Goal: Register for event/course

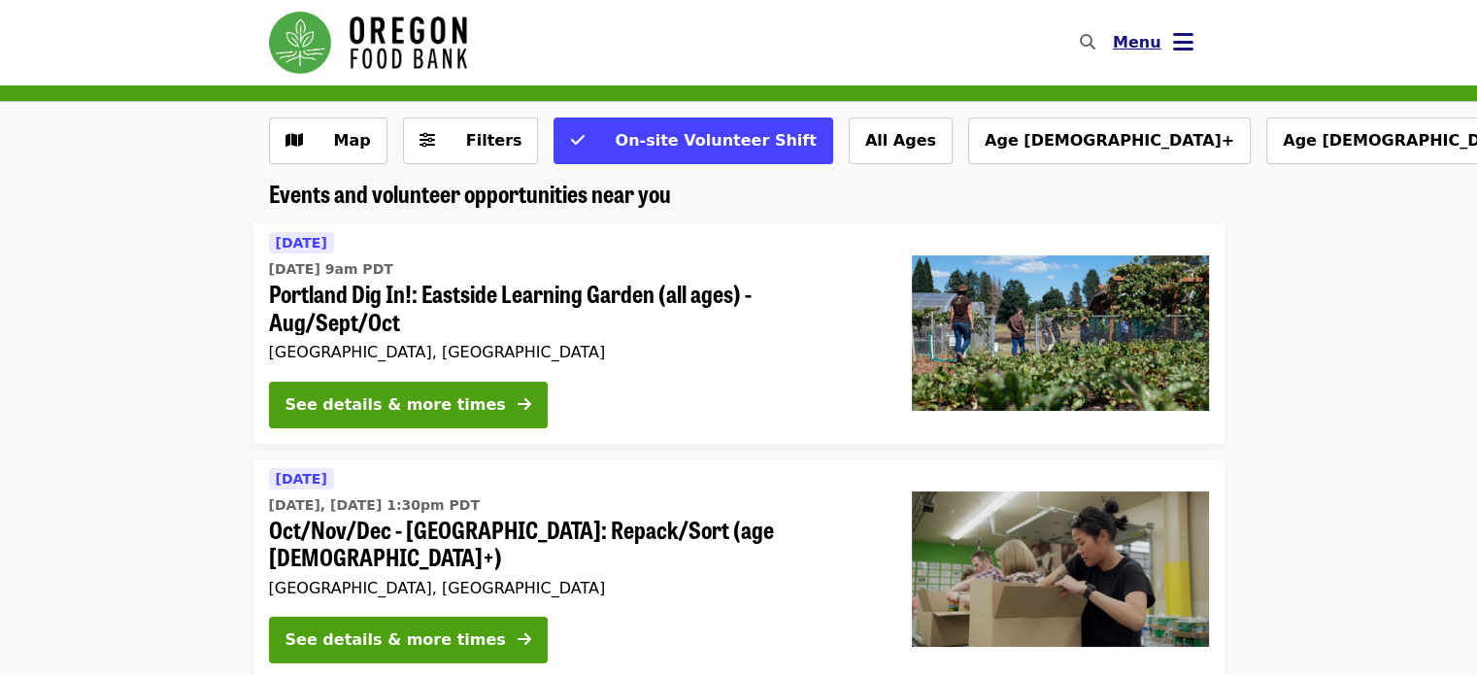
click at [1177, 40] on icon "bars icon" at bounding box center [1183, 42] width 20 height 28
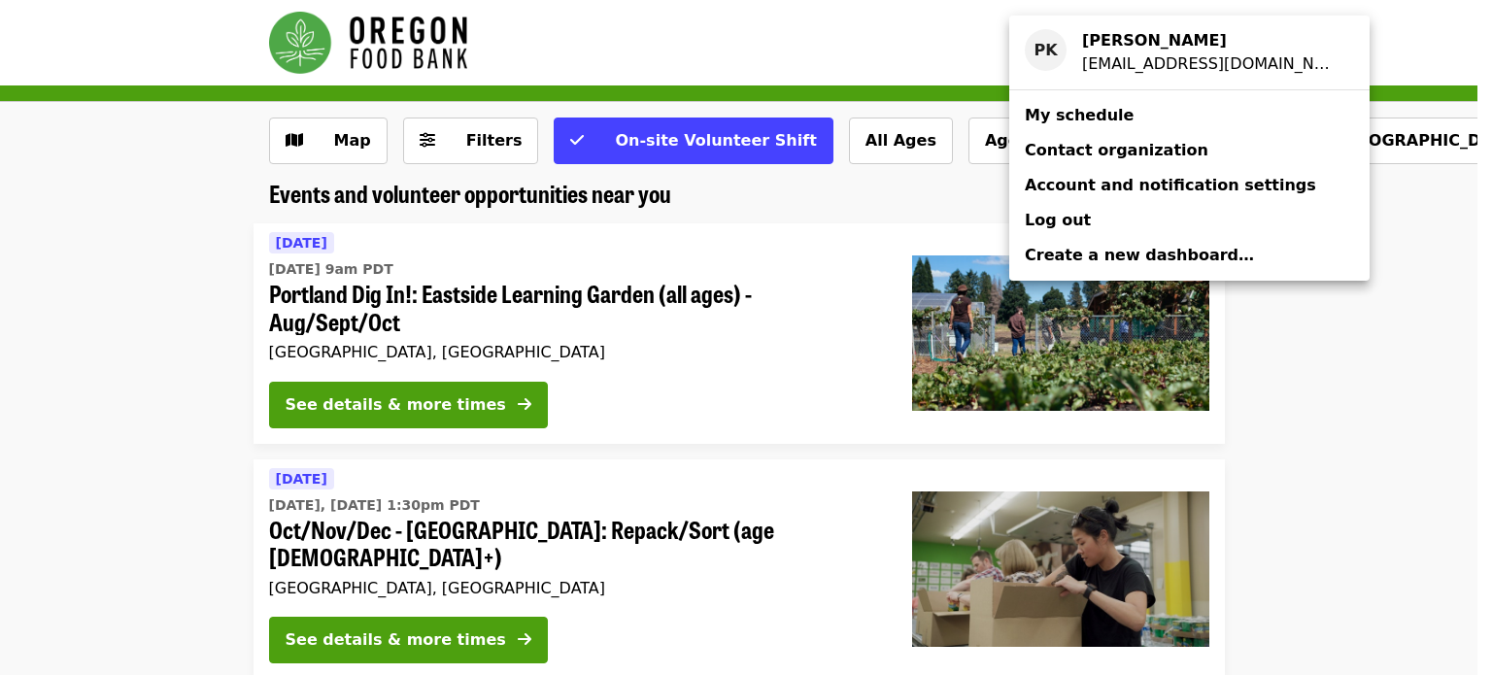
click at [1476, 233] on div "Account menu" at bounding box center [746, 337] width 1492 height 675
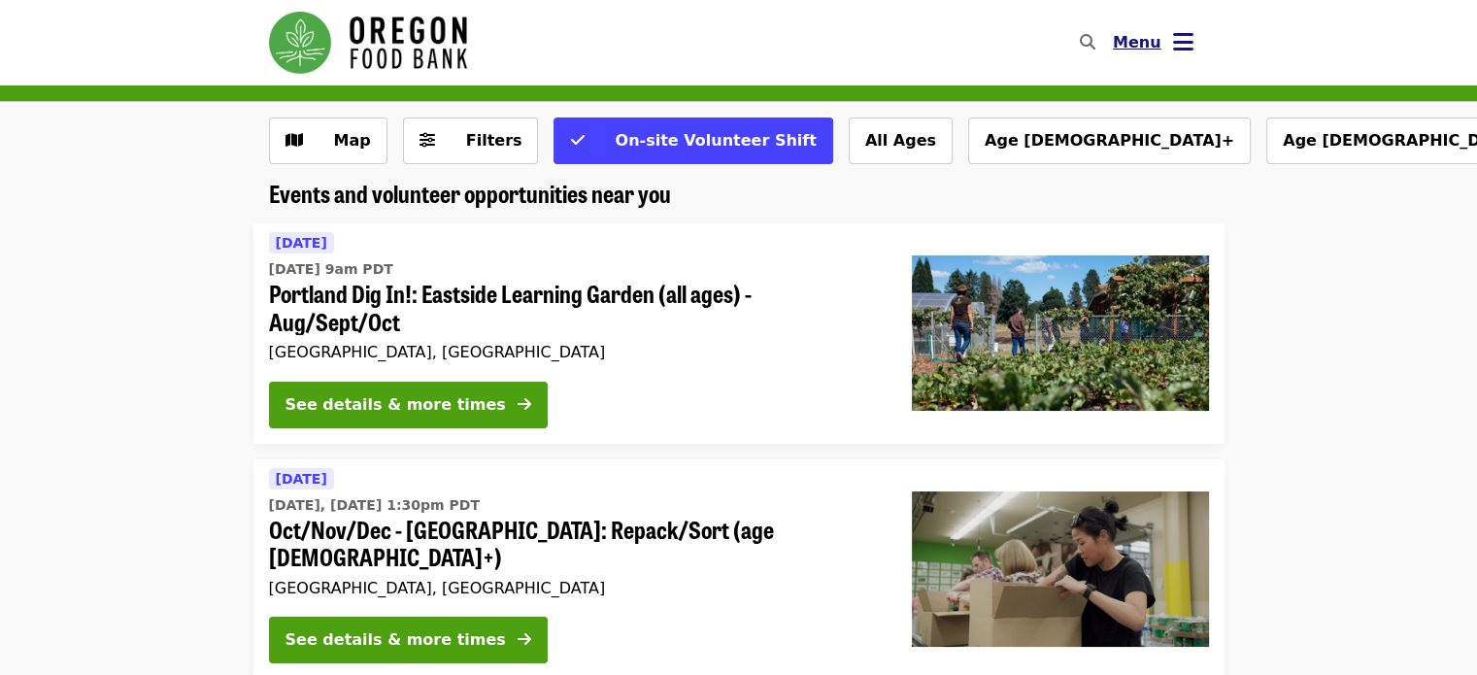
click at [1143, 34] on span "Menu" at bounding box center [1137, 42] width 49 height 18
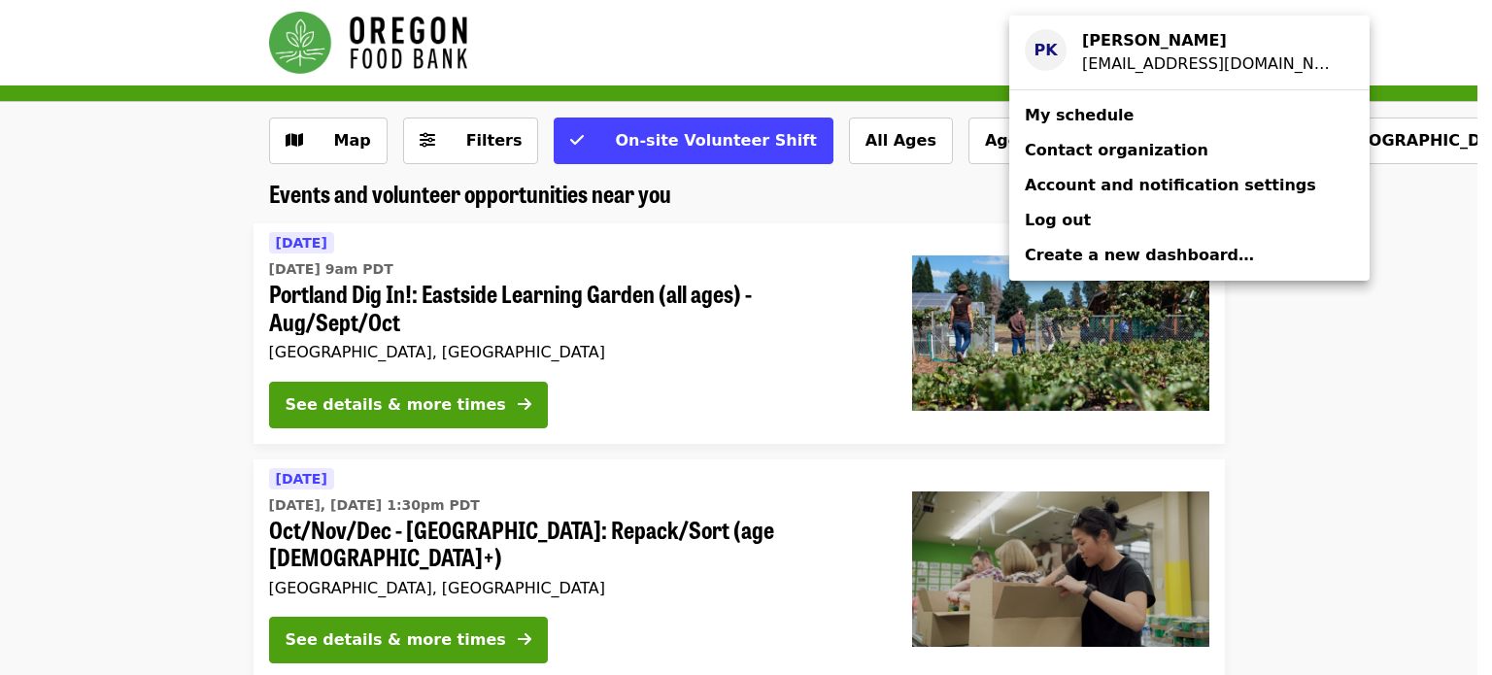
click at [1134, 43] on strong "[PERSON_NAME]" at bounding box center [1154, 40] width 145 height 18
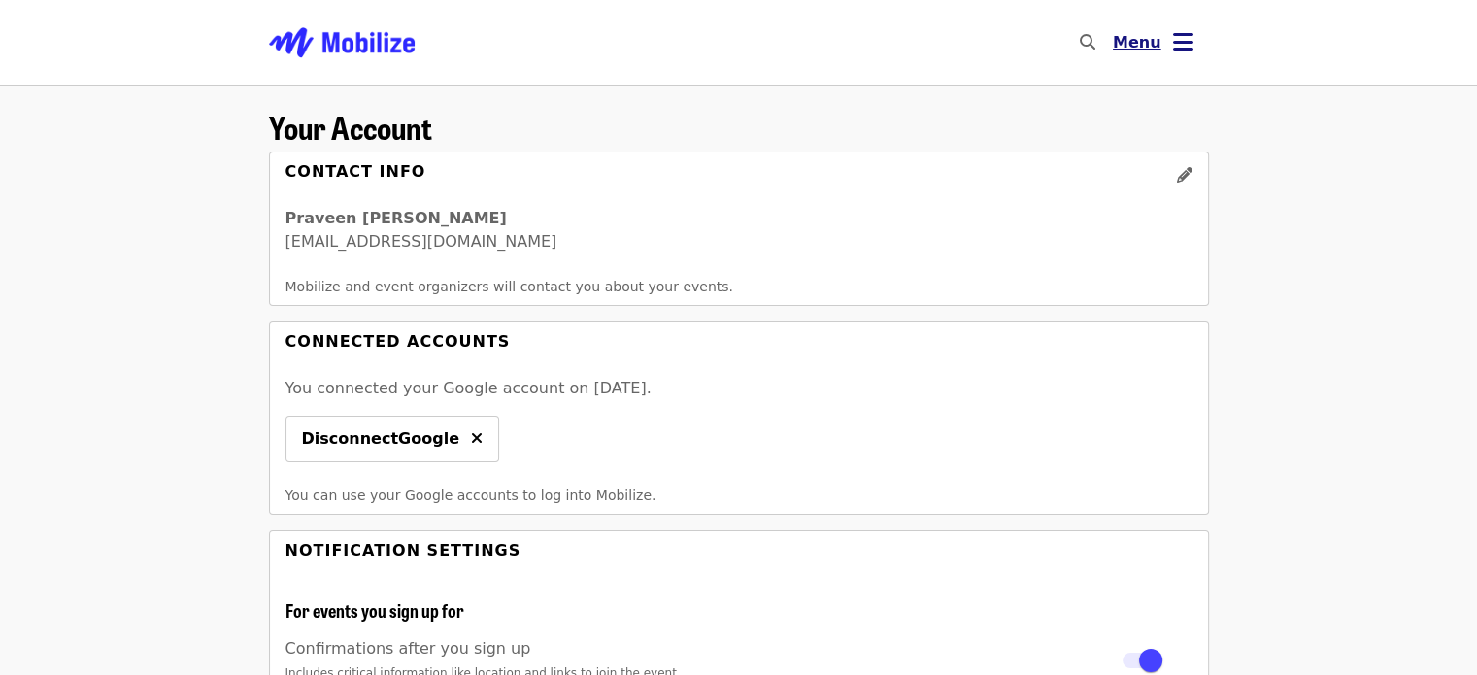
click at [1158, 26] on button "Menu" at bounding box center [1154, 42] width 112 height 47
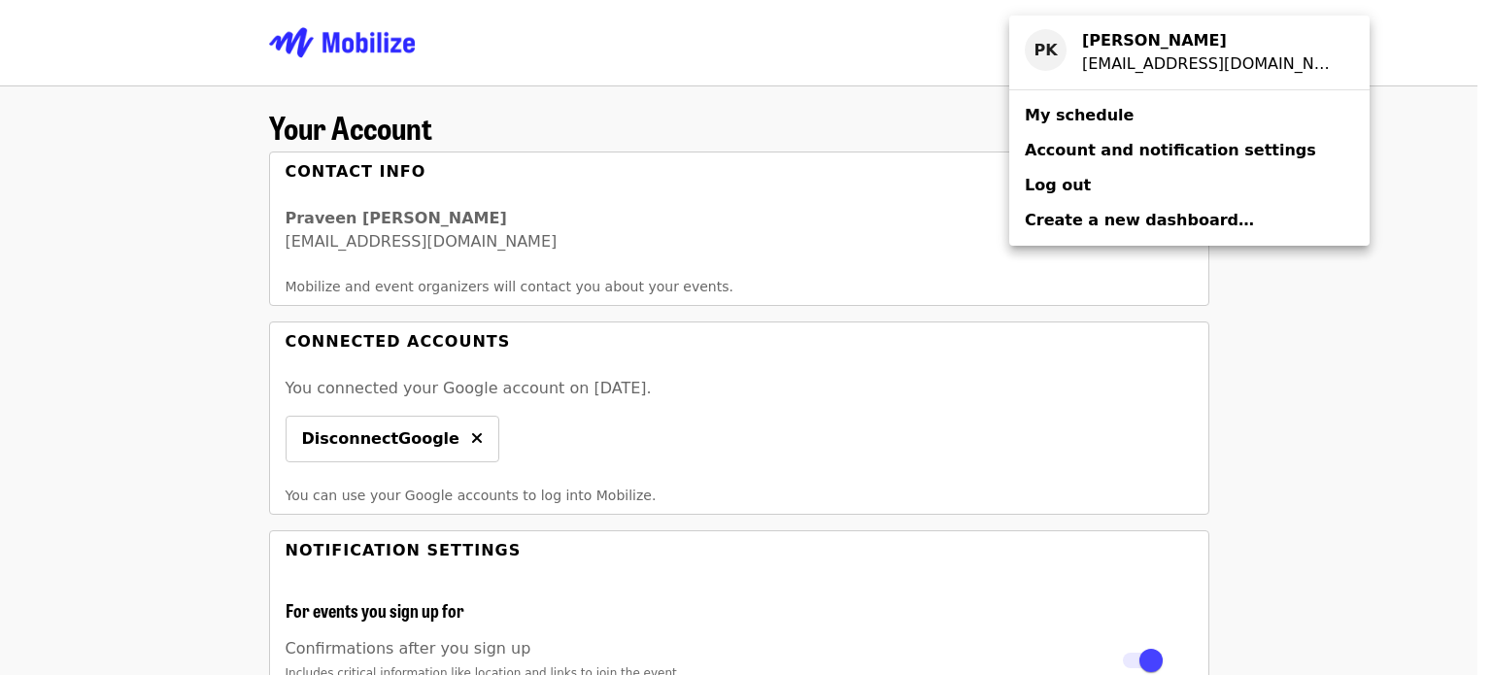
click at [1107, 107] on span "My schedule" at bounding box center [1079, 115] width 109 height 18
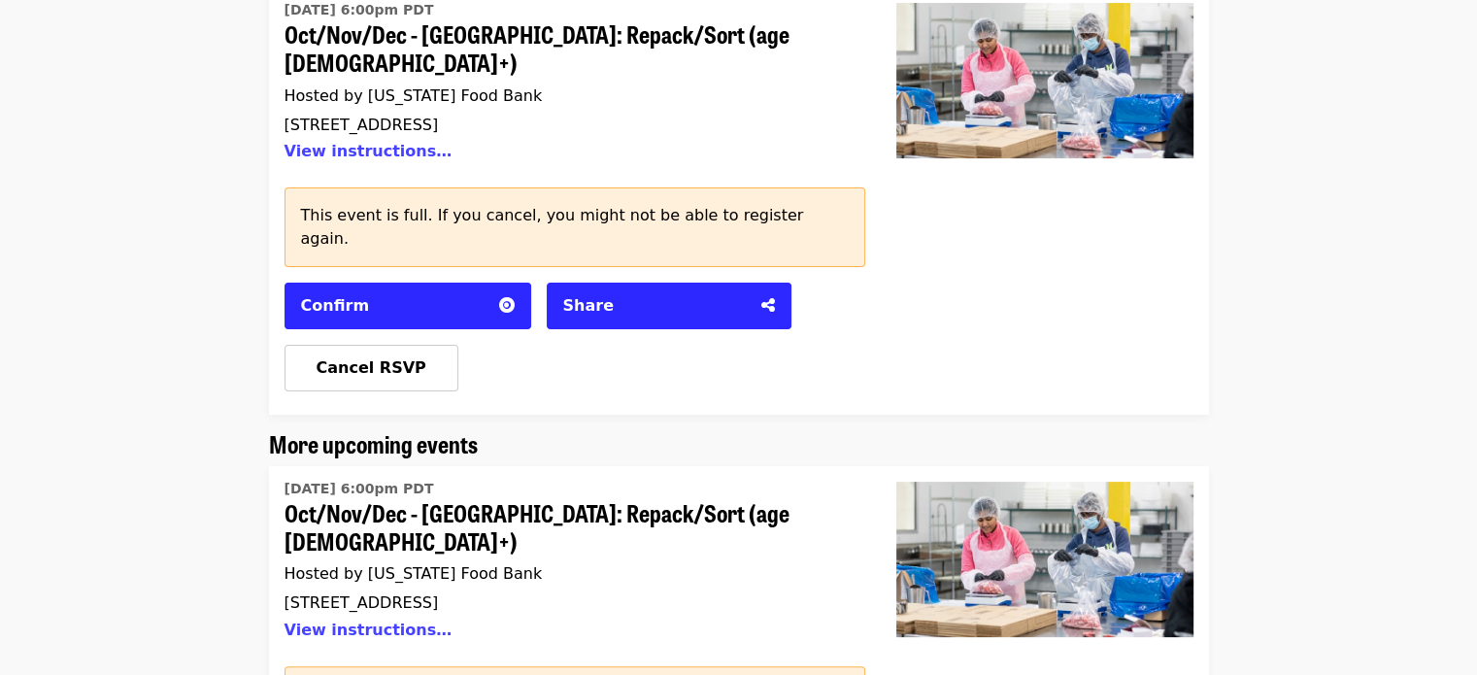
scroll to position [291, 0]
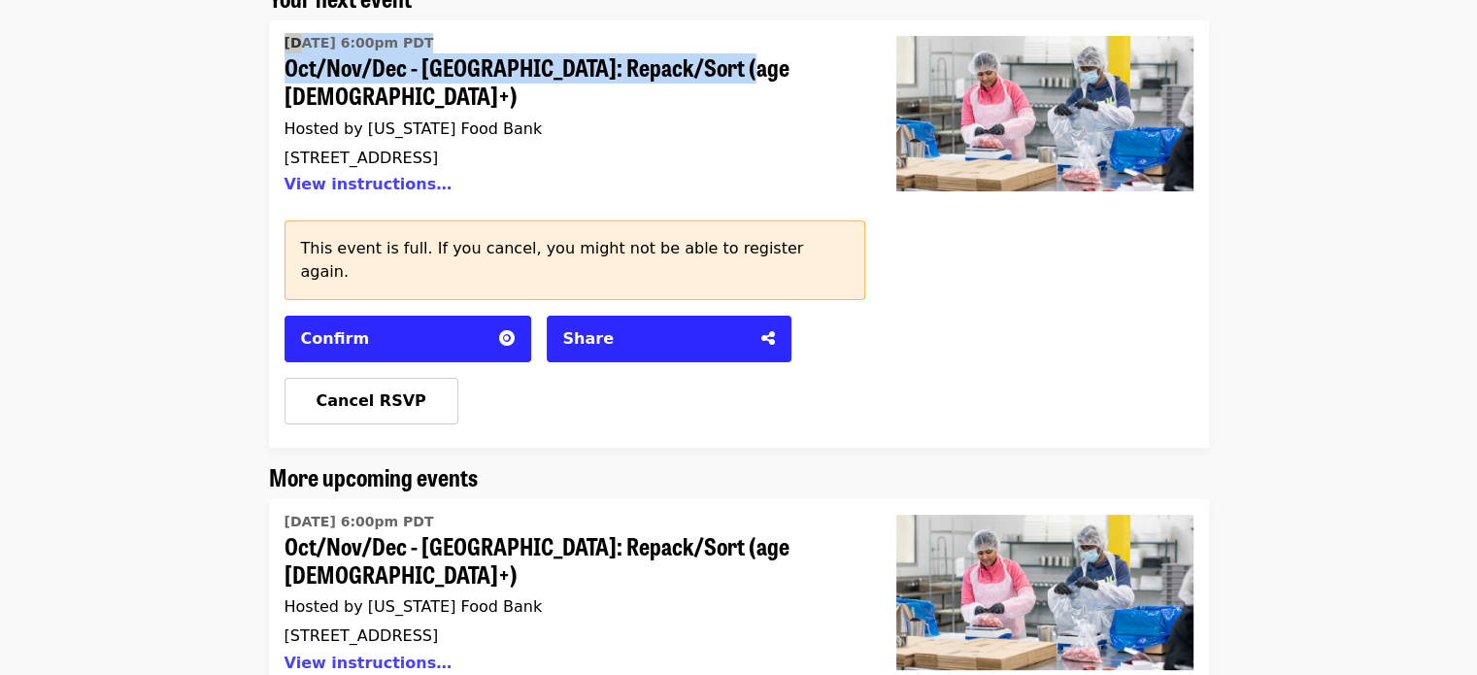
drag, startPoint x: 275, startPoint y: 42, endPoint x: 768, endPoint y: 73, distance: 494.4
click at [768, 73] on div "[DATE] 6:00pm PDT Oct/Nov/Dec - [GEOGRAPHIC_DATA]: Repack/Sort (age [DEMOGRAPHI…" at bounding box center [575, 233] width 612 height 427
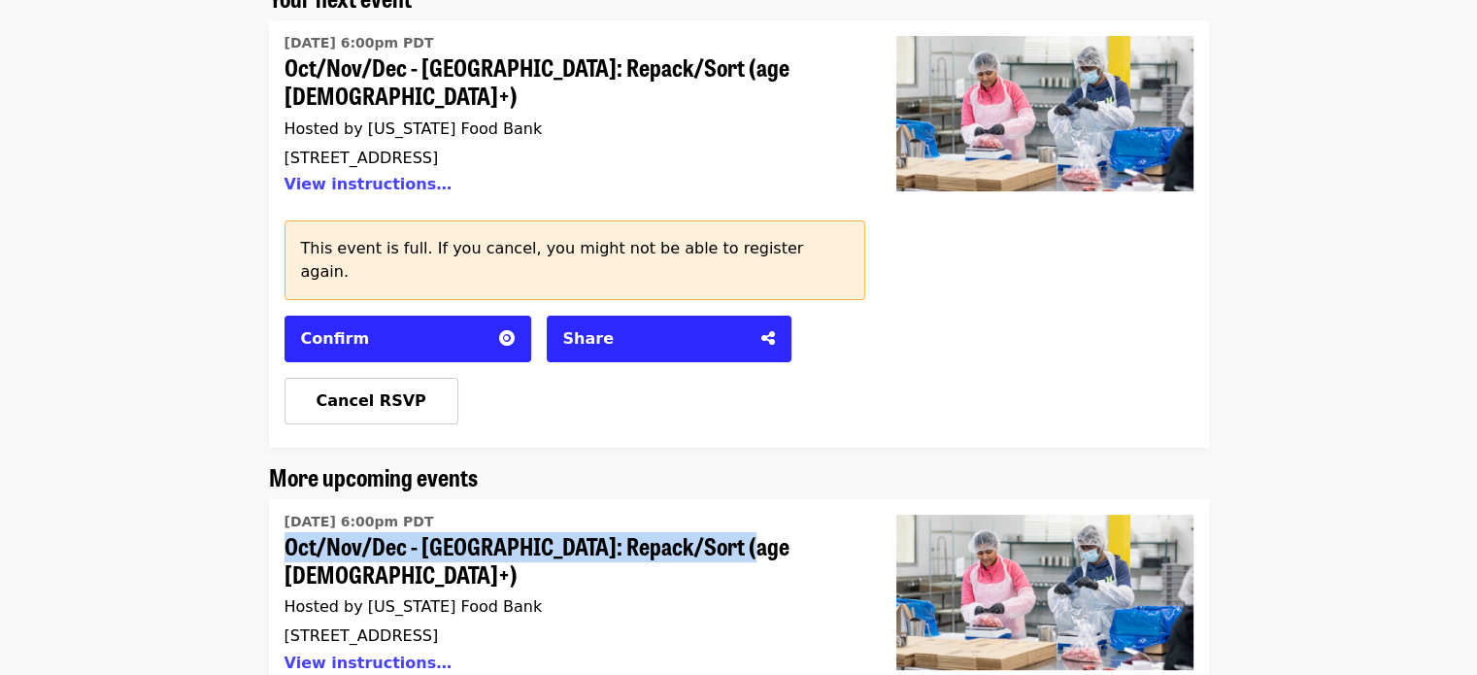
drag, startPoint x: 245, startPoint y: 485, endPoint x: 757, endPoint y: 488, distance: 511.9
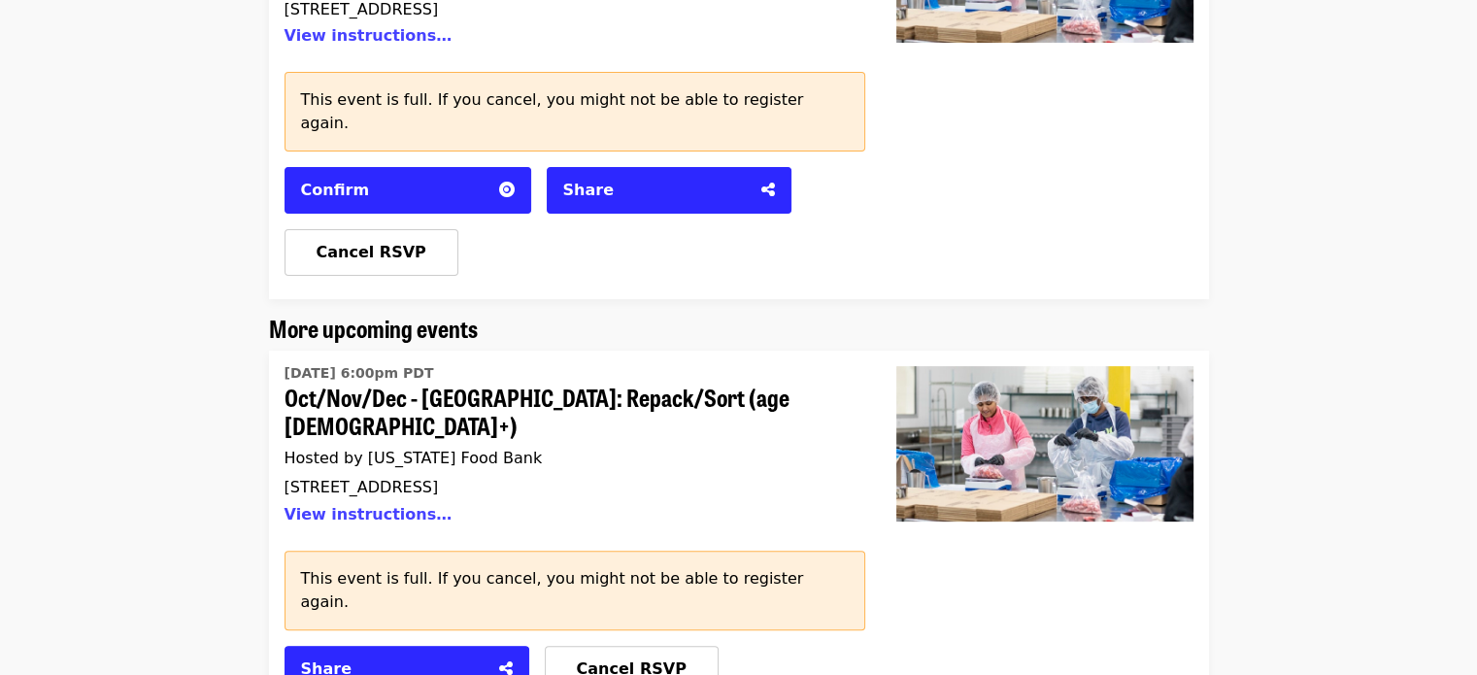
scroll to position [680, 0]
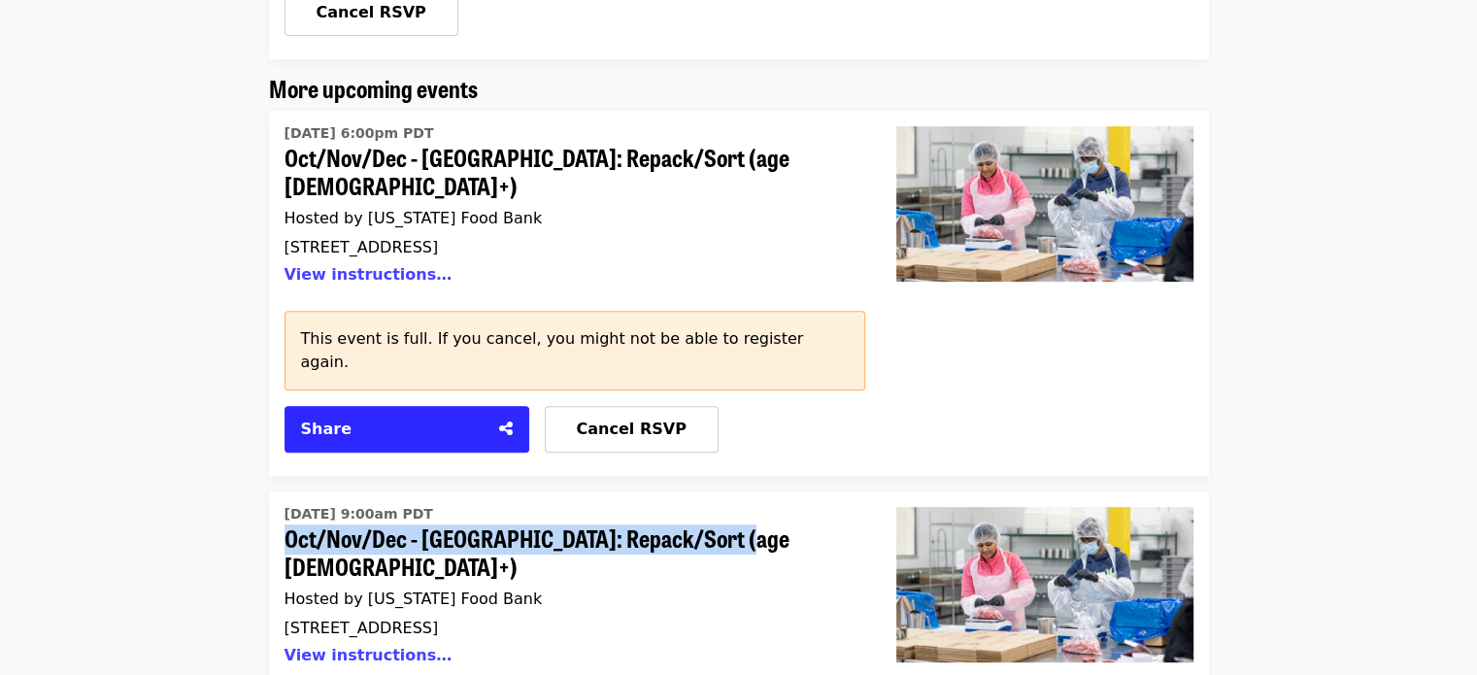
drag, startPoint x: 228, startPoint y: 440, endPoint x: 746, endPoint y: 433, distance: 517.8
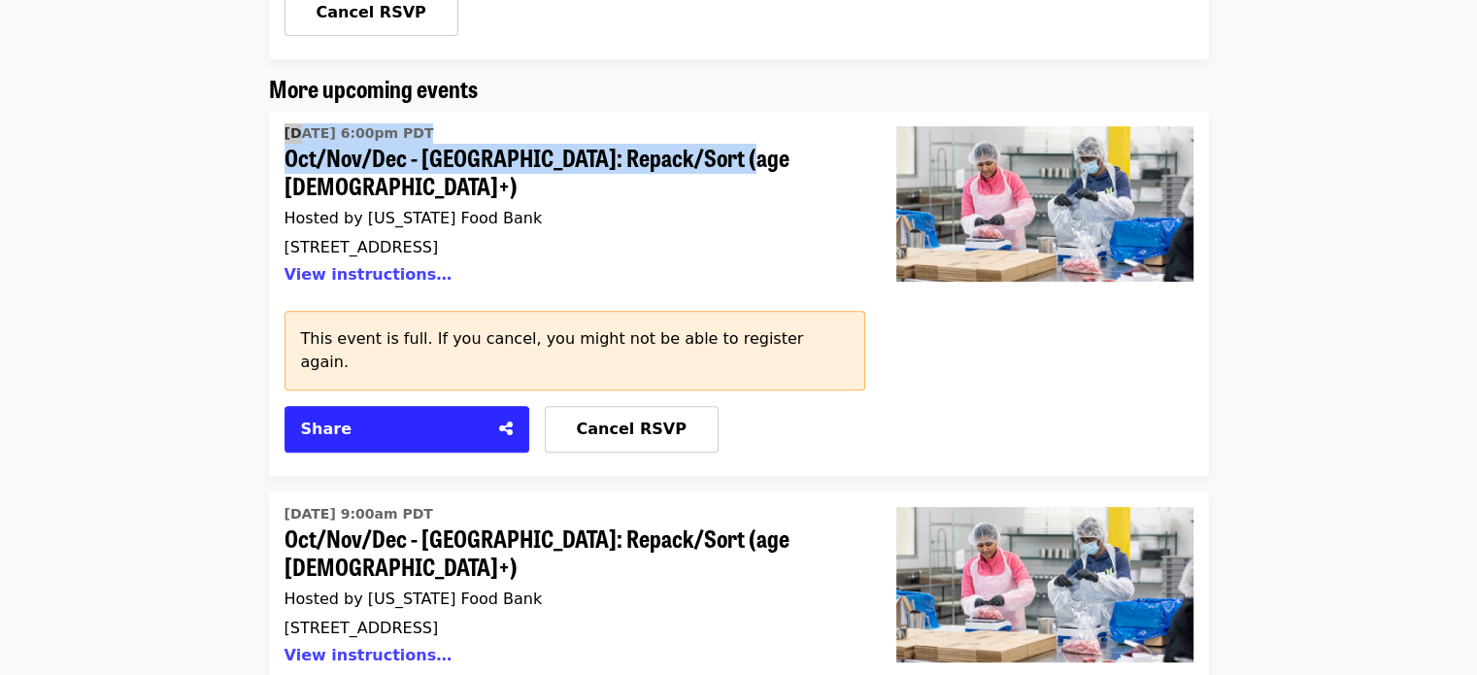
drag, startPoint x: 266, startPoint y: 85, endPoint x: 739, endPoint y: 112, distance: 473.8
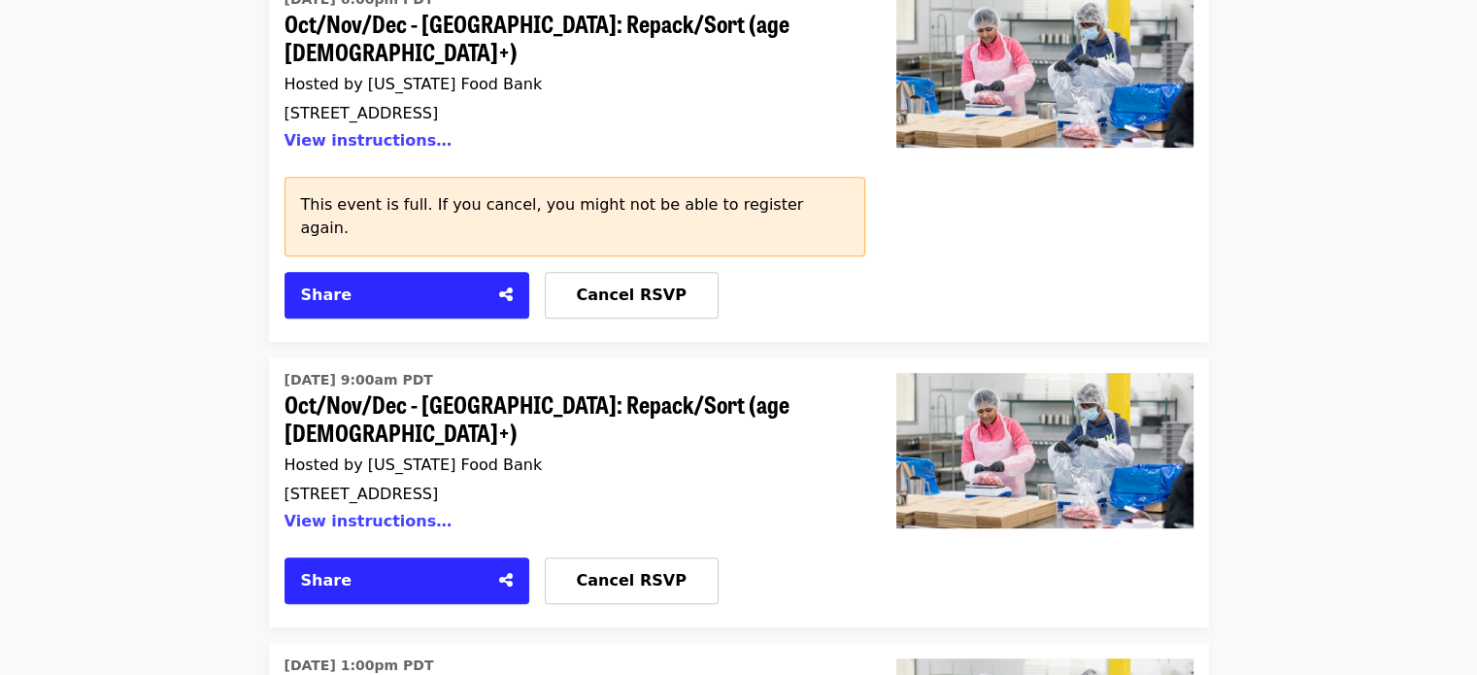
scroll to position [1068, 0]
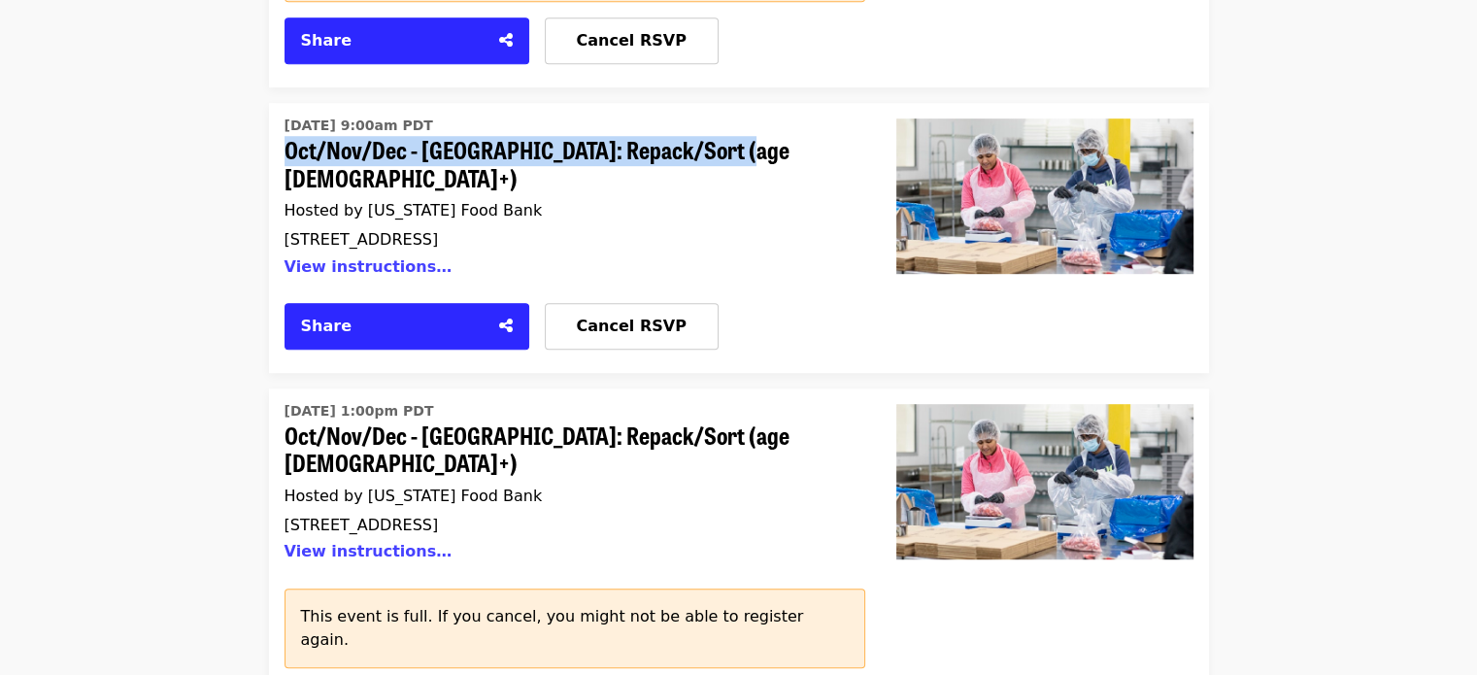
drag, startPoint x: 256, startPoint y: 53, endPoint x: 741, endPoint y: 57, distance: 484.7
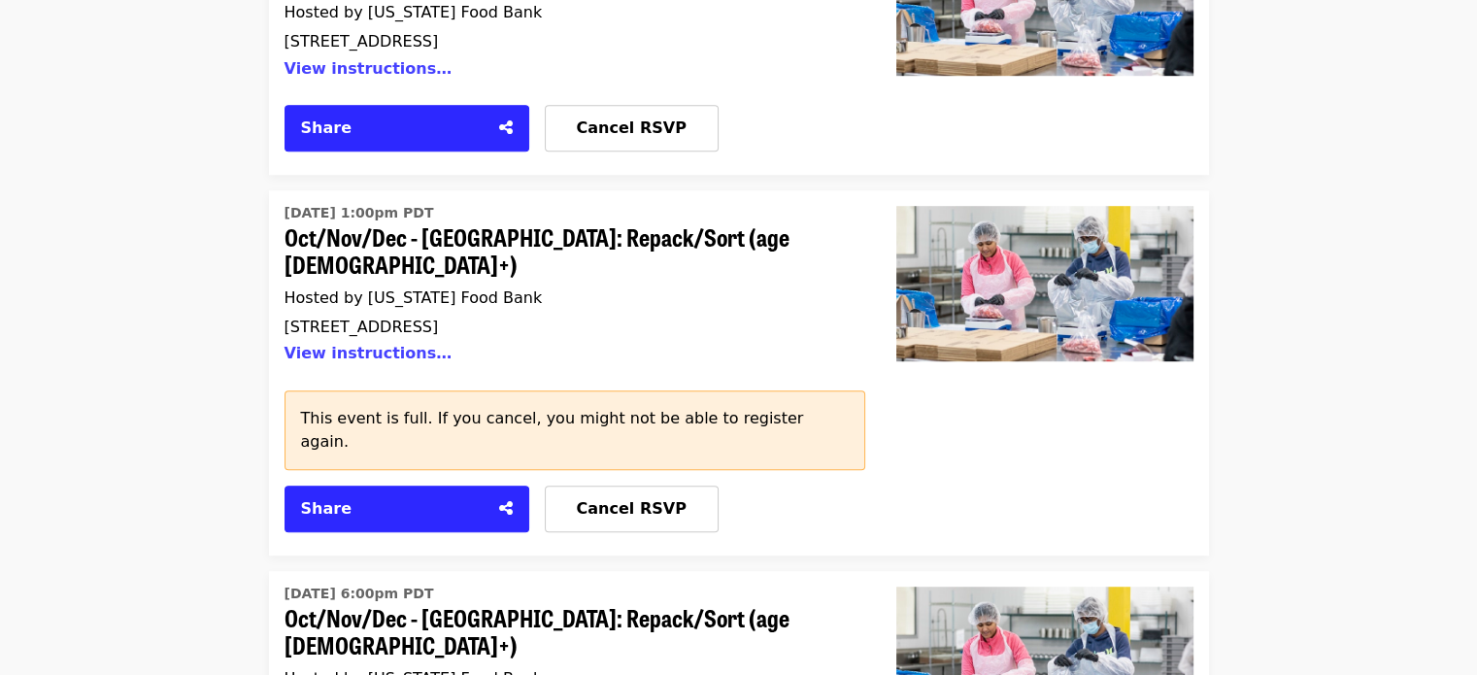
scroll to position [1263, 0]
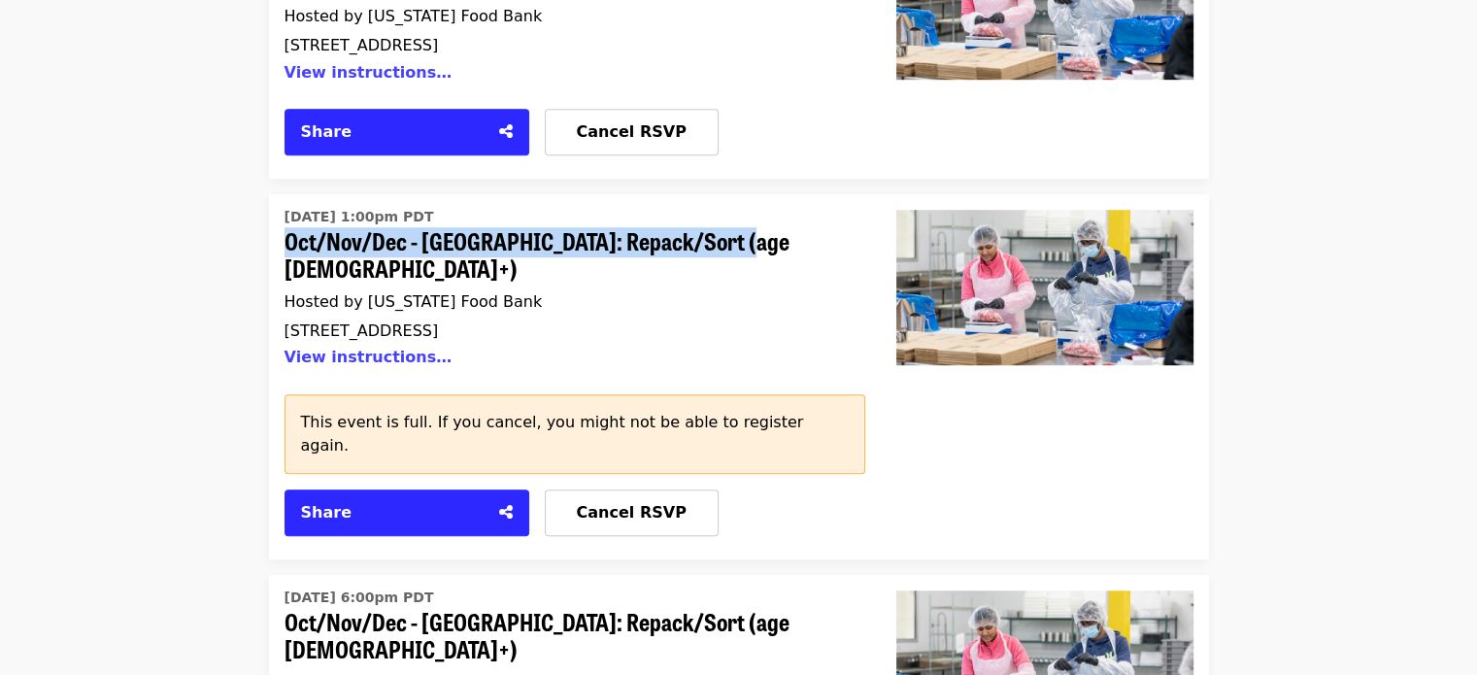
drag, startPoint x: 267, startPoint y: 108, endPoint x: 761, endPoint y: 101, distance: 493.5
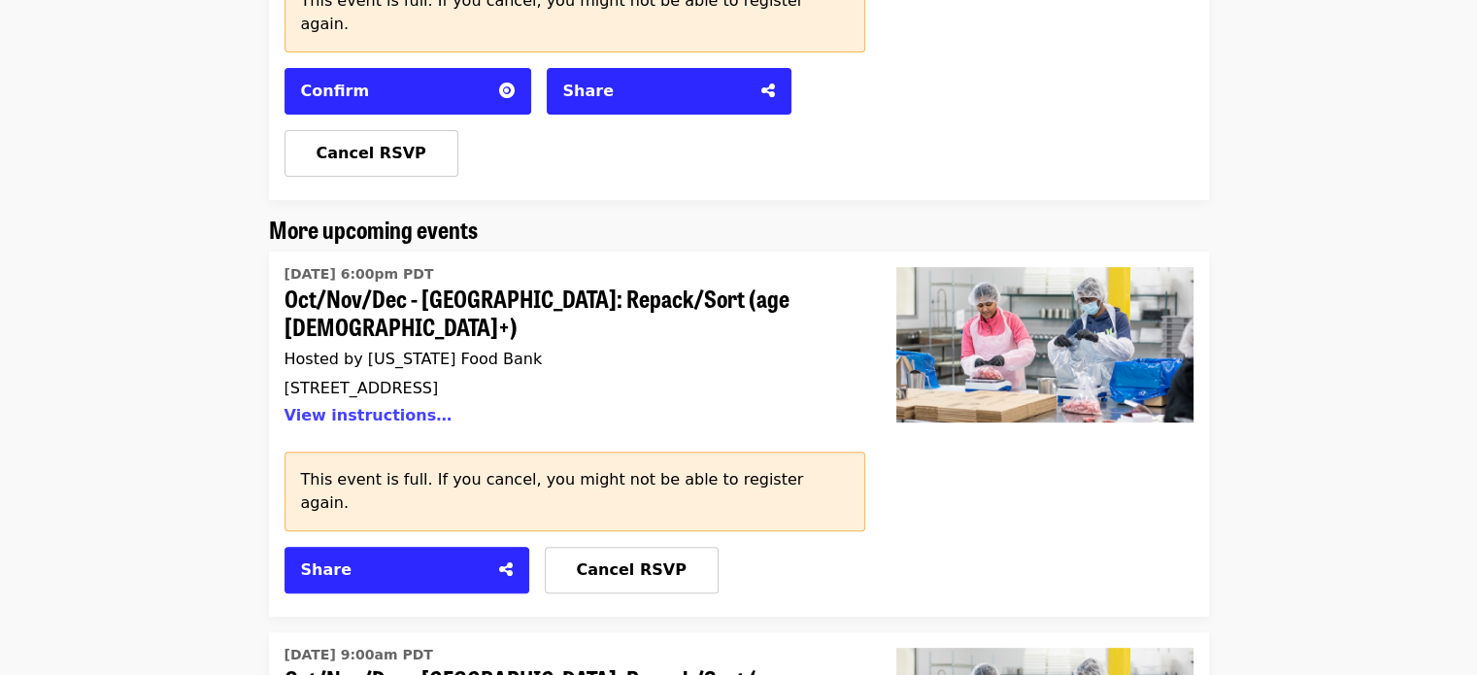
scroll to position [583, 0]
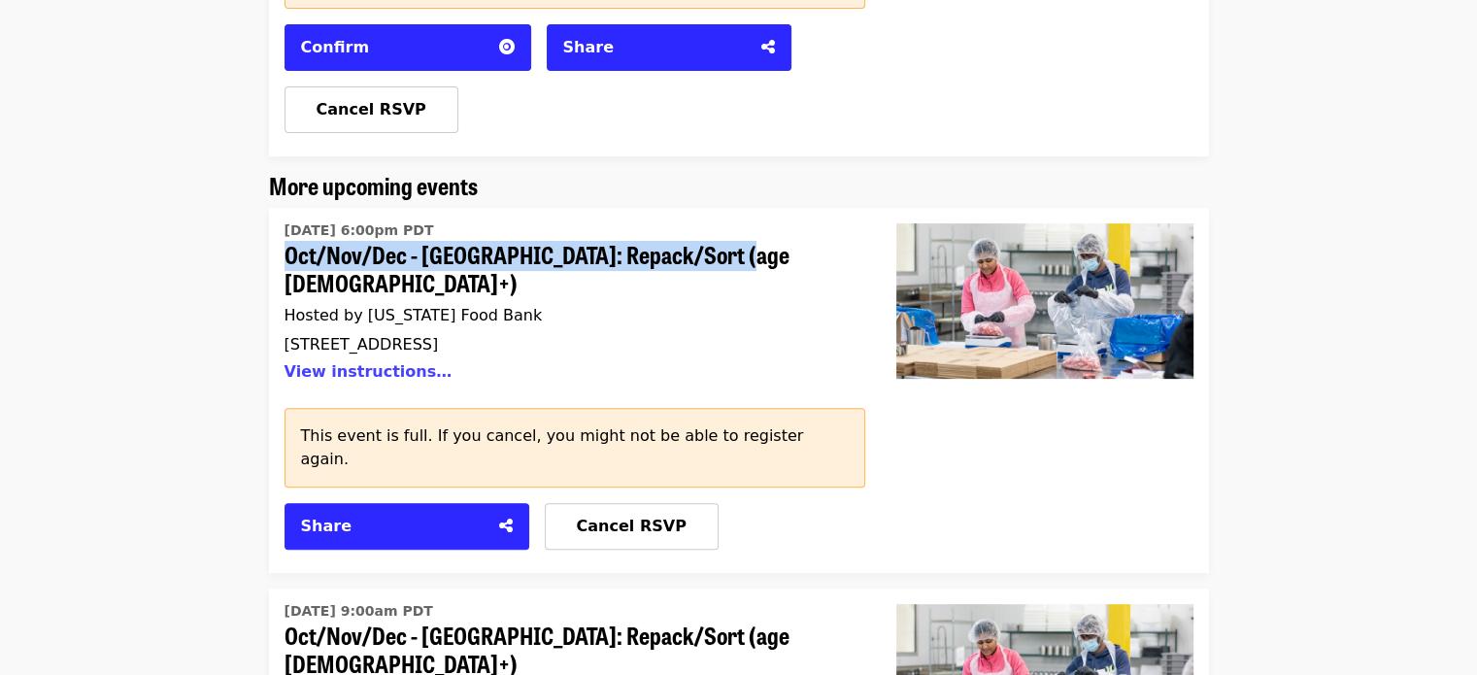
drag, startPoint x: 268, startPoint y: 206, endPoint x: 800, endPoint y: 213, distance: 532.3
click at [800, 213] on div "[DATE] 6:00pm PDT Oct/Nov/Dec - [GEOGRAPHIC_DATA]: Repack/Sort (age [DEMOGRAPHI…" at bounding box center [575, 390] width 612 height 365
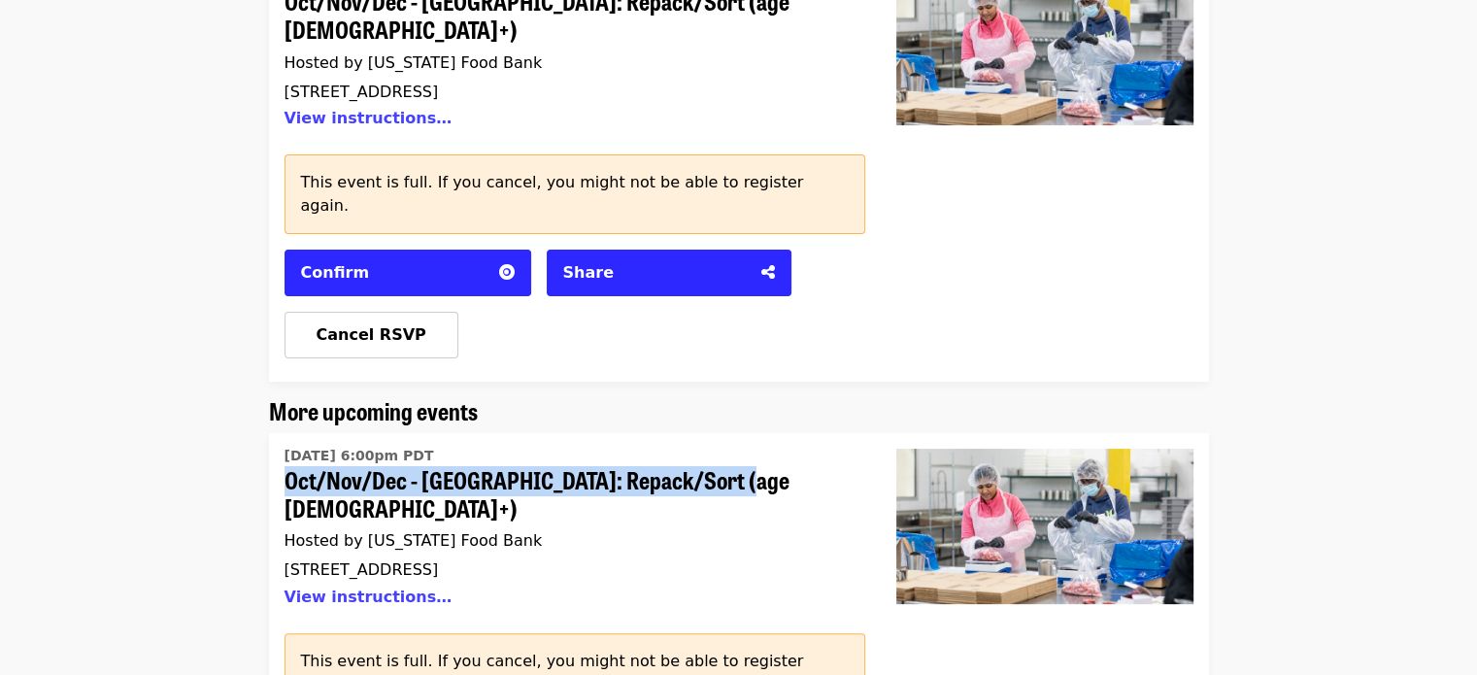
scroll to position [194, 0]
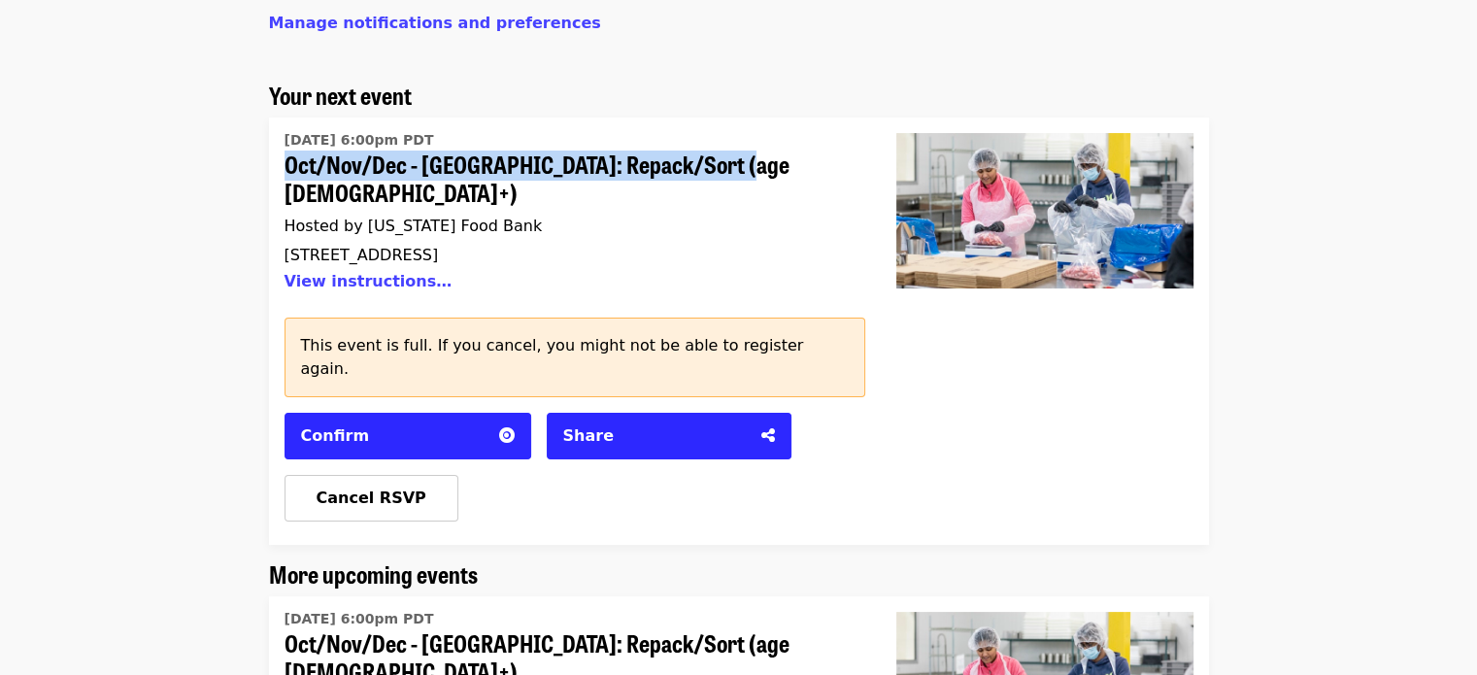
drag, startPoint x: 272, startPoint y: 162, endPoint x: 778, endPoint y: 162, distance: 506.1
click at [778, 162] on div "[DATE] 6:00pm PDT Oct/Nov/Dec - [GEOGRAPHIC_DATA]: Repack/Sort (age [DEMOGRAPHI…" at bounding box center [575, 331] width 612 height 427
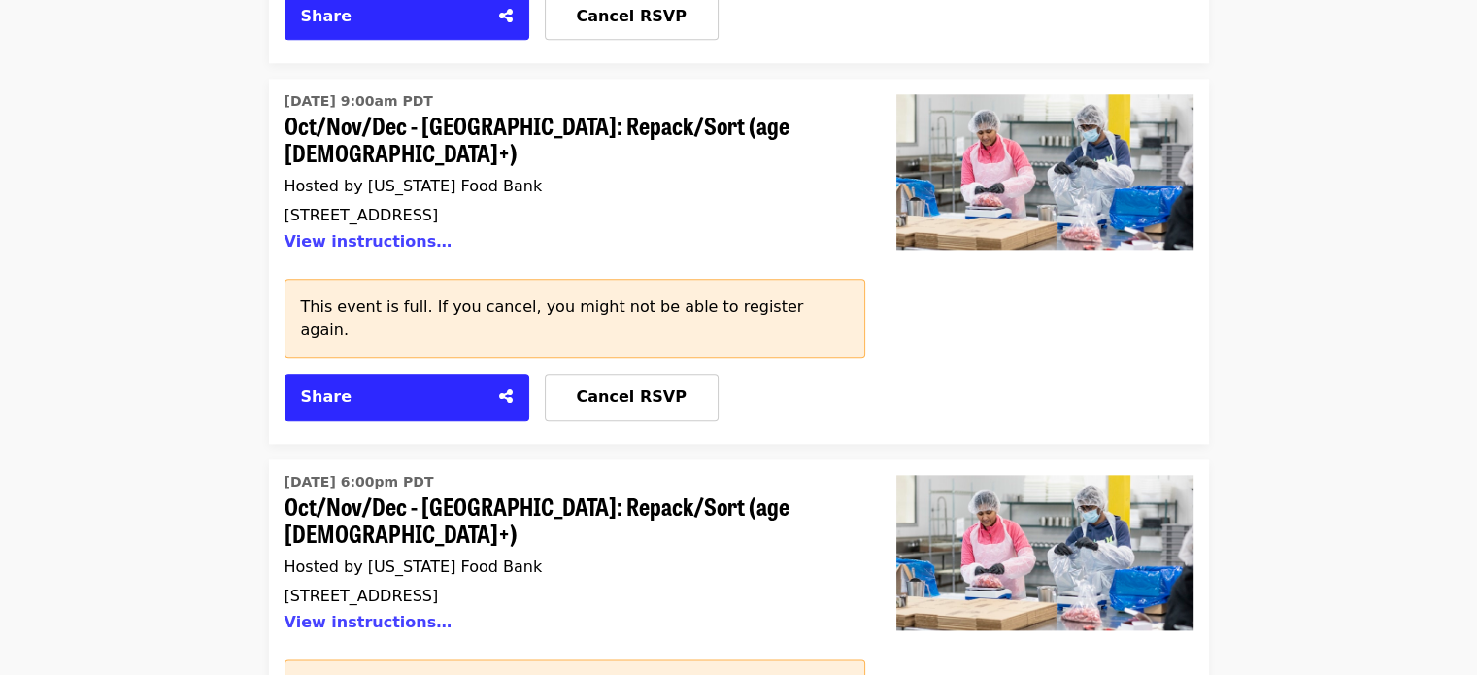
scroll to position [2137, 0]
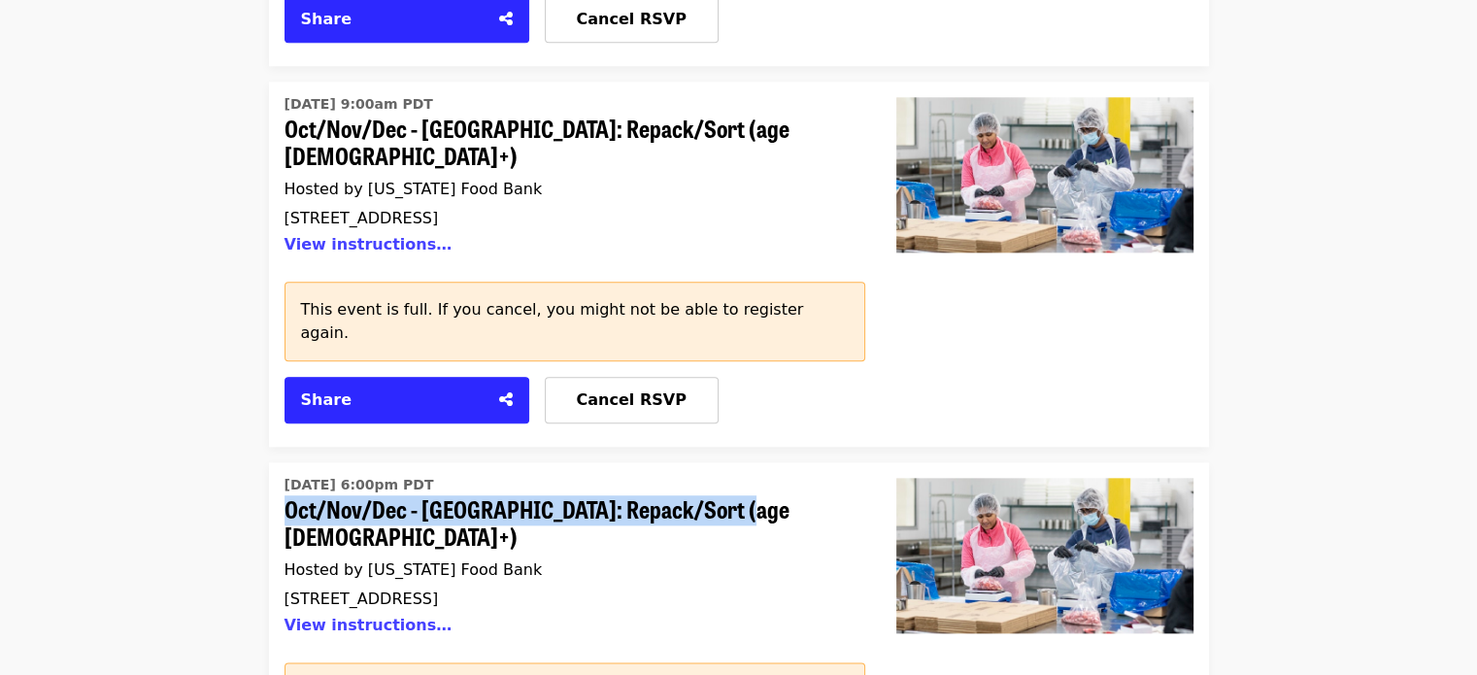
drag, startPoint x: 270, startPoint y: 217, endPoint x: 830, endPoint y: 236, distance: 560.8
click at [830, 462] on div "[DATE] 6:00pm PDT Oct/Nov/Dec - [GEOGRAPHIC_DATA]: Repack/Sort (age [DEMOGRAPHI…" at bounding box center [575, 644] width 612 height 365
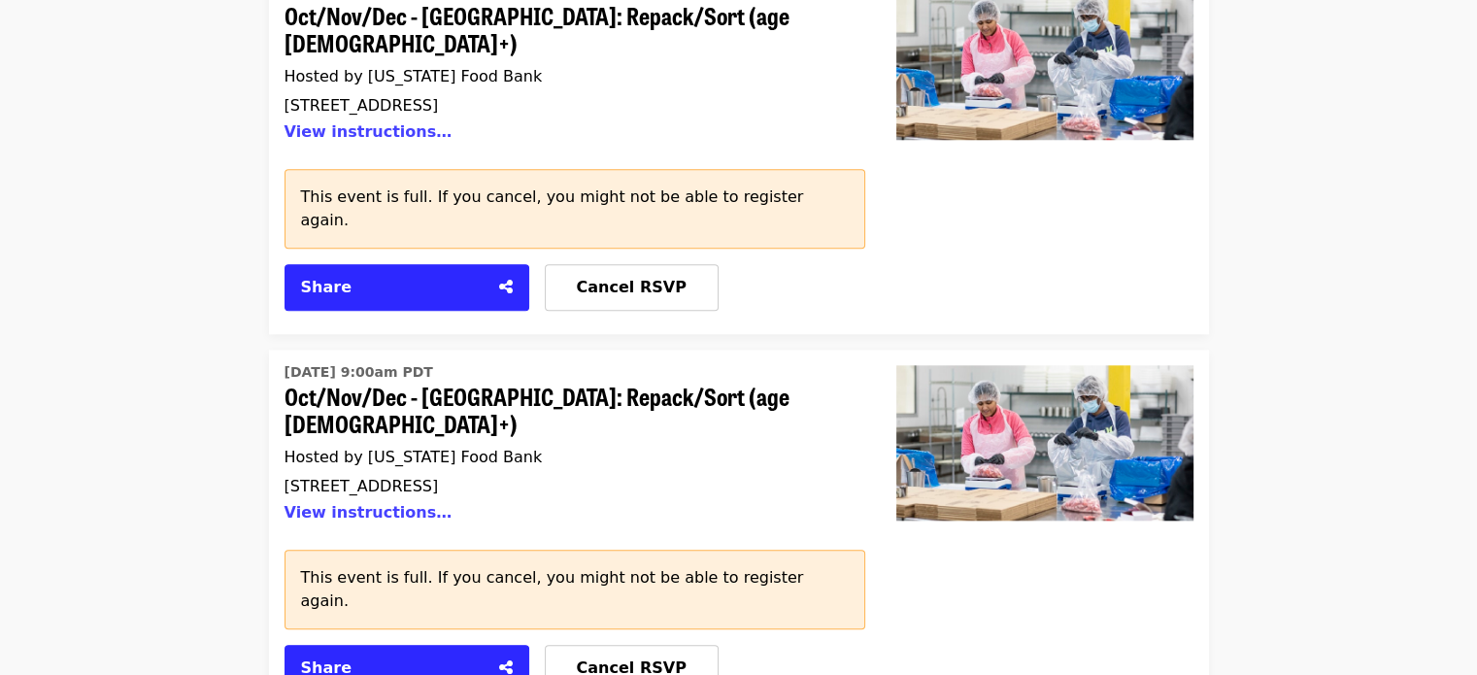
scroll to position [1846, 0]
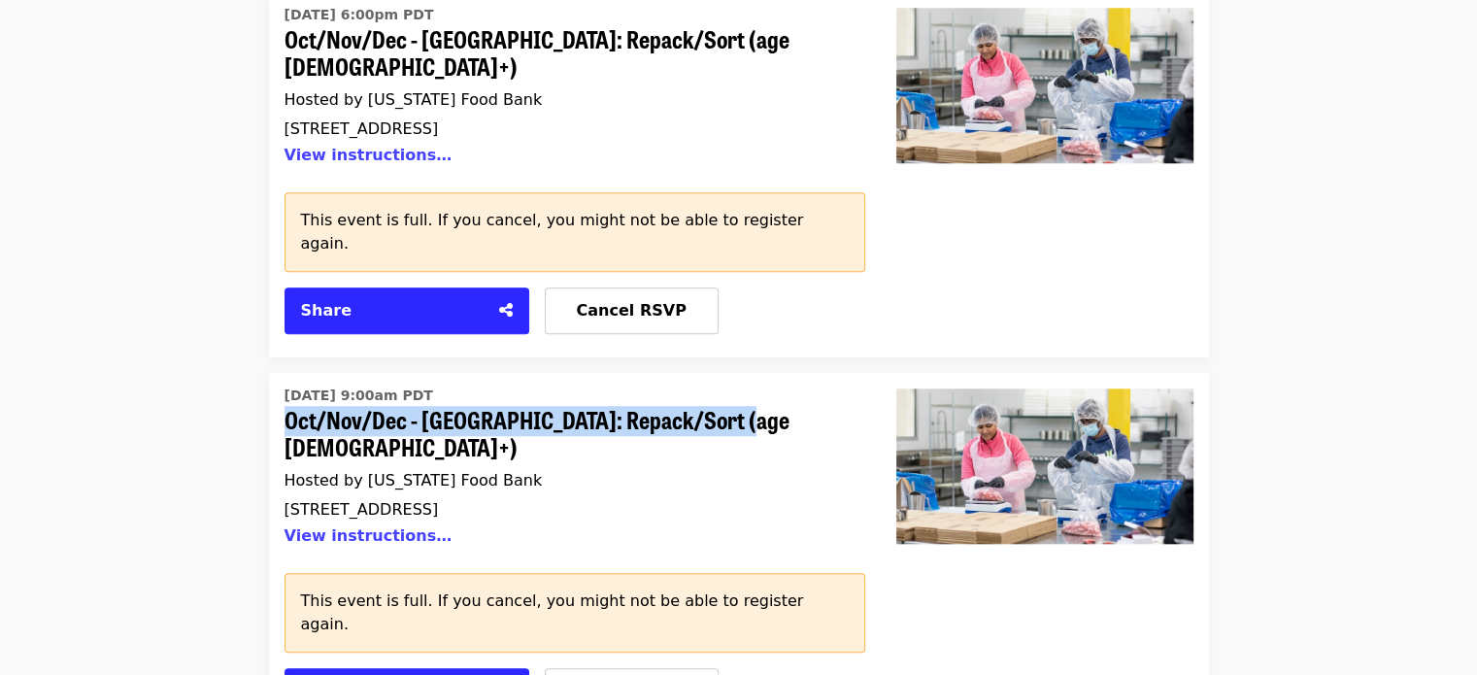
drag, startPoint x: 262, startPoint y: 193, endPoint x: 737, endPoint y: 186, distance: 475.0
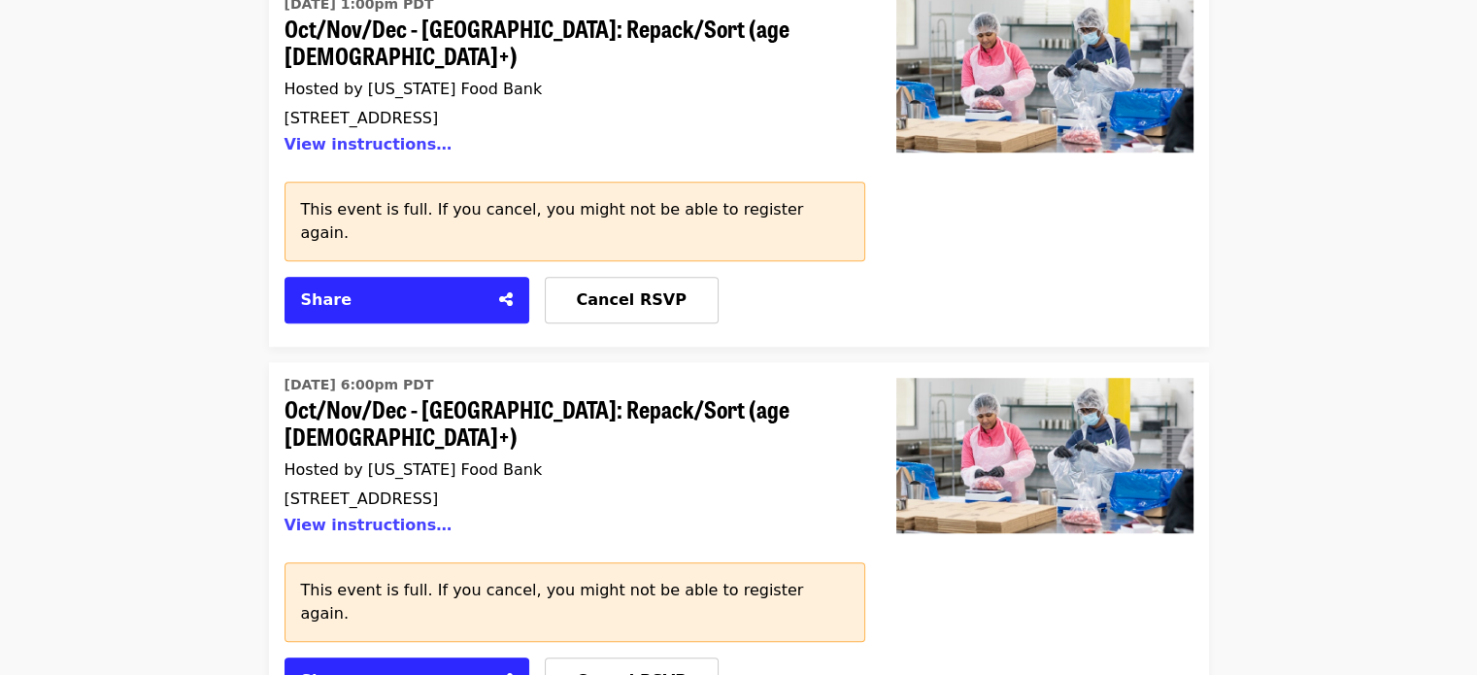
scroll to position [1457, 0]
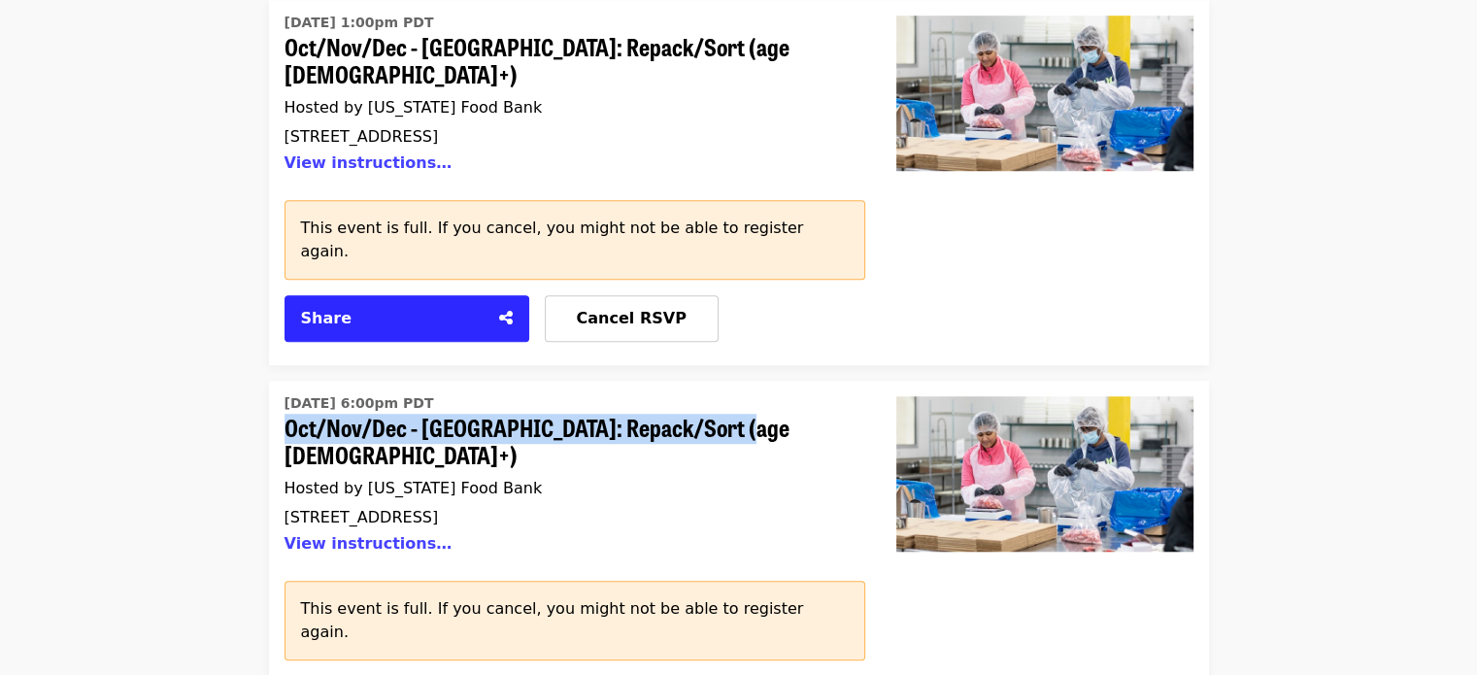
drag, startPoint x: 261, startPoint y: 240, endPoint x: 787, endPoint y: 250, distance: 525.6
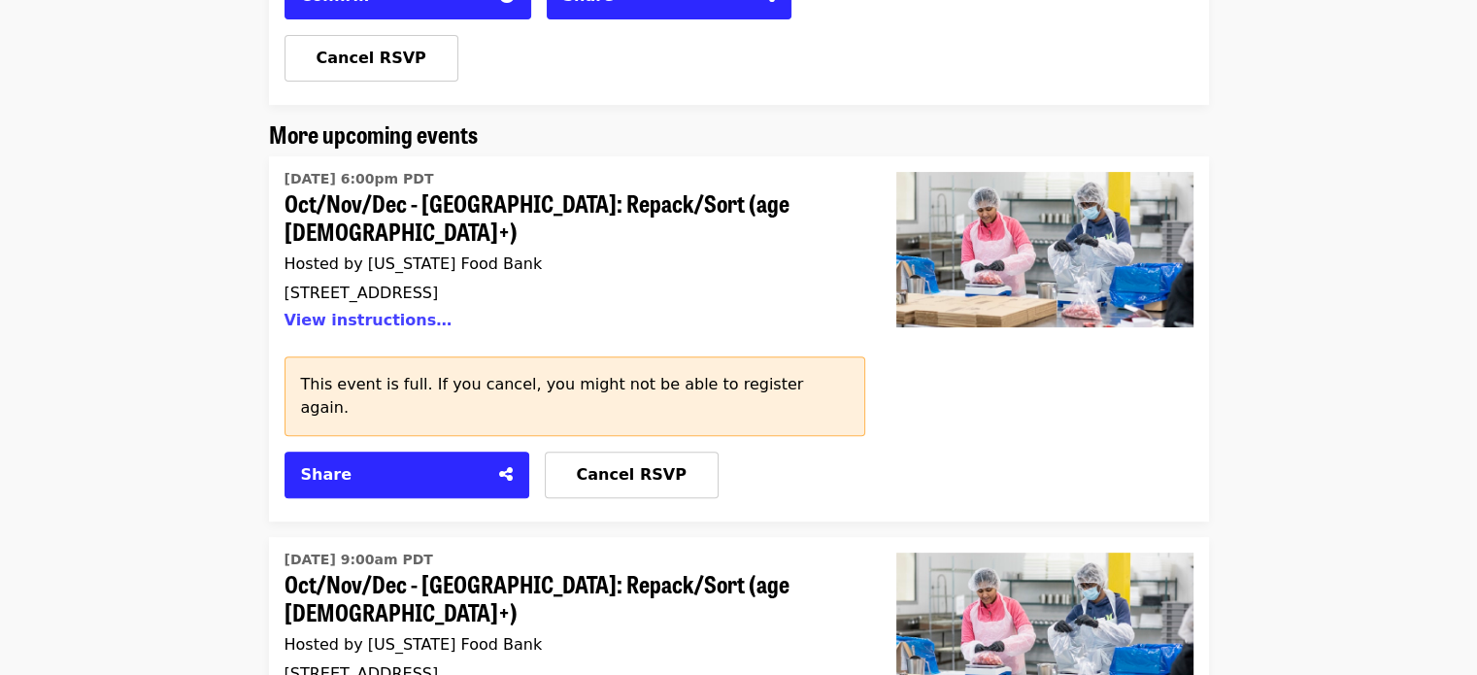
scroll to position [583, 0]
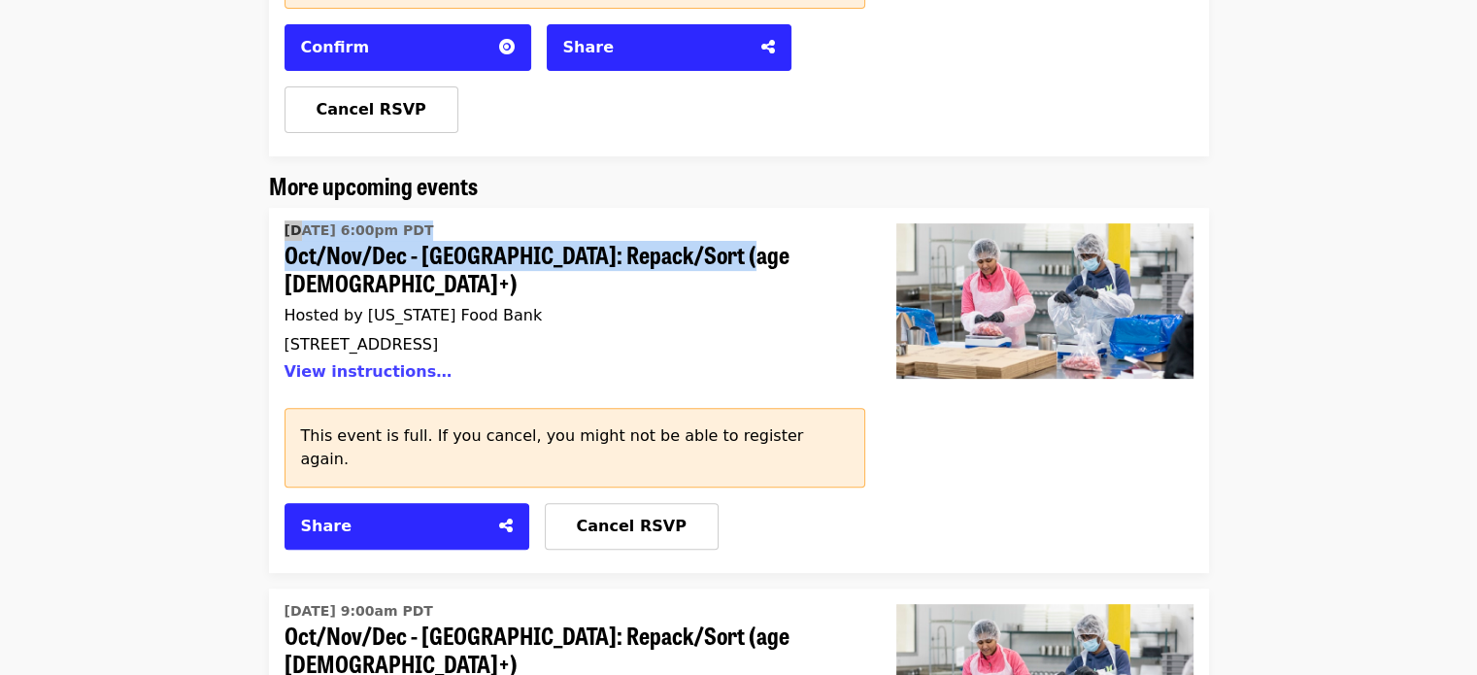
drag, startPoint x: 215, startPoint y: 187, endPoint x: 789, endPoint y: 201, distance: 574.2
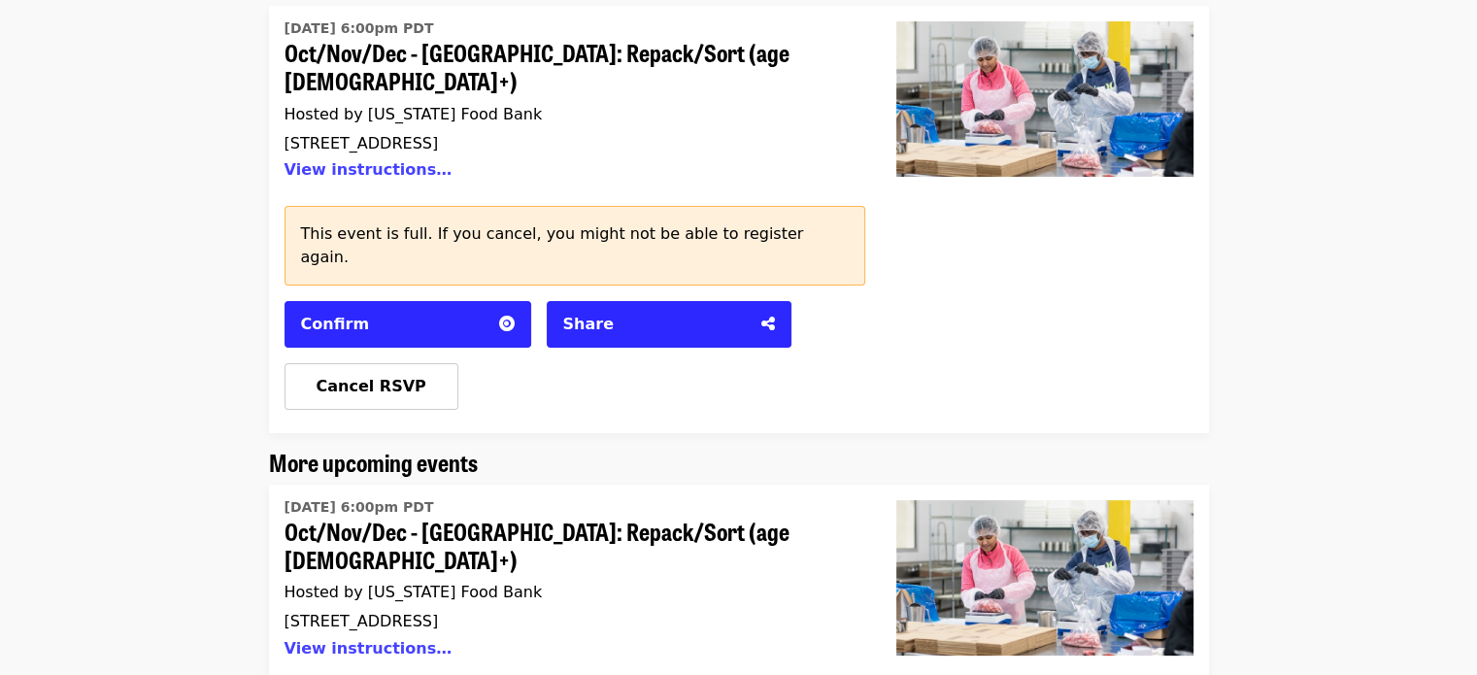
scroll to position [194, 0]
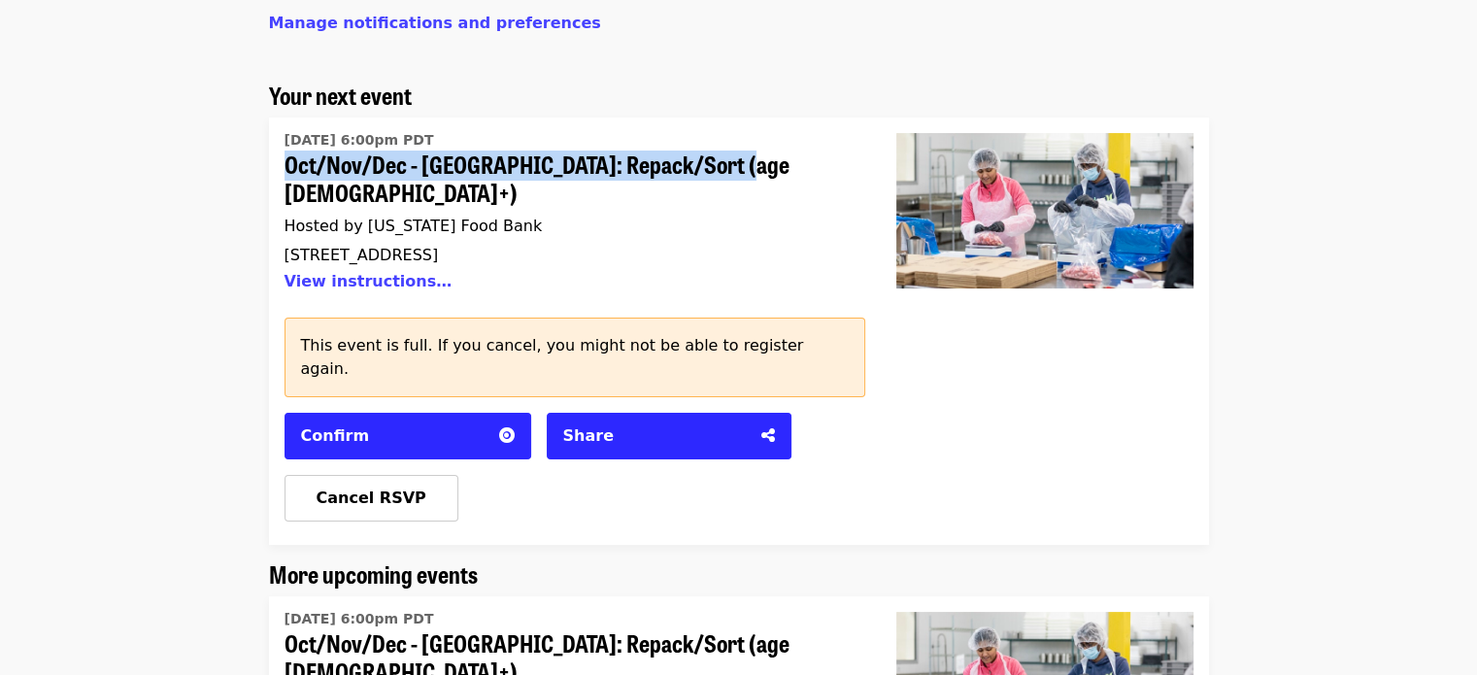
drag, startPoint x: 272, startPoint y: 162, endPoint x: 741, endPoint y: 157, distance: 469.2
click at [741, 157] on div "[DATE] 6:00pm PDT Oct/Nov/Dec - [GEOGRAPHIC_DATA]: Repack/Sort (age [DEMOGRAPHI…" at bounding box center [575, 331] width 612 height 427
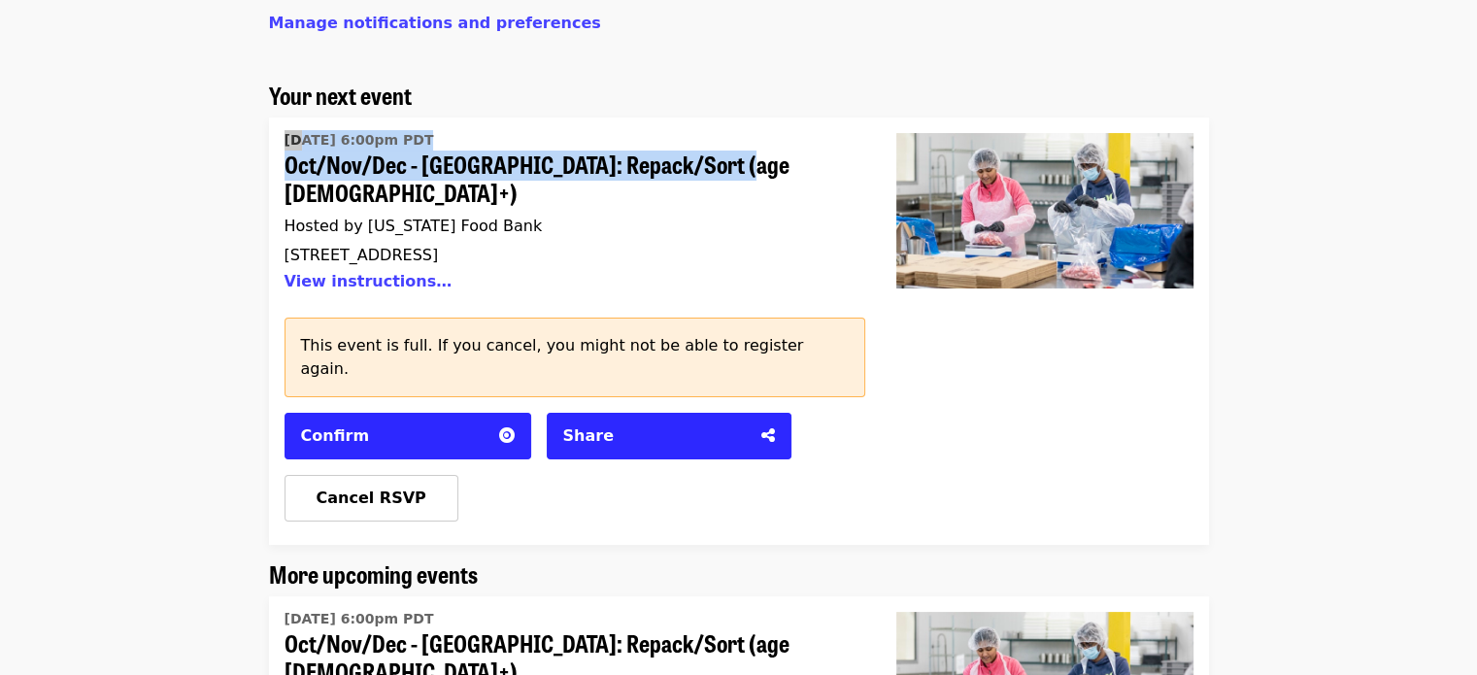
drag, startPoint x: 256, startPoint y: 139, endPoint x: 785, endPoint y: 170, distance: 529.3
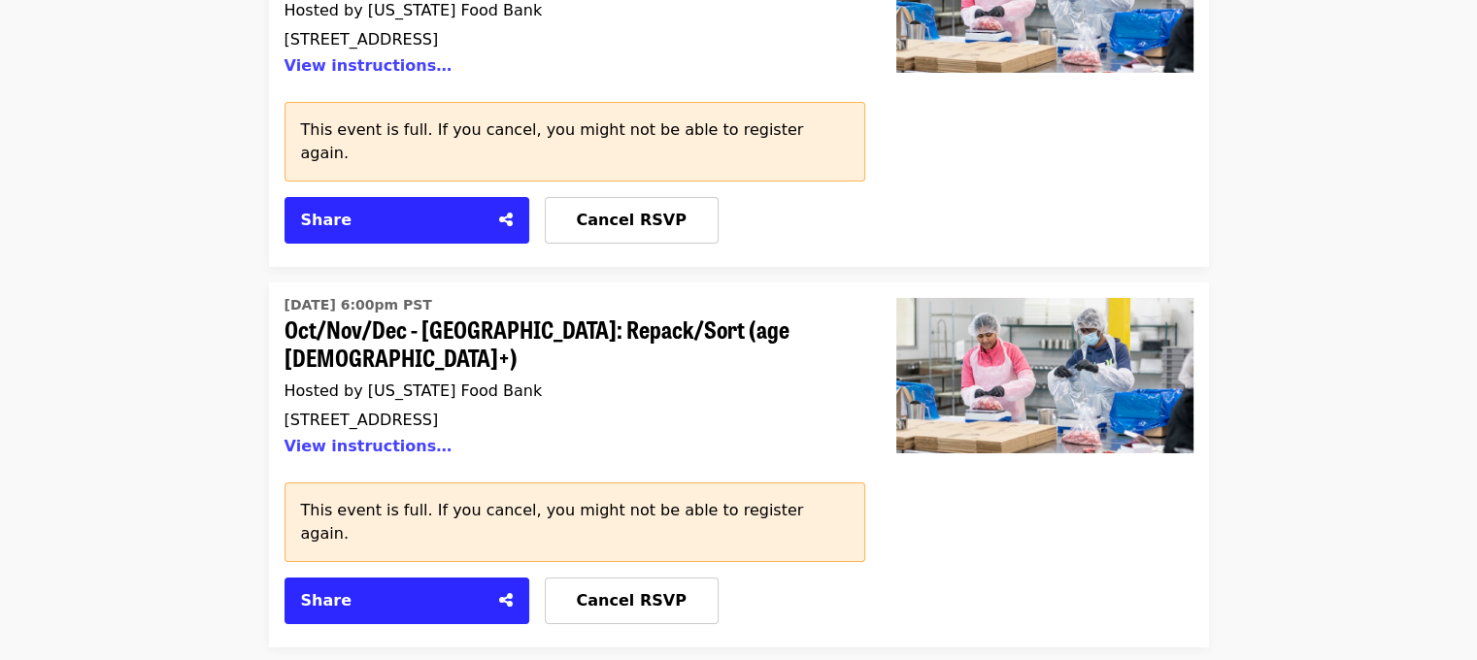
scroll to position [6411, 0]
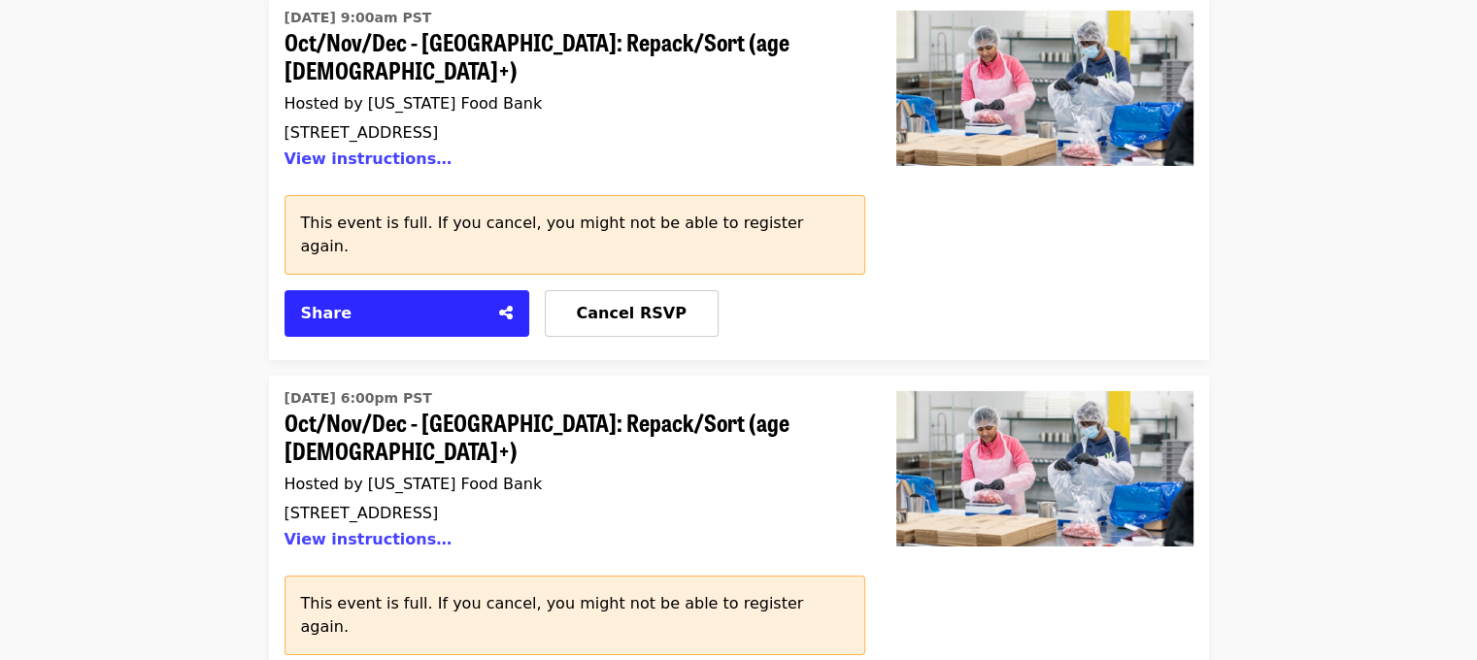
drag, startPoint x: 865, startPoint y: 274, endPoint x: 815, endPoint y: 274, distance: 50.5
click at [162, 322] on div "Schedule for [PERSON_NAME] Thank you for volunteering! Please confirm attendanc…" at bounding box center [738, 617] width 1477 height 13885
drag, startPoint x: 574, startPoint y: 275, endPoint x: 557, endPoint y: 275, distance: 17.5
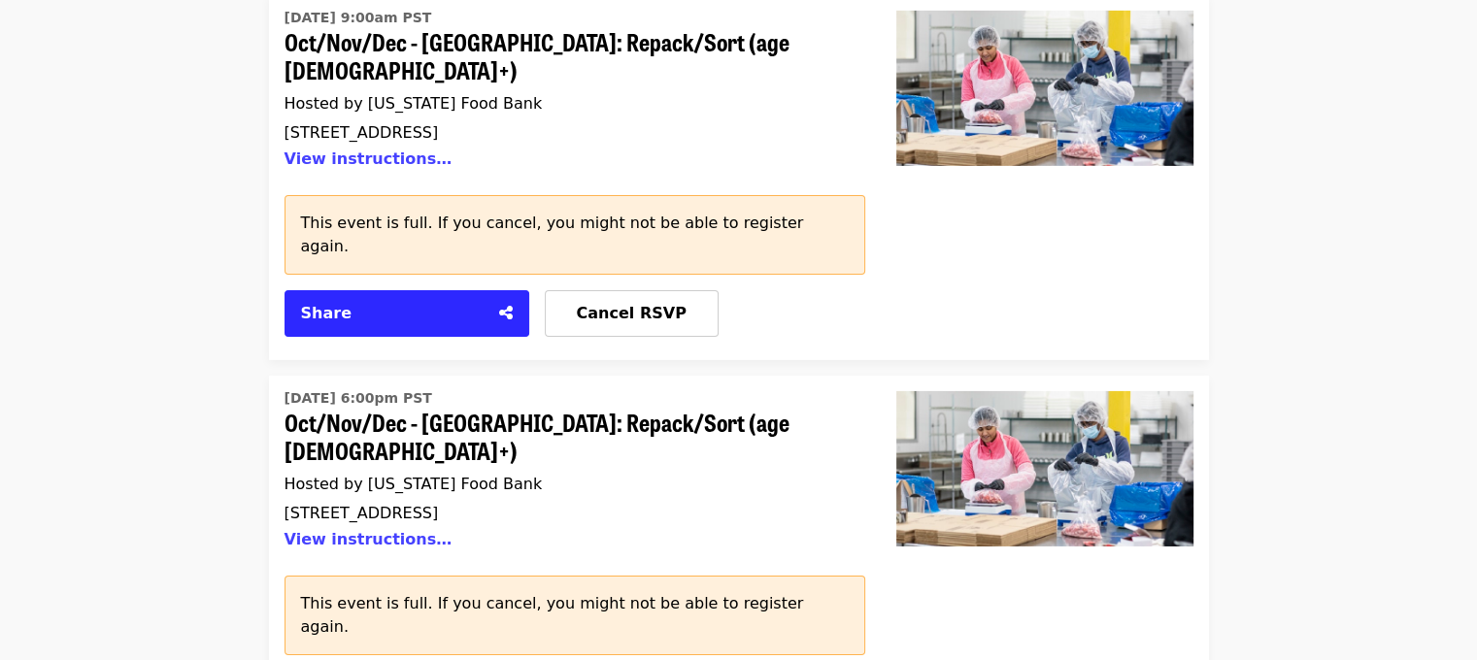
drag, startPoint x: 367, startPoint y: 278, endPoint x: 322, endPoint y: 272, distance: 45.1
click at [5, 310] on div "Schedule for [PERSON_NAME] Thank you for volunteering! Please confirm attendanc…" at bounding box center [738, 617] width 1477 height 13885
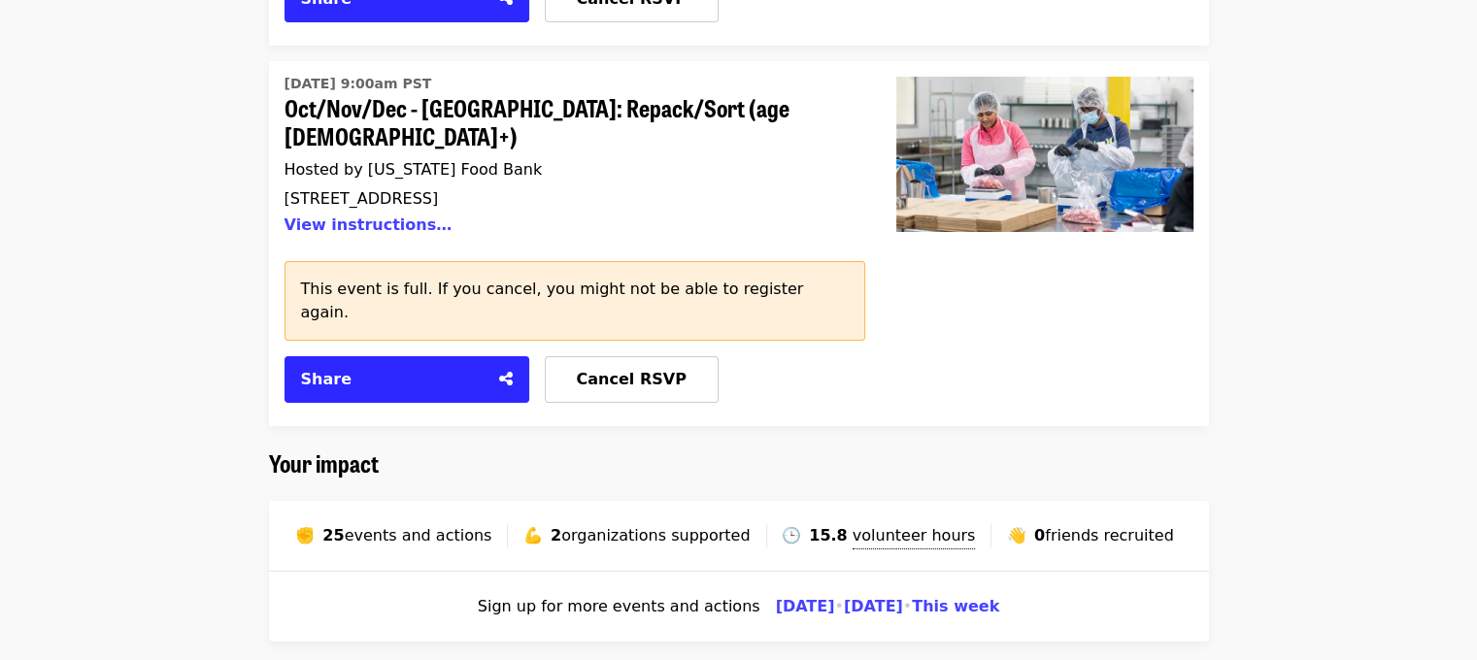
scroll to position [6896, 0]
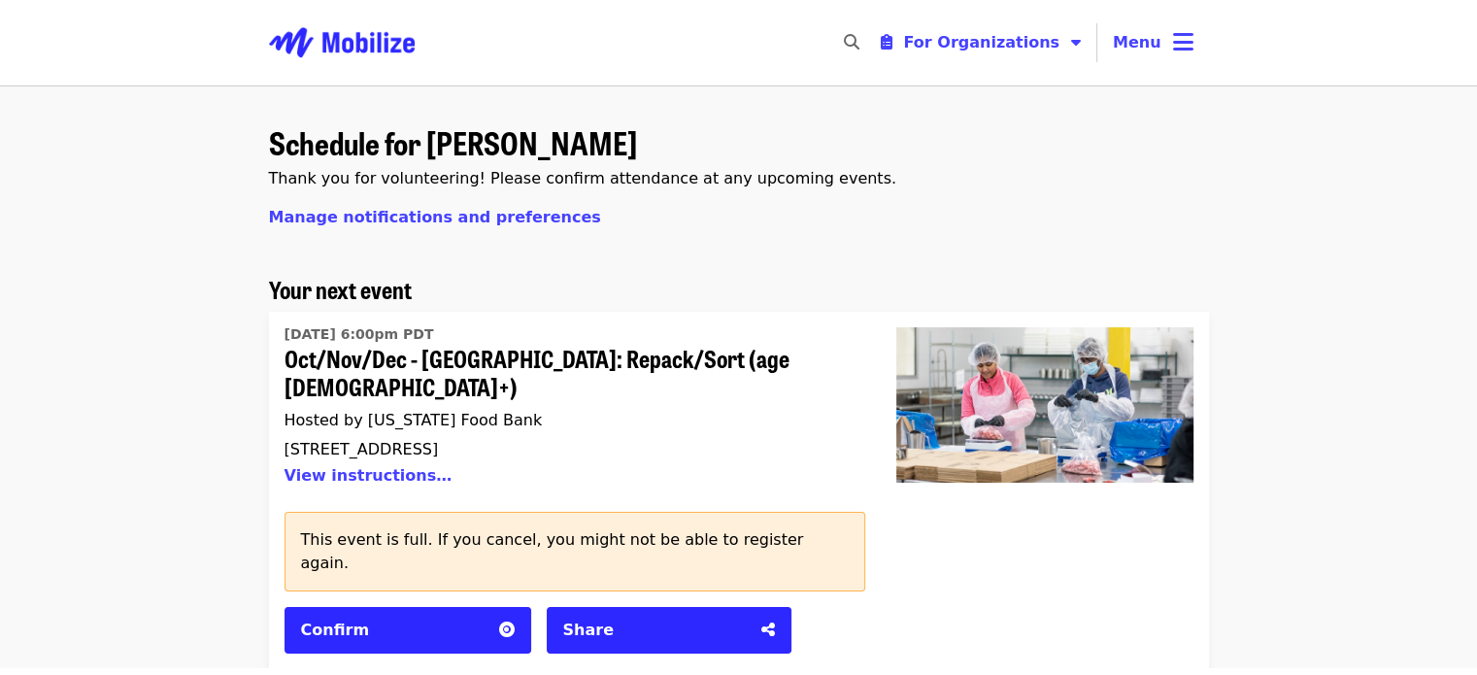
scroll to position [0, 0]
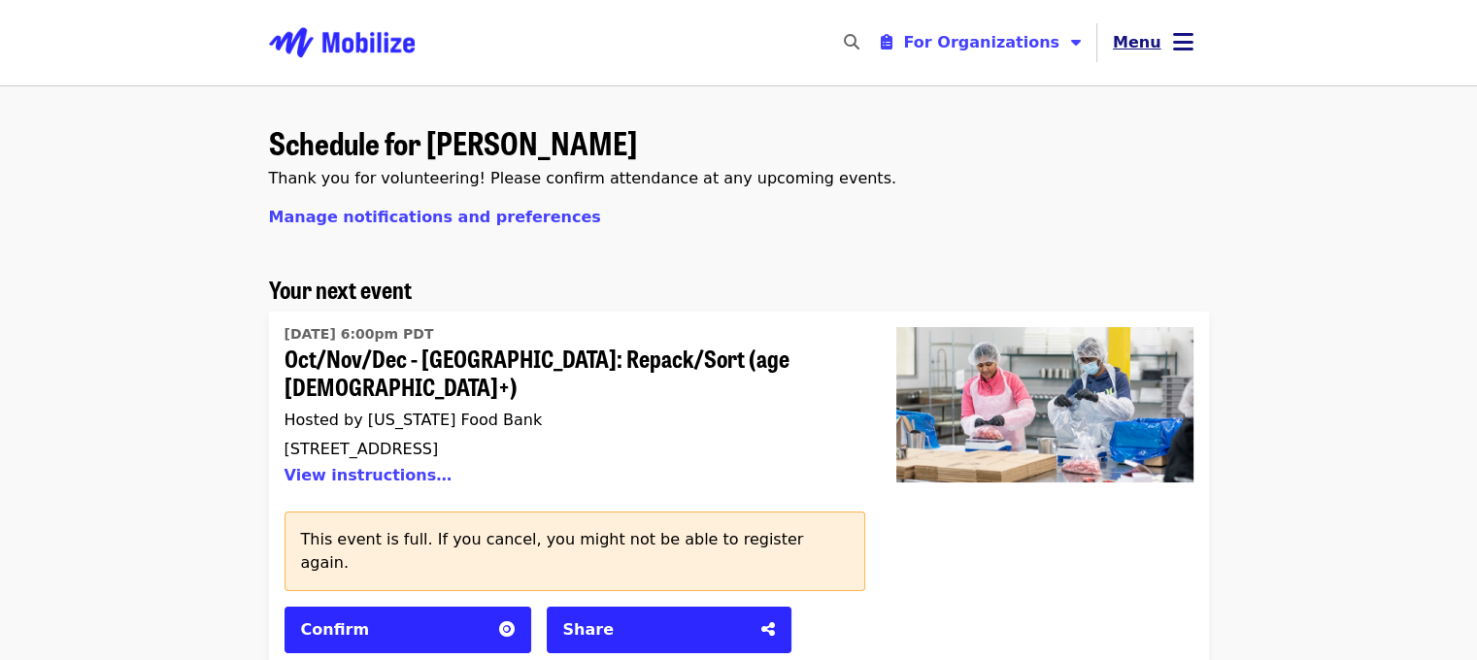
click at [1175, 46] on icon "bars icon" at bounding box center [1183, 42] width 20 height 28
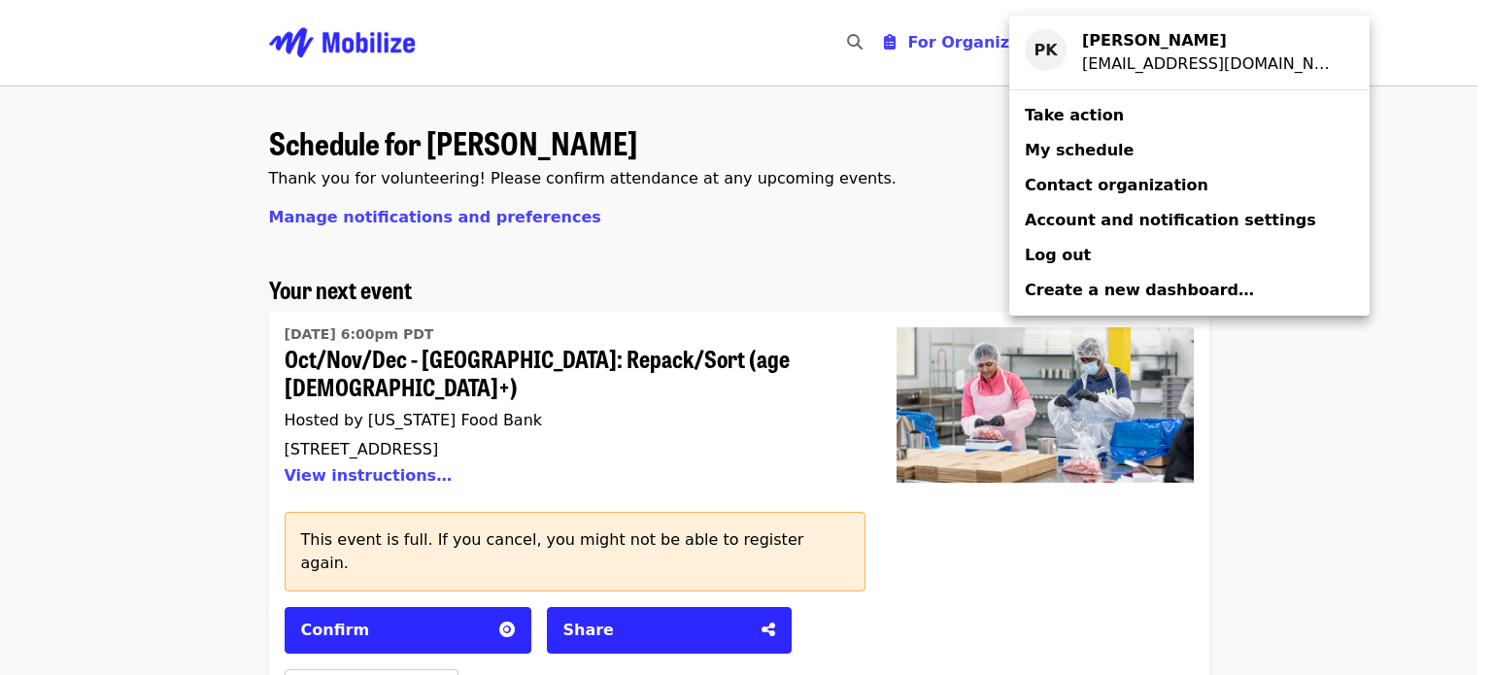
click at [901, 217] on div "Account menu" at bounding box center [746, 337] width 1492 height 675
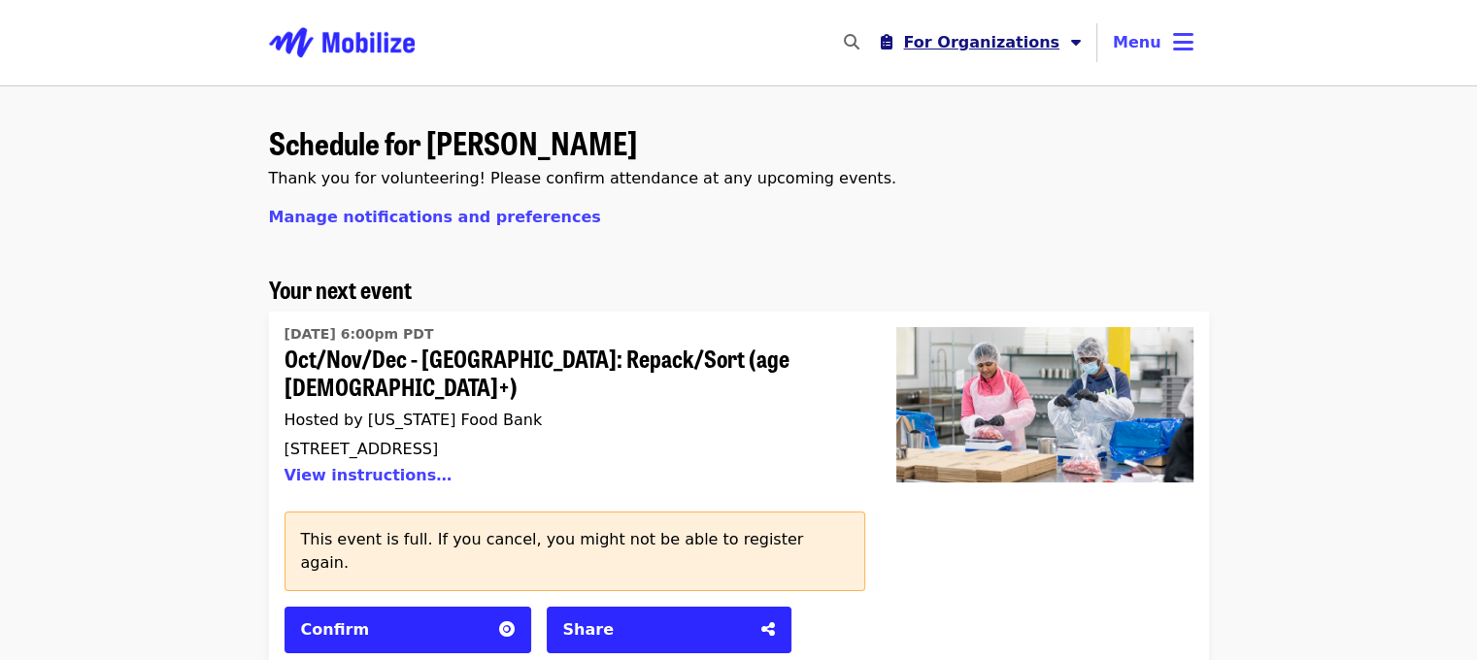
click at [936, 48] on span "For Organizations" at bounding box center [981, 42] width 156 height 18
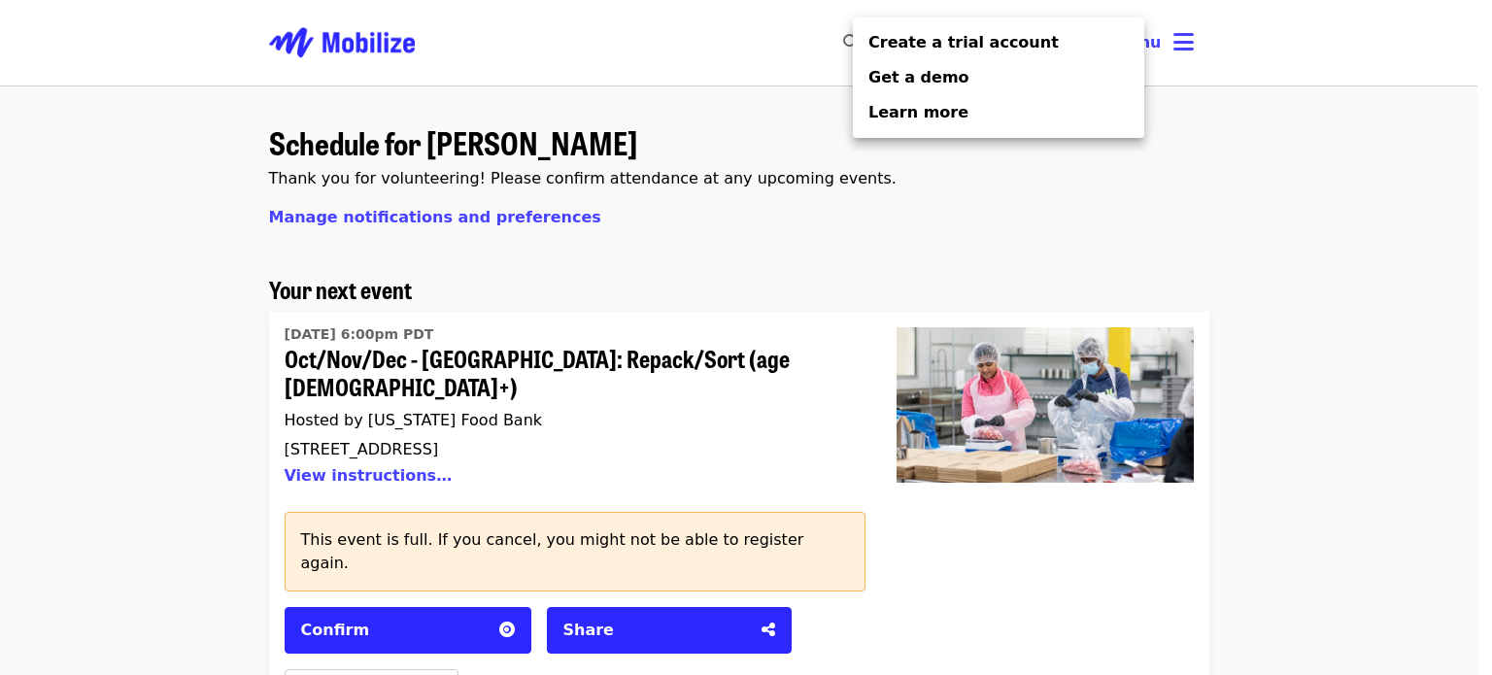
click at [950, 244] on div "Organizer Menu" at bounding box center [746, 337] width 1492 height 675
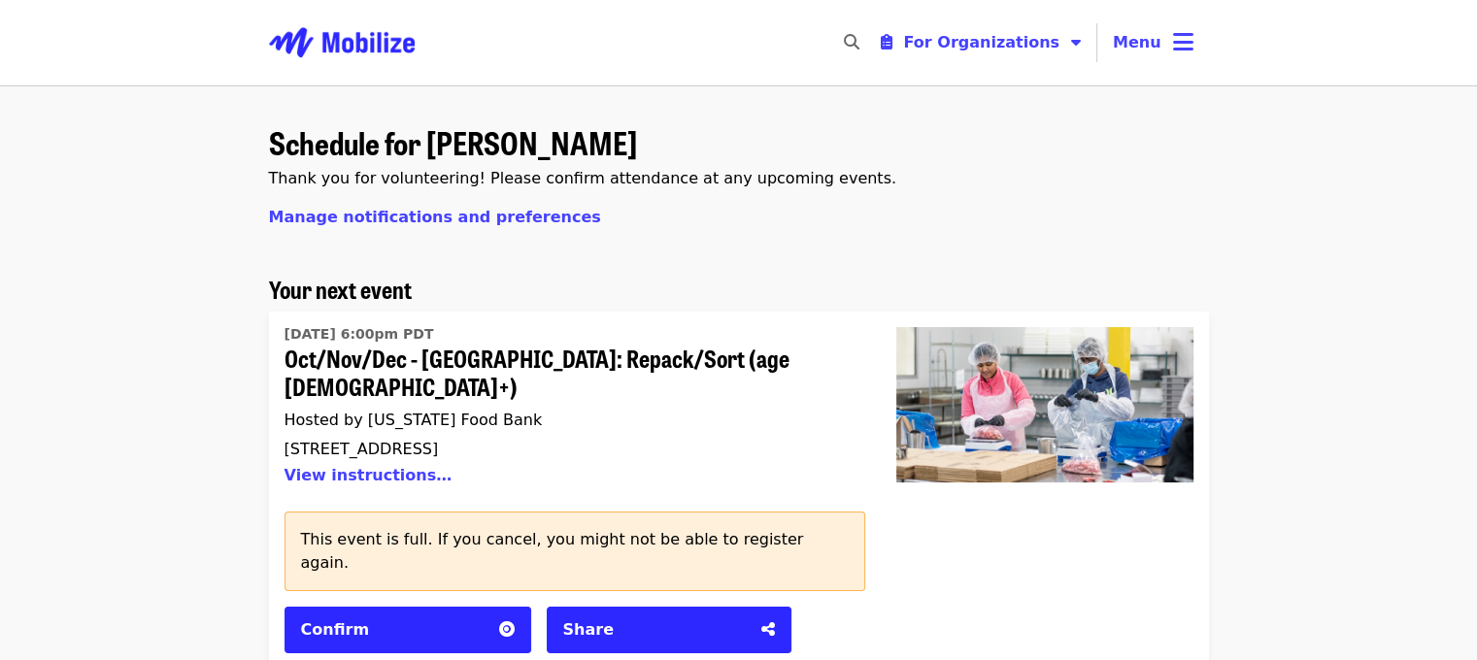
click at [315, 38] on img "Main navigation" at bounding box center [342, 43] width 146 height 62
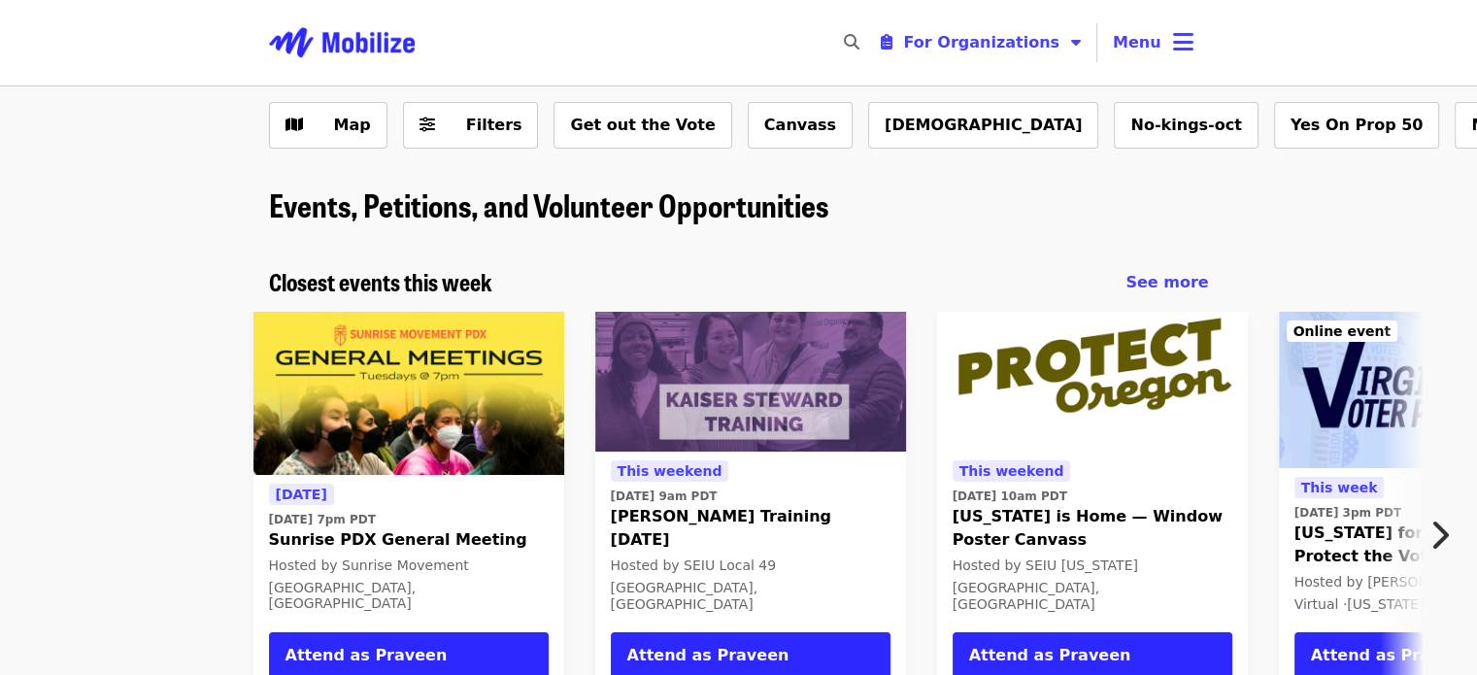
click at [1431, 525] on icon "chevron-right icon" at bounding box center [1439, 535] width 19 height 37
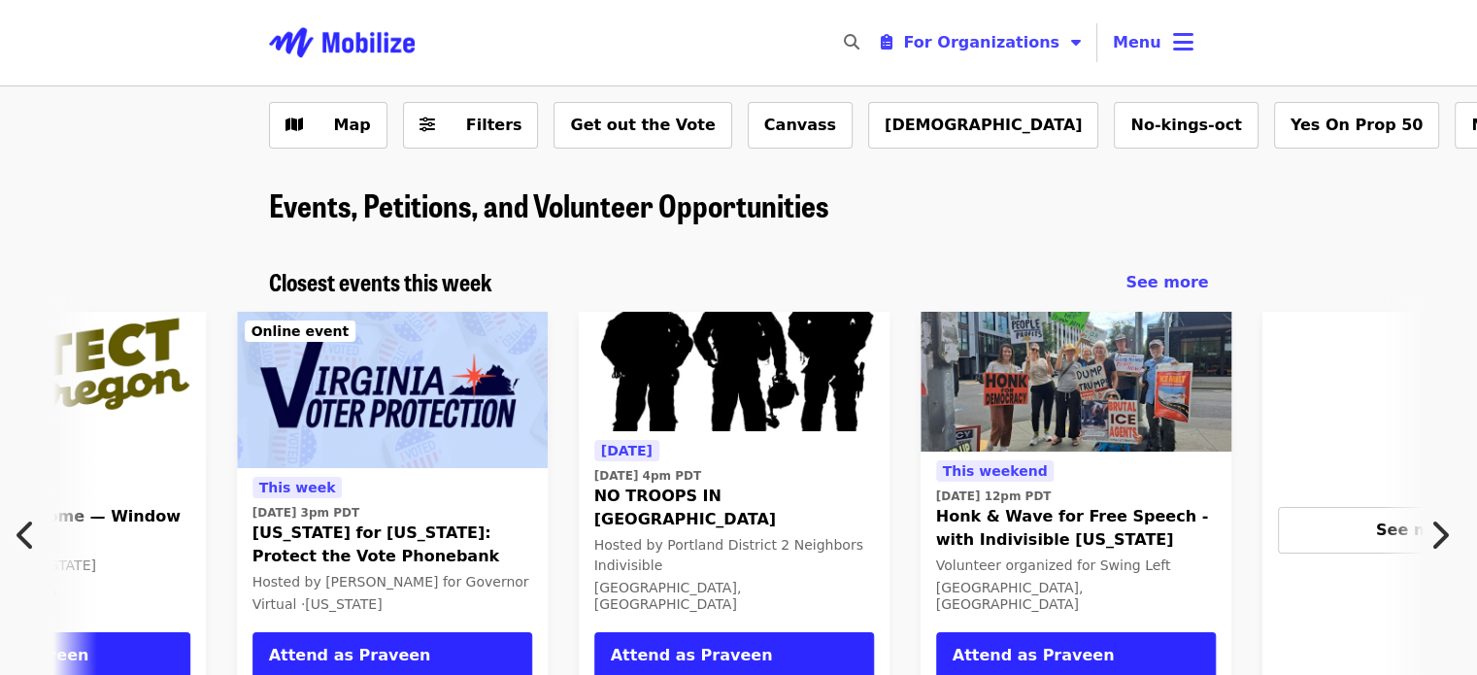
scroll to position [0, 1045]
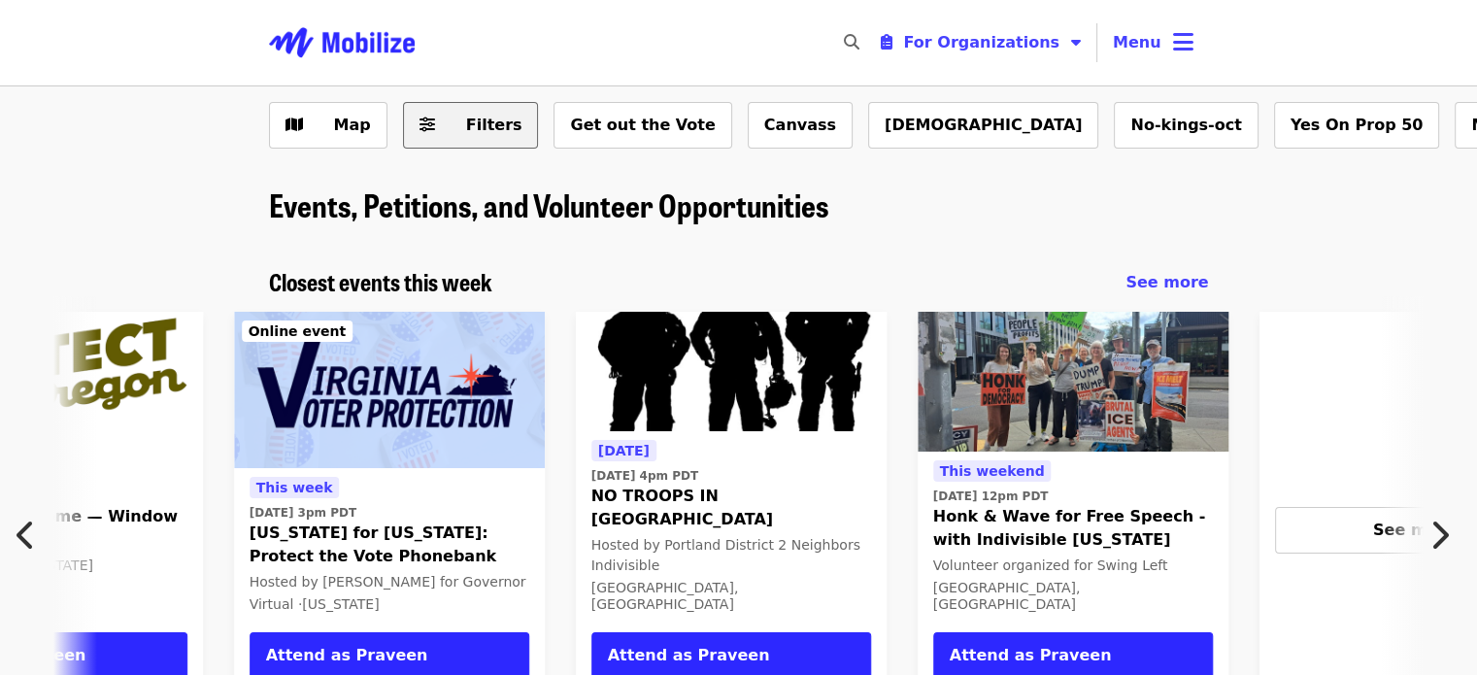
click at [493, 108] on button "Filters" at bounding box center [471, 125] width 136 height 47
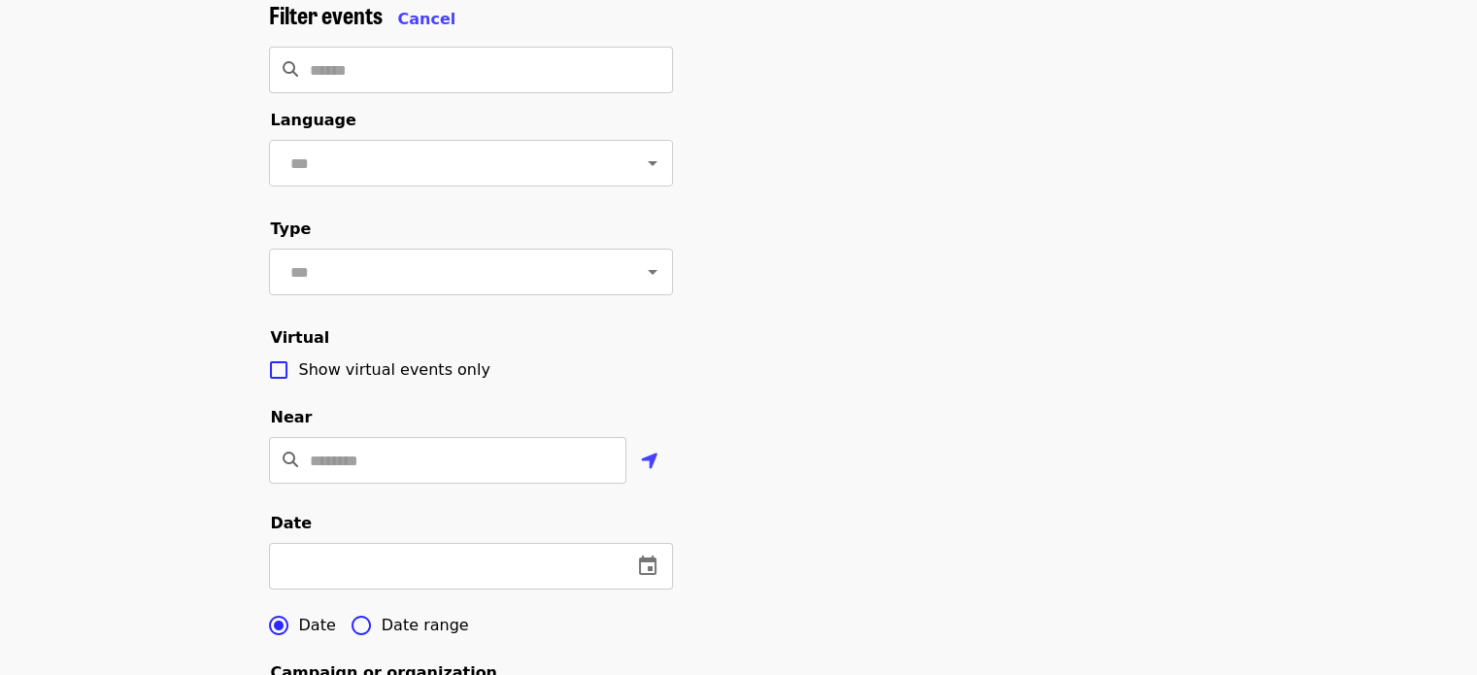
scroll to position [97, 0]
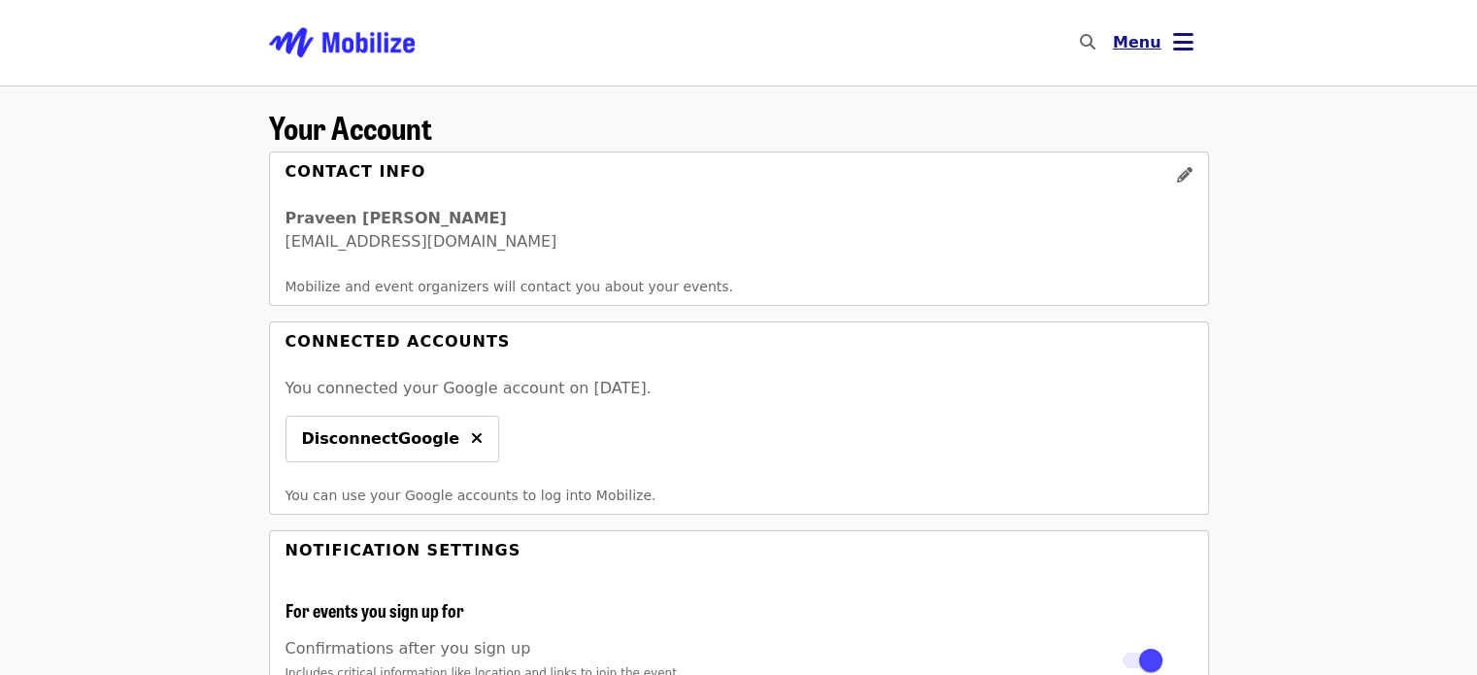
click at [1146, 34] on span "Menu" at bounding box center [1137, 42] width 49 height 18
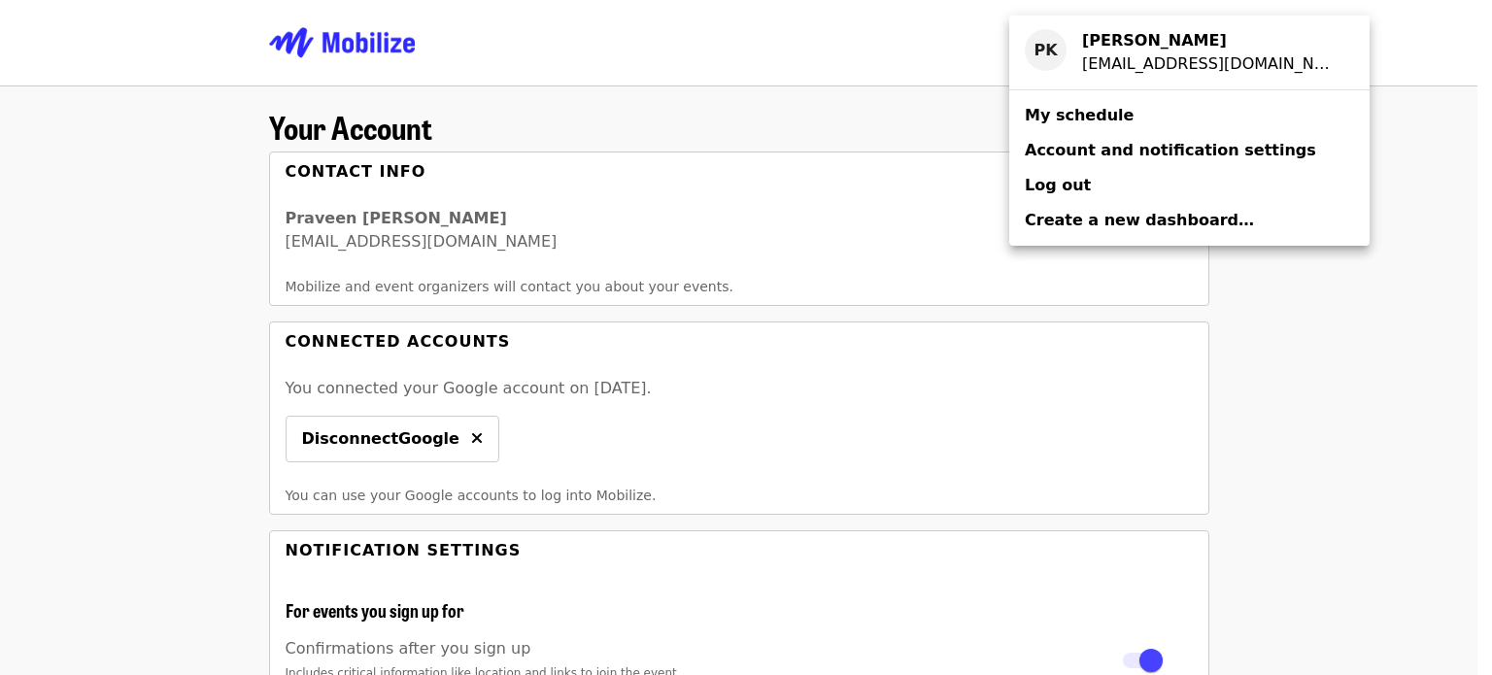
click at [1100, 110] on span "My schedule" at bounding box center [1079, 115] width 109 height 18
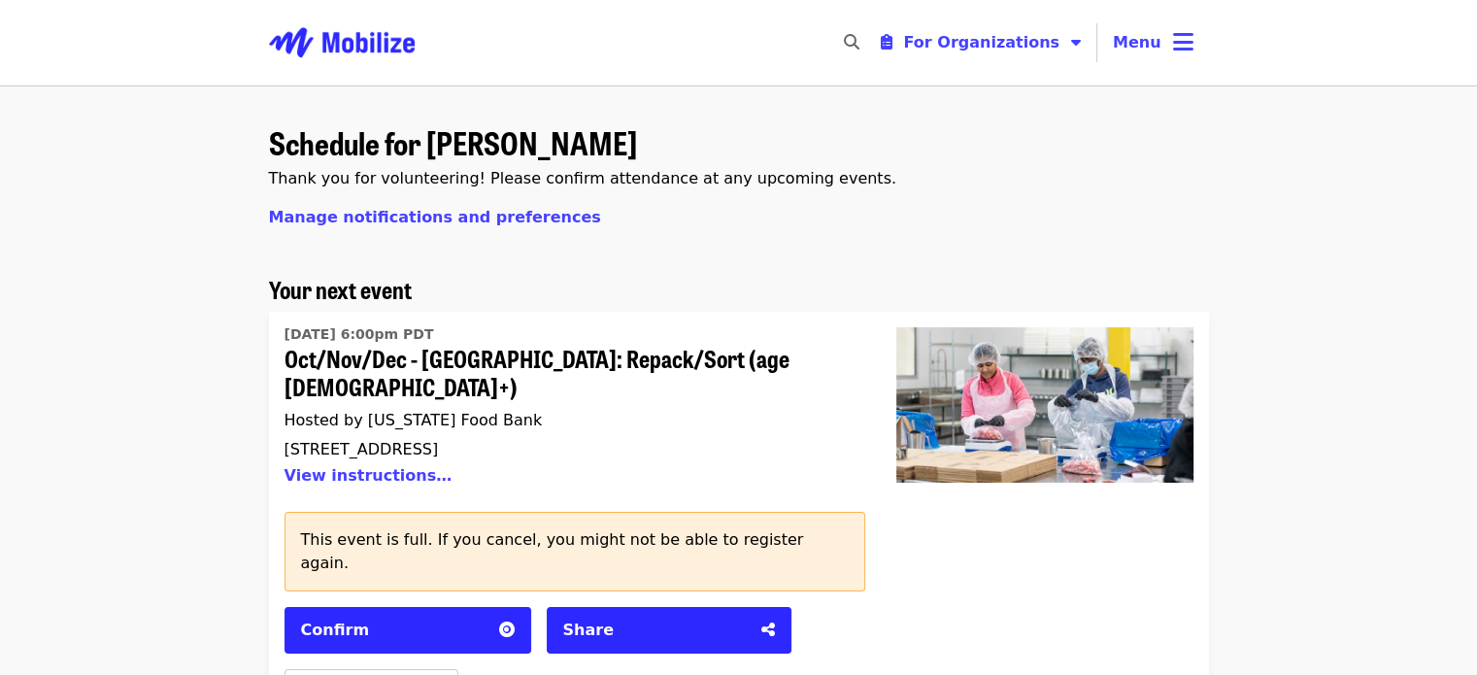
click at [492, 355] on span "Oct/Nov/Dec - [GEOGRAPHIC_DATA]: Repack/Sort (age [DEMOGRAPHIC_DATA]+)" at bounding box center [567, 373] width 565 height 56
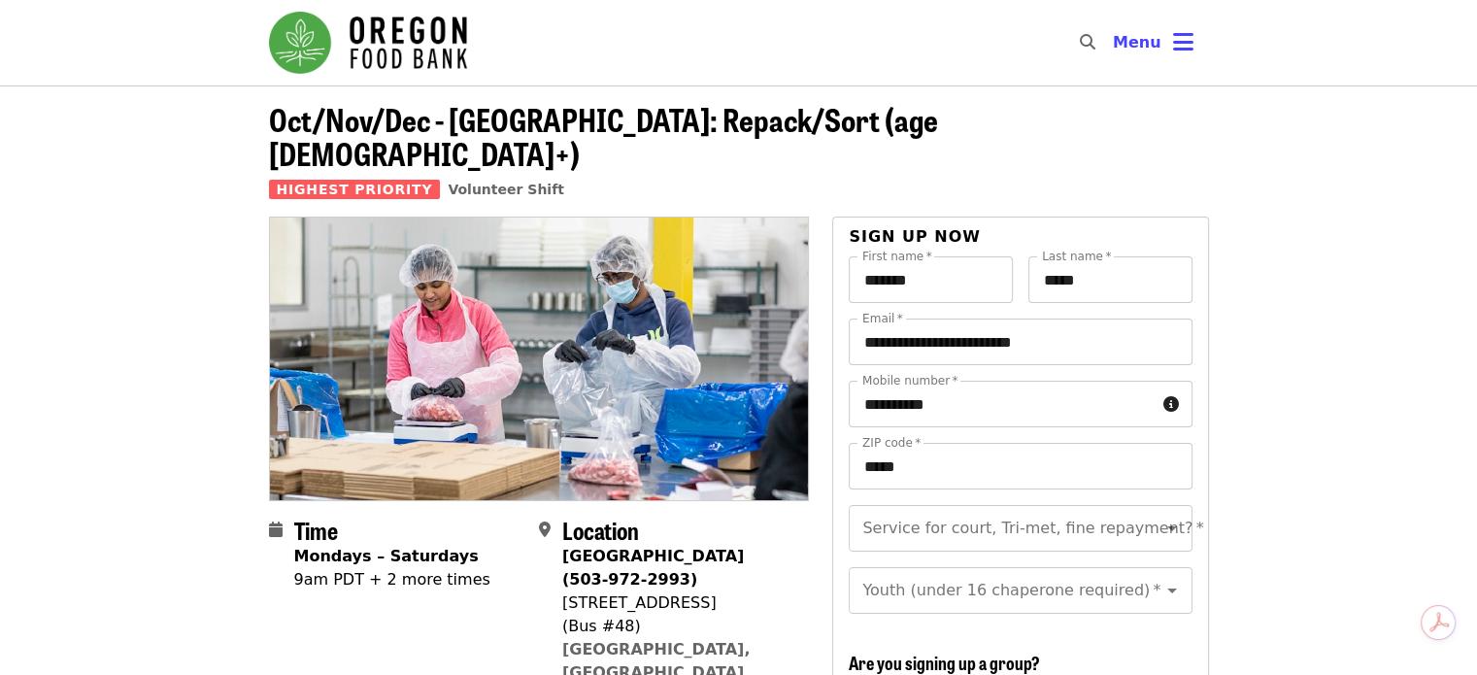
scroll to position [486, 0]
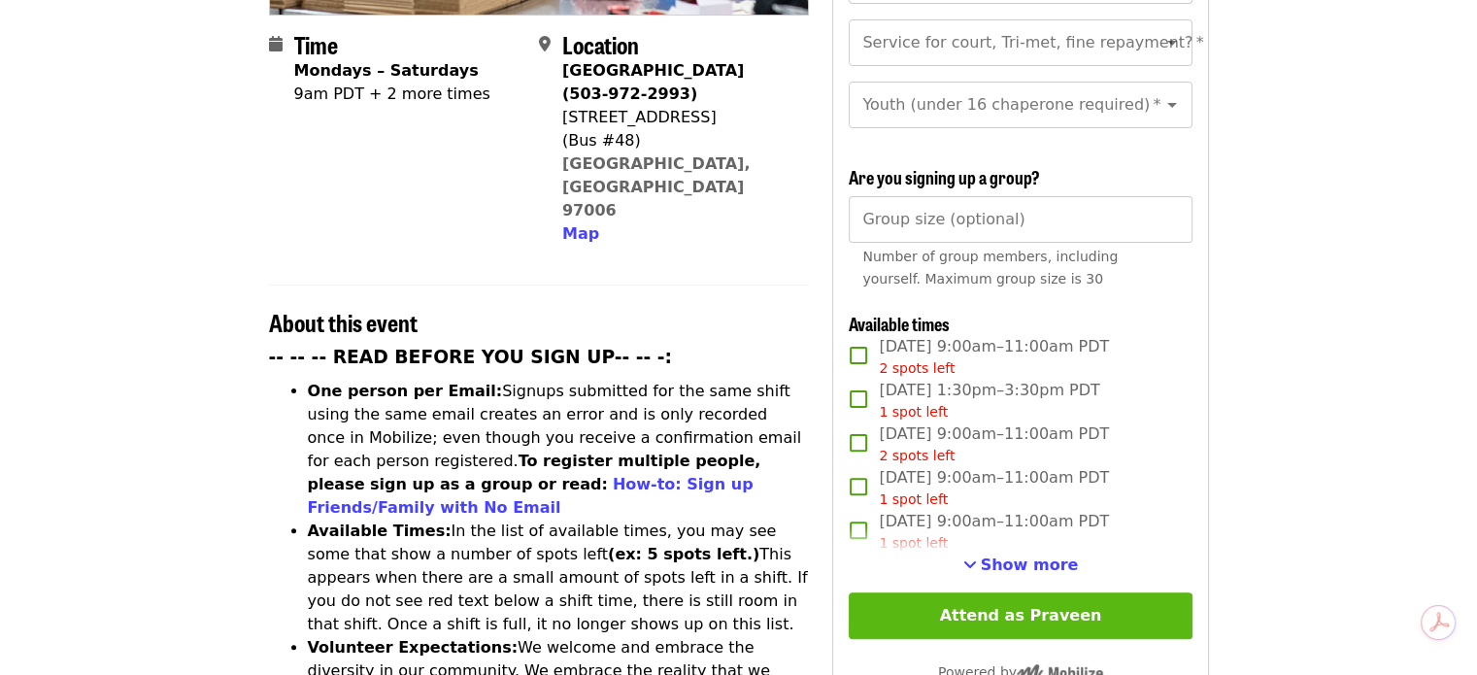
click at [986, 601] on button "Attend as Praveen" at bounding box center [1020, 616] width 343 height 47
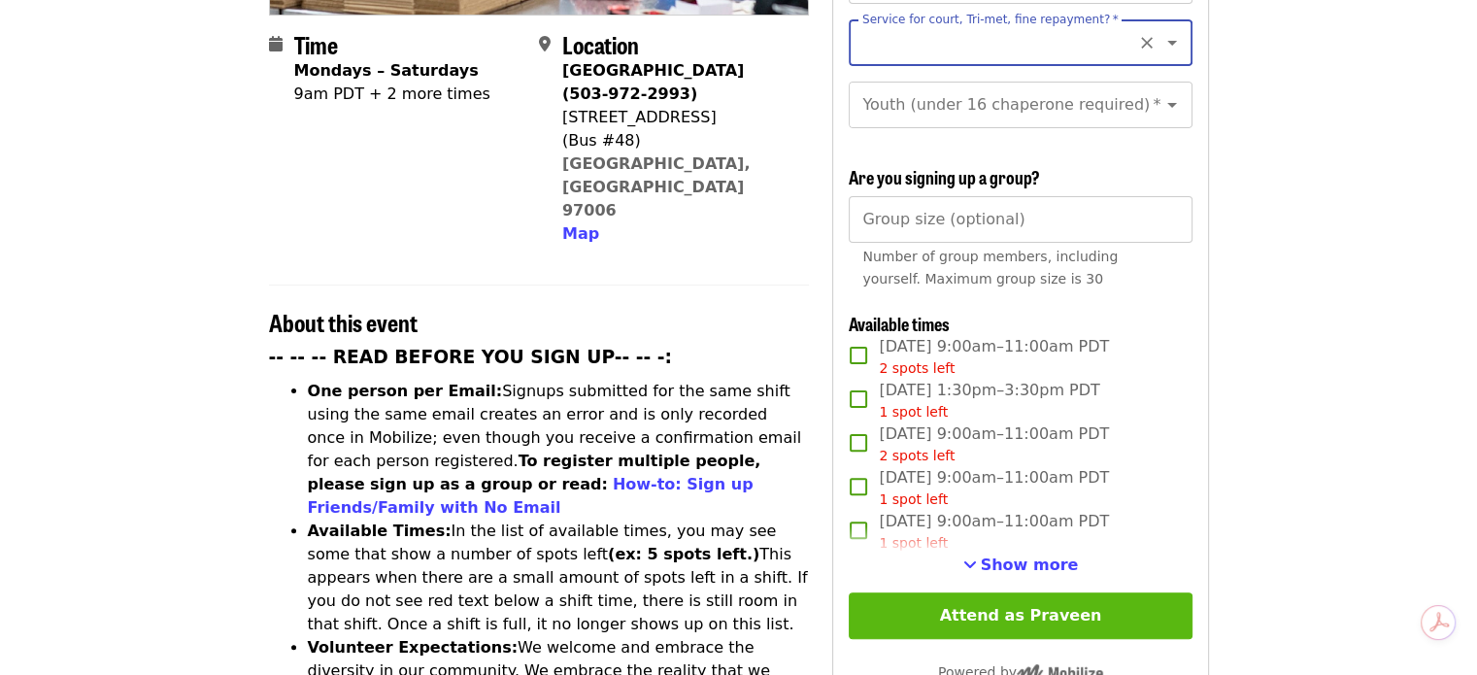
scroll to position [475, 0]
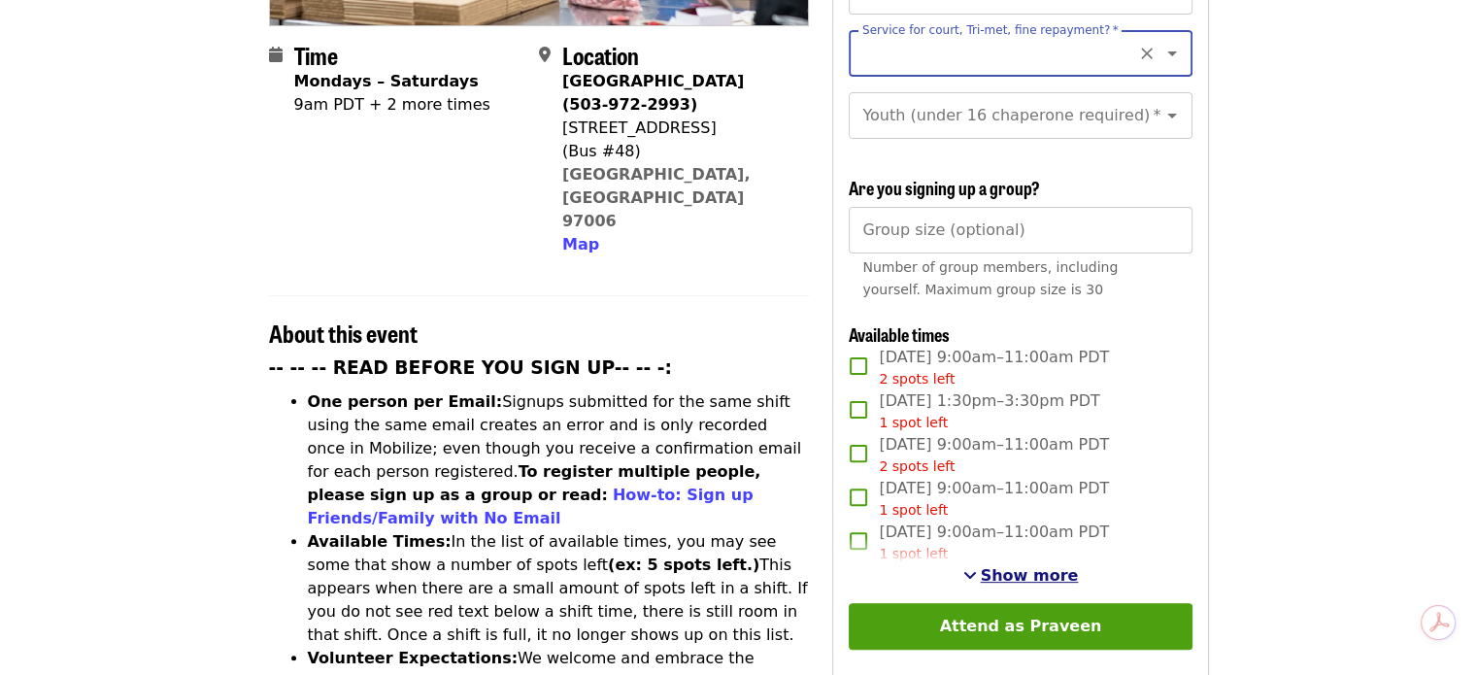
click at [1002, 574] on span "Show more" at bounding box center [1030, 575] width 98 height 18
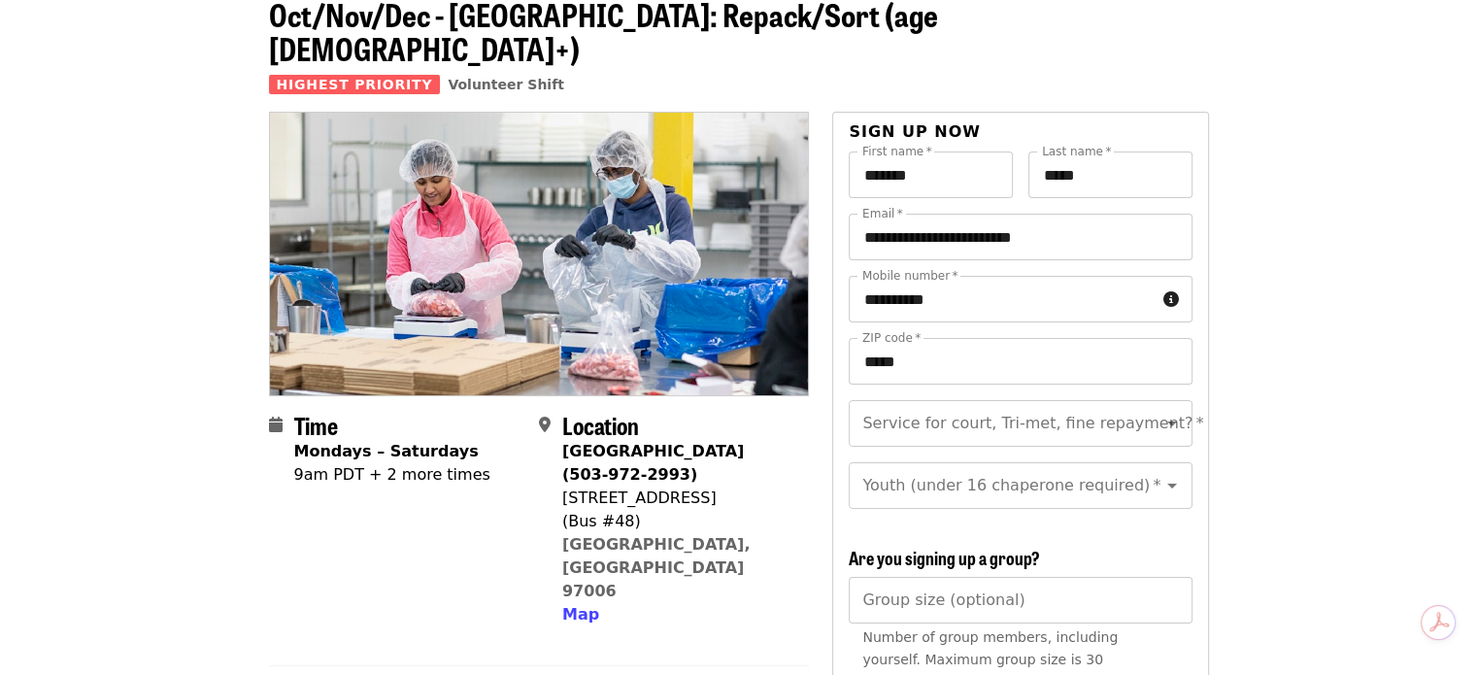
scroll to position [0, 0]
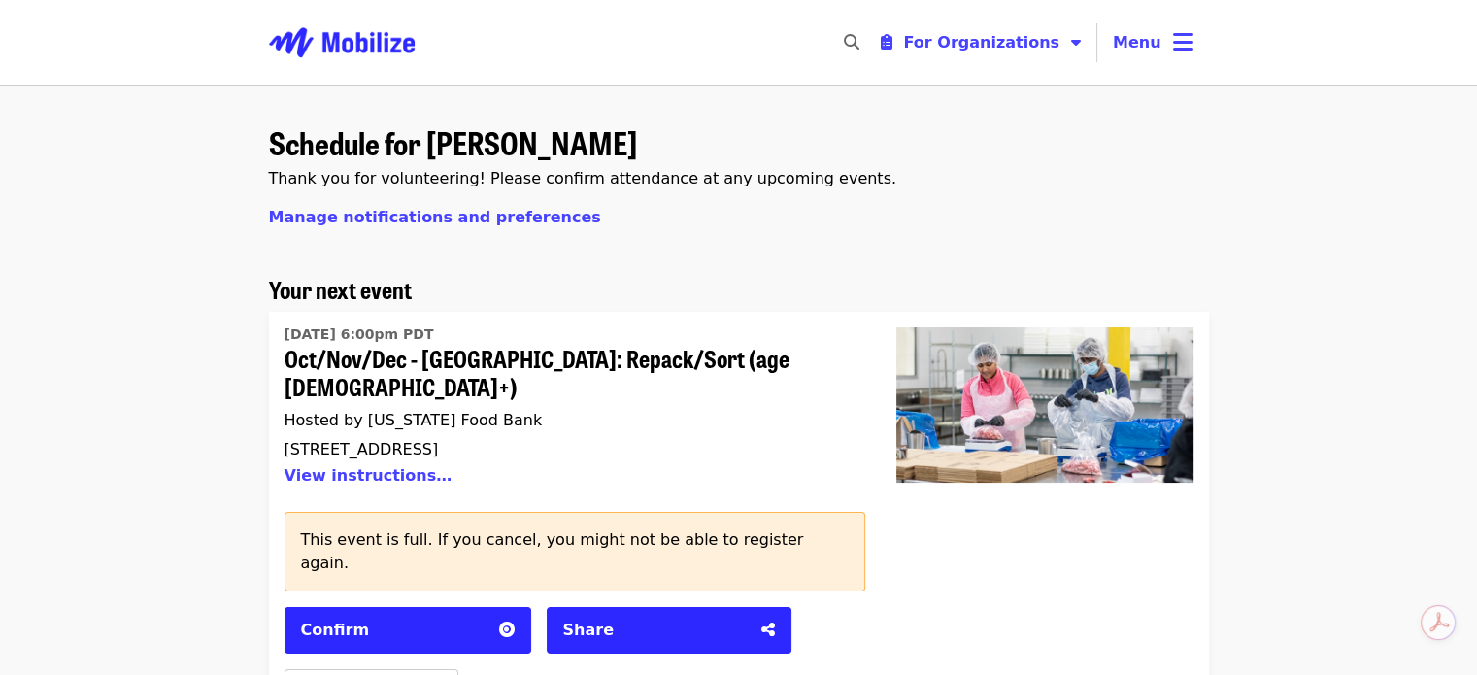
click at [1097, 246] on div "Schedule for [PERSON_NAME] Thank you for volunteering! Please confirm attendanc…" at bounding box center [739, 193] width 940 height 166
click at [1169, 45] on button "Menu" at bounding box center [1154, 42] width 112 height 47
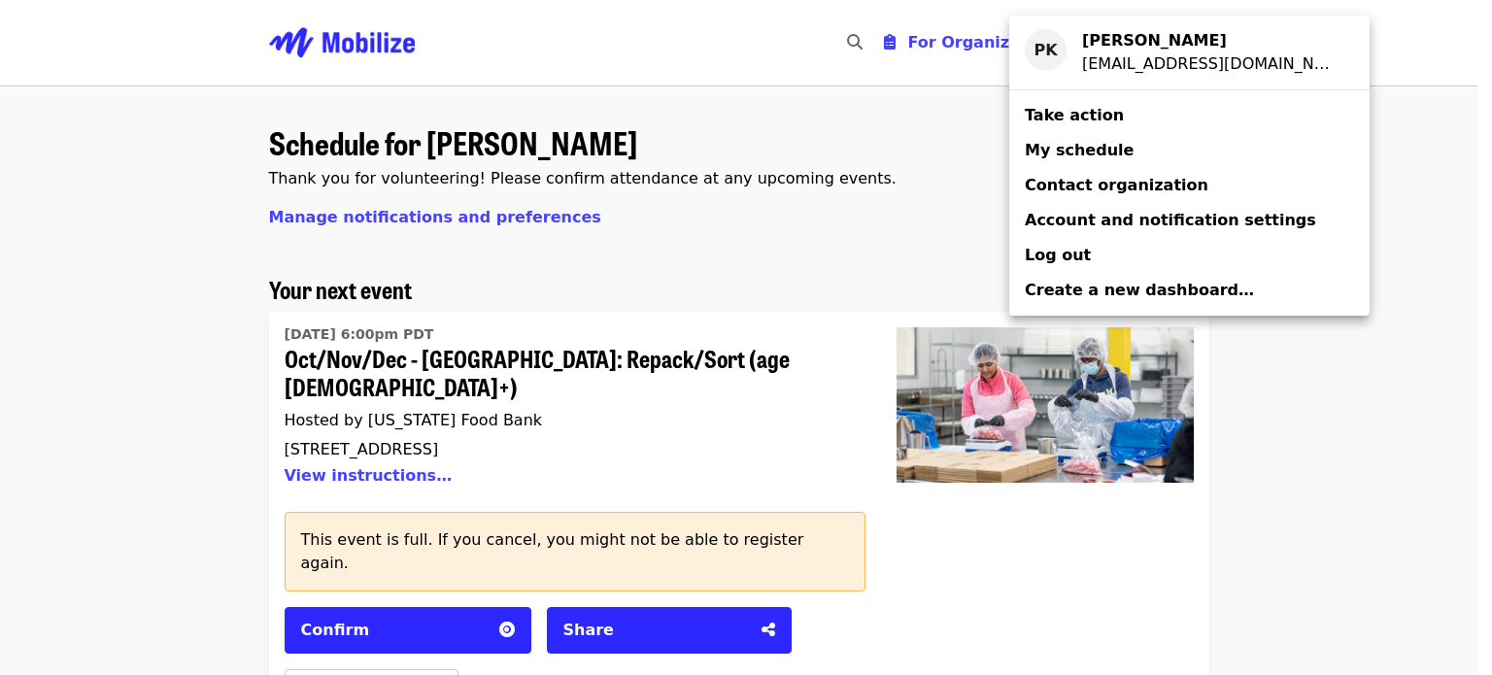
click at [1066, 118] on span "Take action" at bounding box center [1074, 115] width 99 height 18
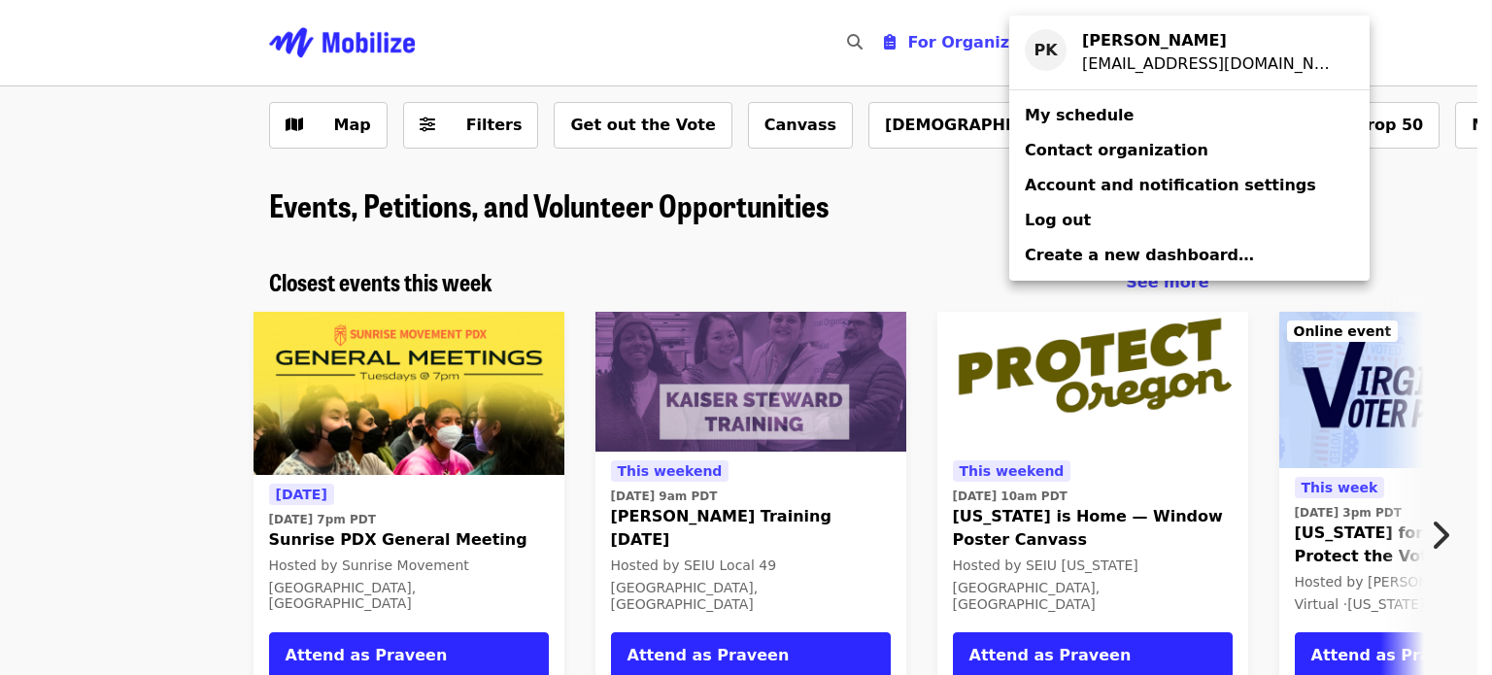
drag, startPoint x: 254, startPoint y: 202, endPoint x: 777, endPoint y: 179, distance: 523.1
click at [777, 179] on div "Account menu" at bounding box center [746, 337] width 1492 height 675
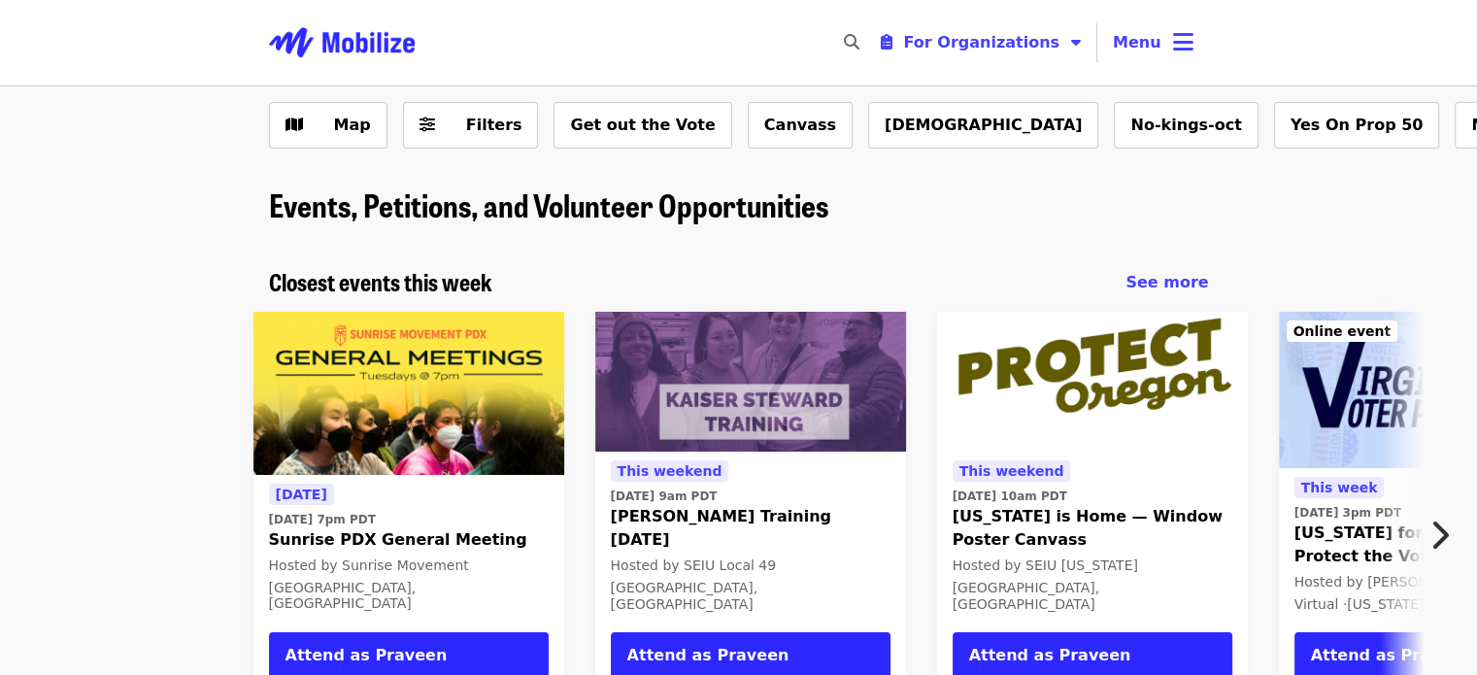
click at [1373, 197] on div "Events, Petitions, and Volunteer Opportunities" at bounding box center [738, 204] width 1477 height 81
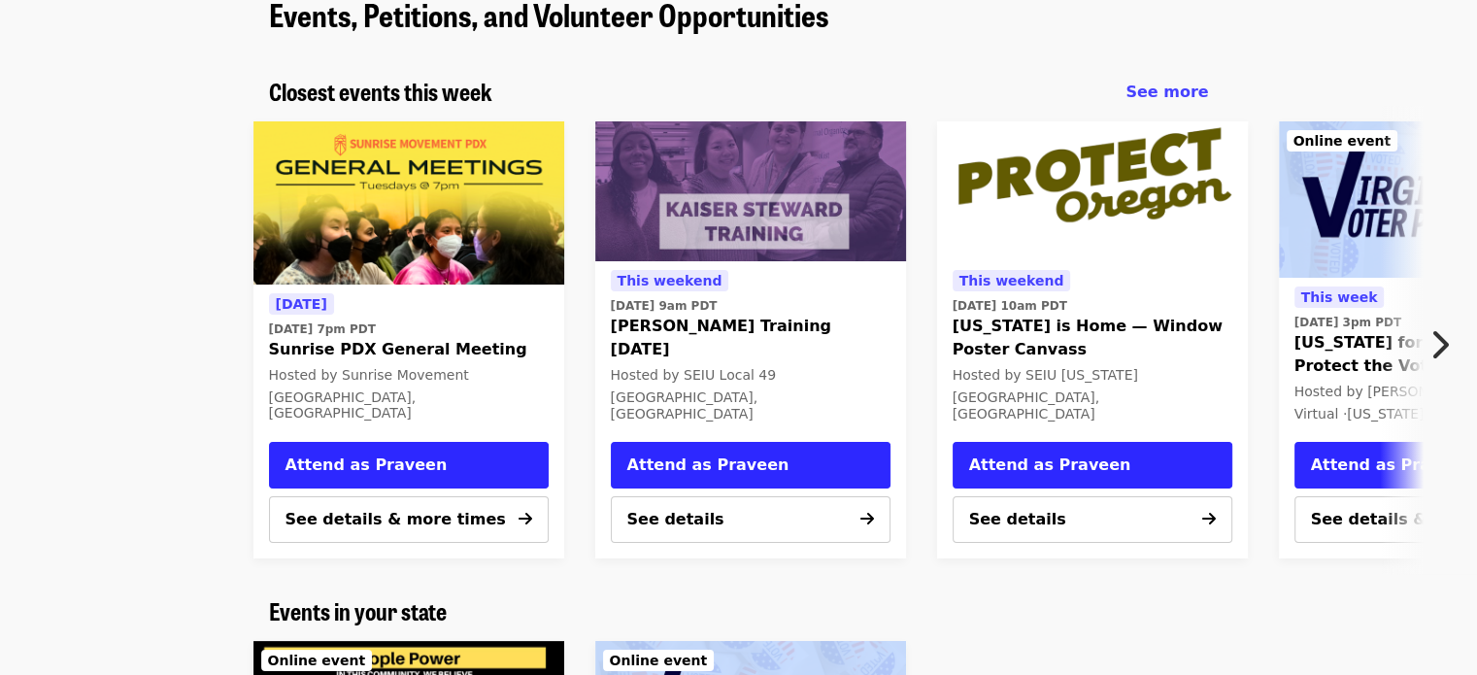
scroll to position [194, 0]
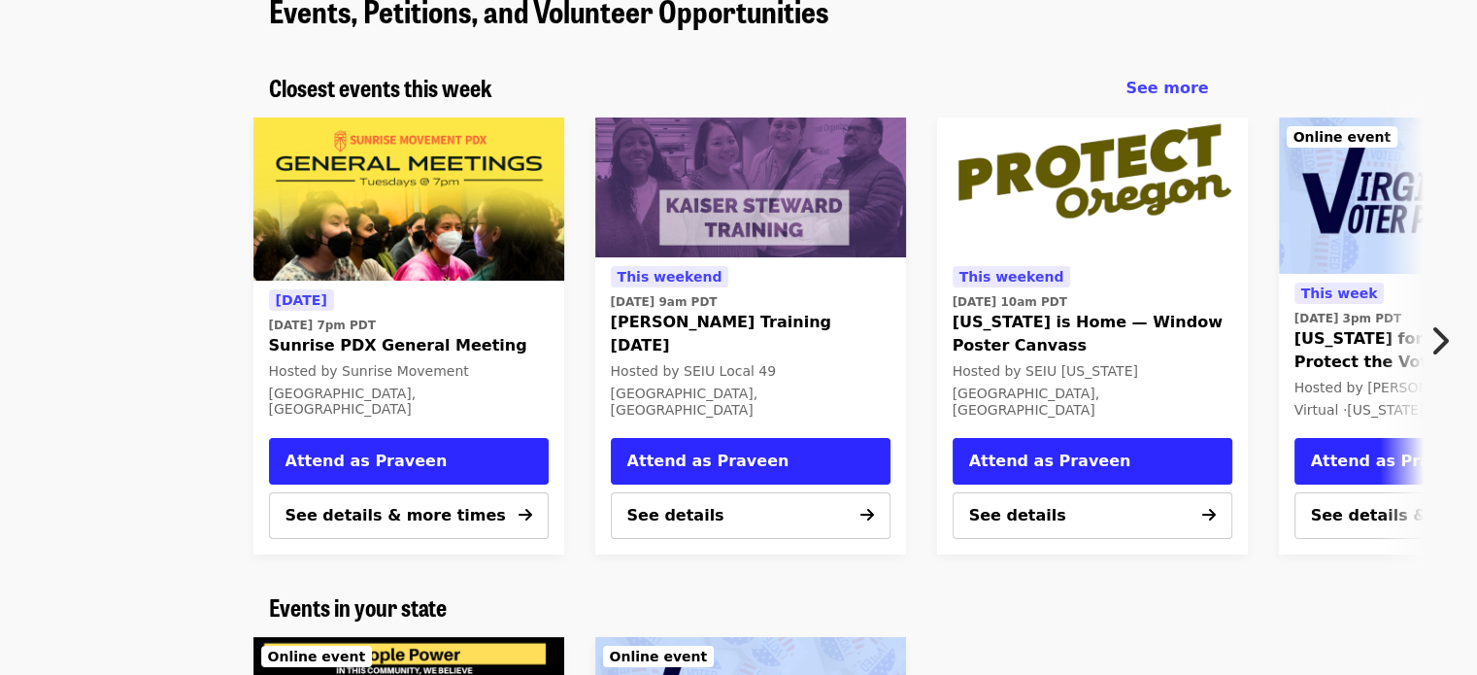
click at [1440, 339] on icon "chevron-right icon" at bounding box center [1439, 340] width 19 height 37
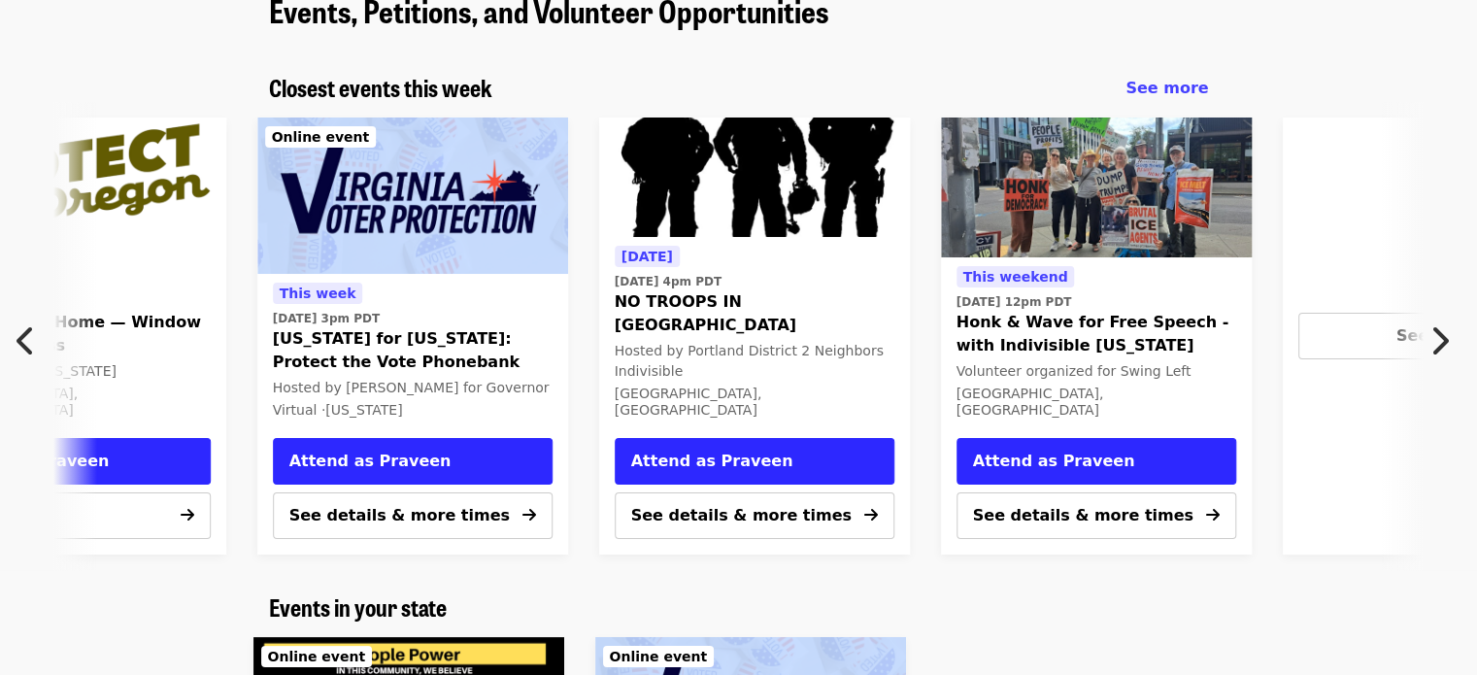
scroll to position [0, 1045]
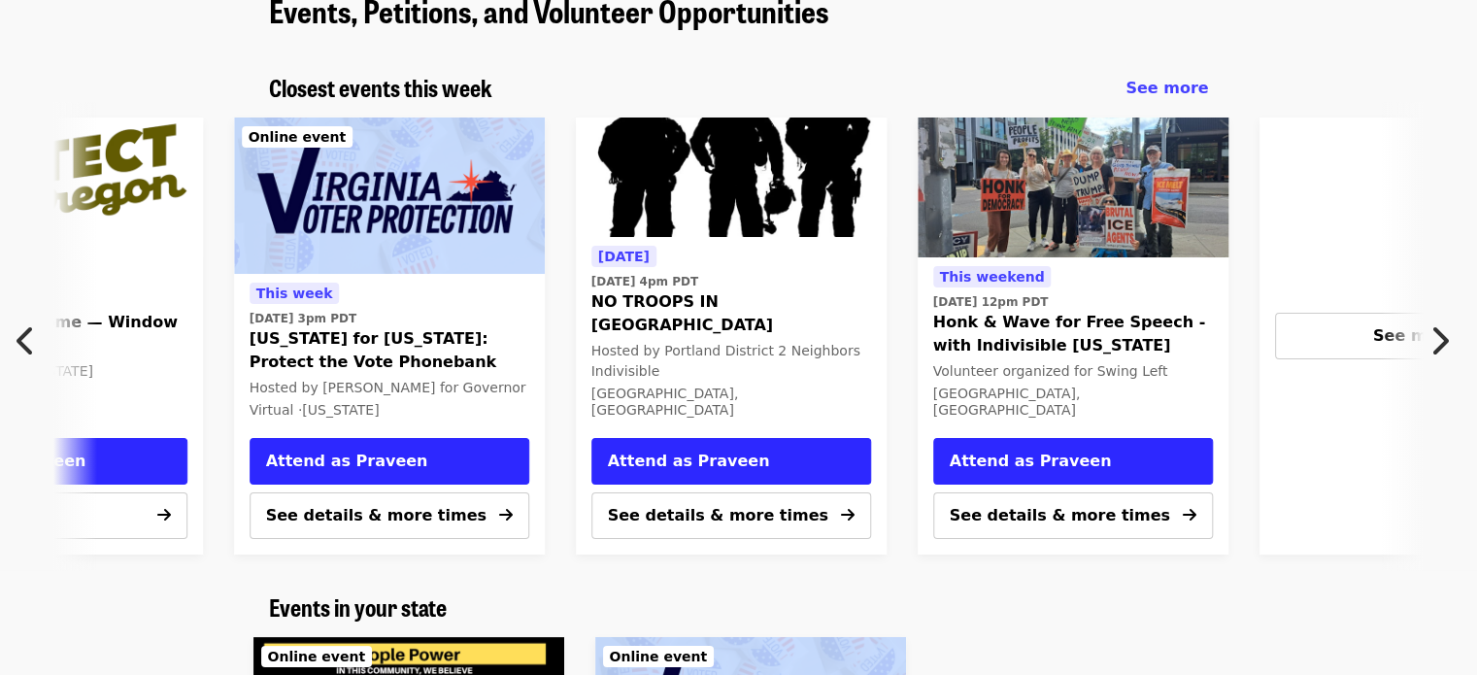
click at [1383, 334] on div "[DATE] [DATE] 7pm PDT Sunrise PDX General Meeting Hosted by Sunrise Movement [G…" at bounding box center [738, 336] width 1477 height 468
click at [1335, 330] on div "See more" at bounding box center [1415, 335] width 247 height 23
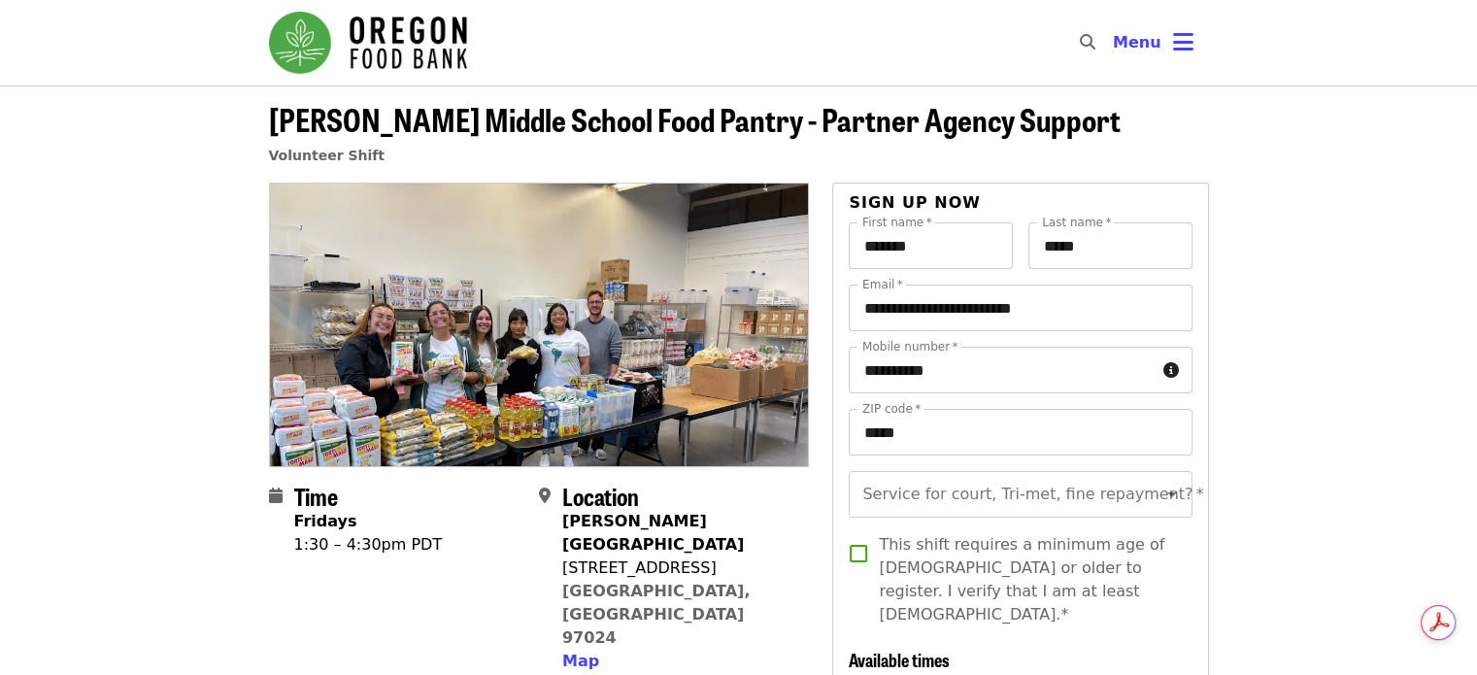
scroll to position [97, 0]
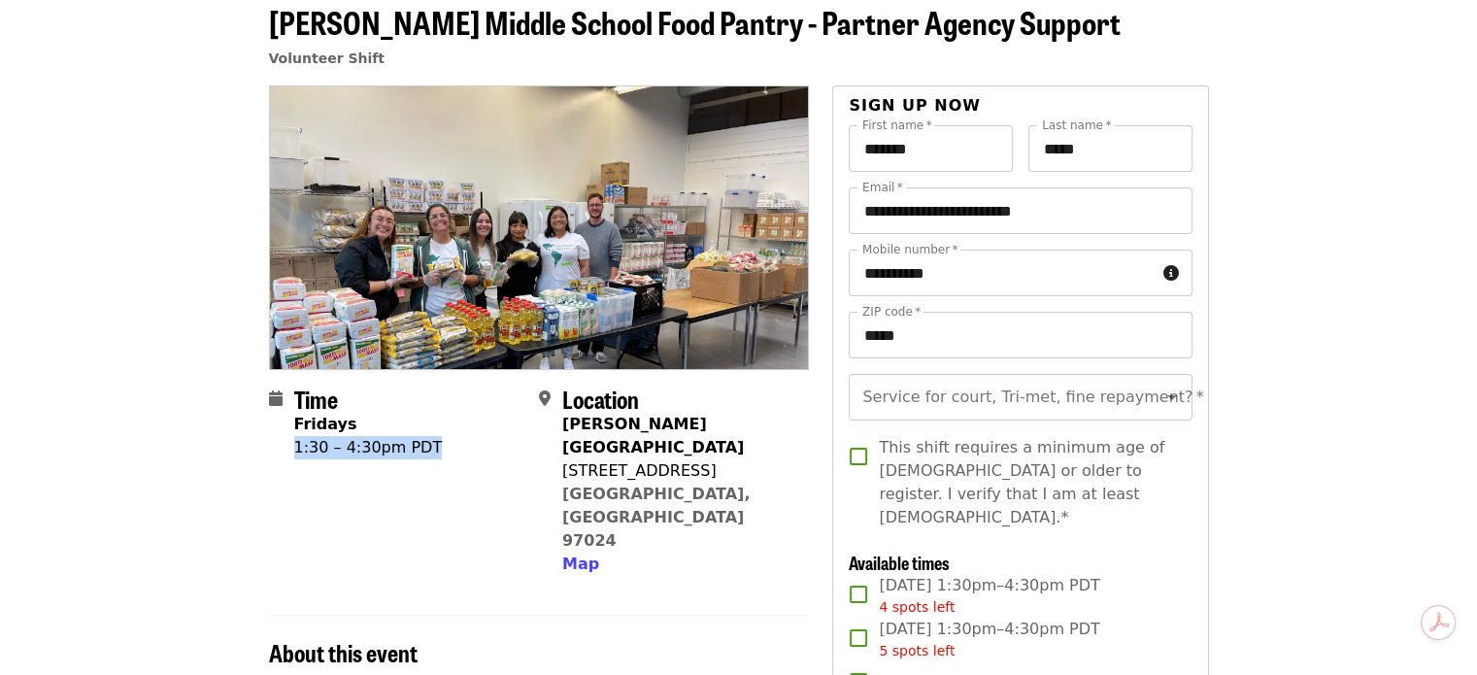
drag, startPoint x: 437, startPoint y: 442, endPoint x: 295, endPoint y: 454, distance: 142.3
click at [295, 454] on div "Time Fridays 1:30 – 4:30pm PDT" at bounding box center [396, 481] width 254 height 191
drag, startPoint x: 282, startPoint y: 451, endPoint x: 420, endPoint y: 450, distance: 137.9
click at [420, 450] on div "Time Fridays 1:30 – 4:30pm PDT" at bounding box center [396, 481] width 254 height 191
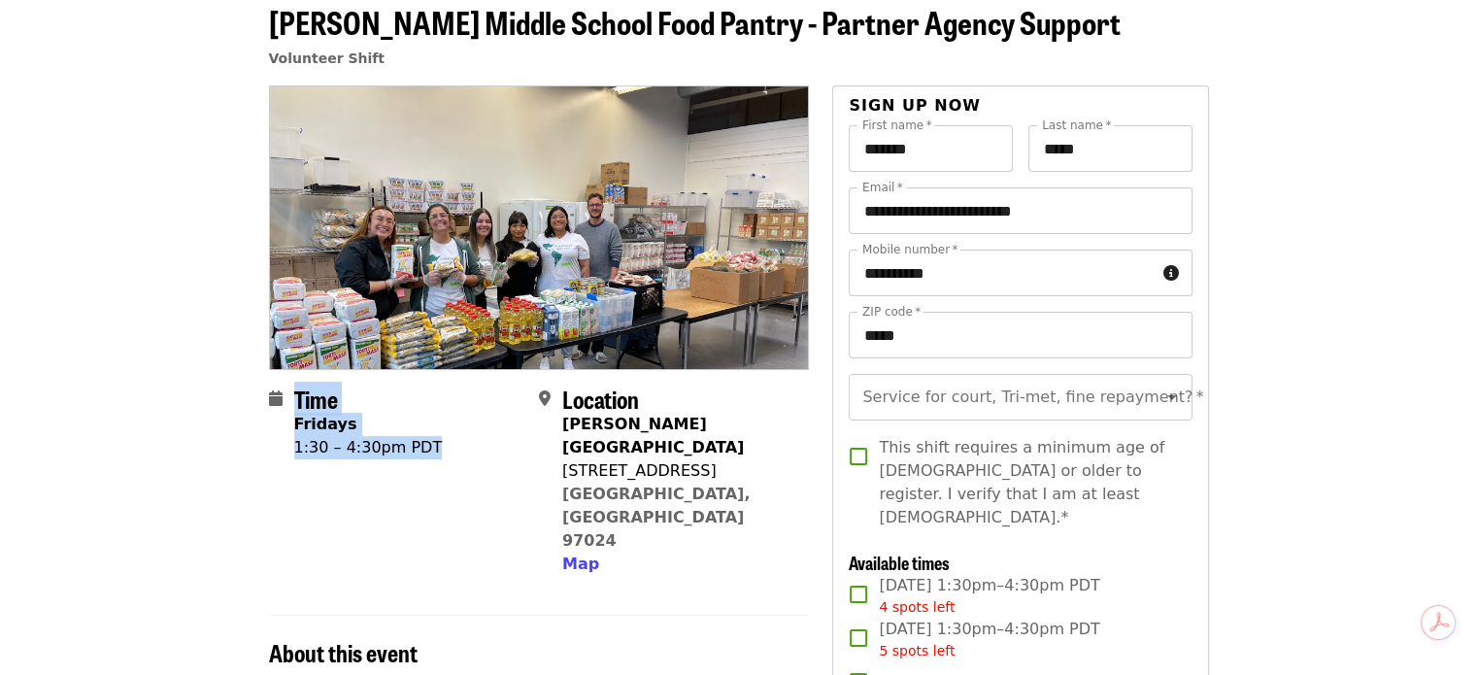
drag, startPoint x: 282, startPoint y: 457, endPoint x: 429, endPoint y: 455, distance: 147.7
click at [429, 455] on div "Time Fridays 1:30 – 4:30pm PDT" at bounding box center [396, 481] width 254 height 191
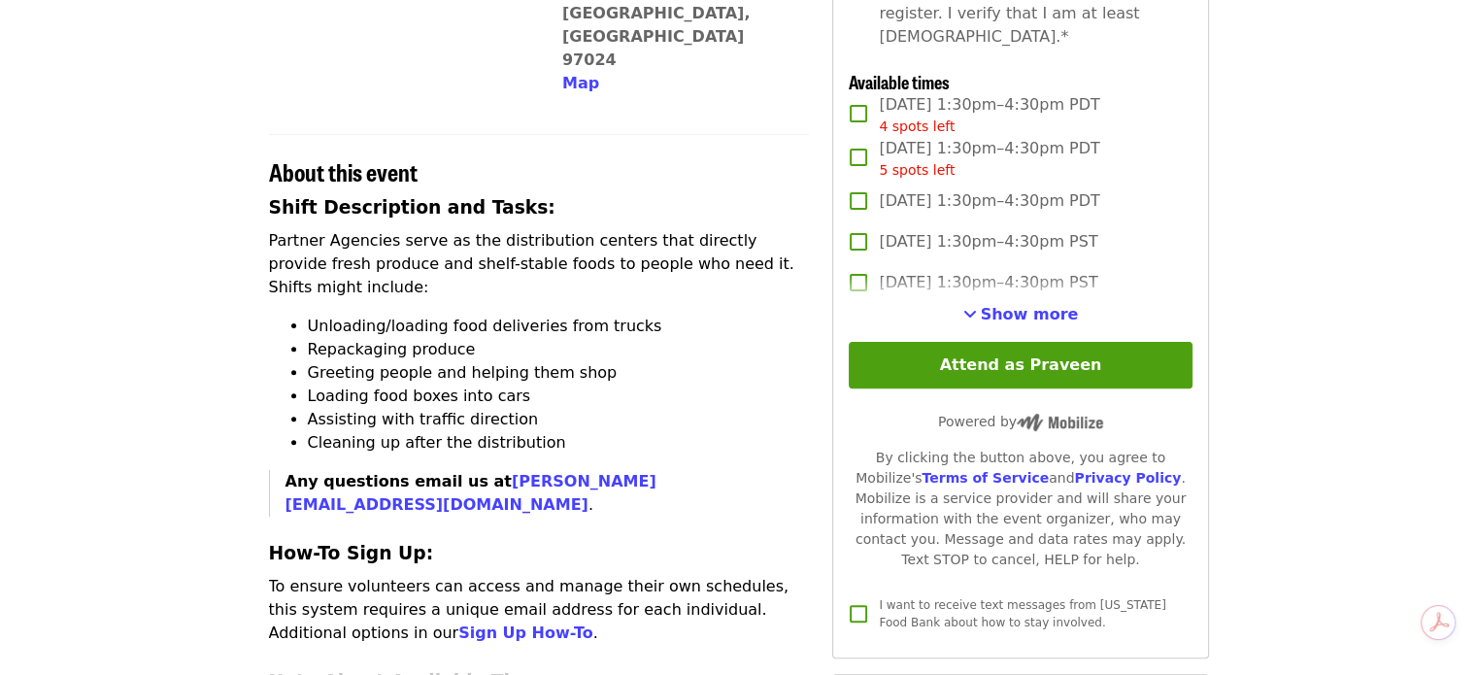
scroll to position [583, 0]
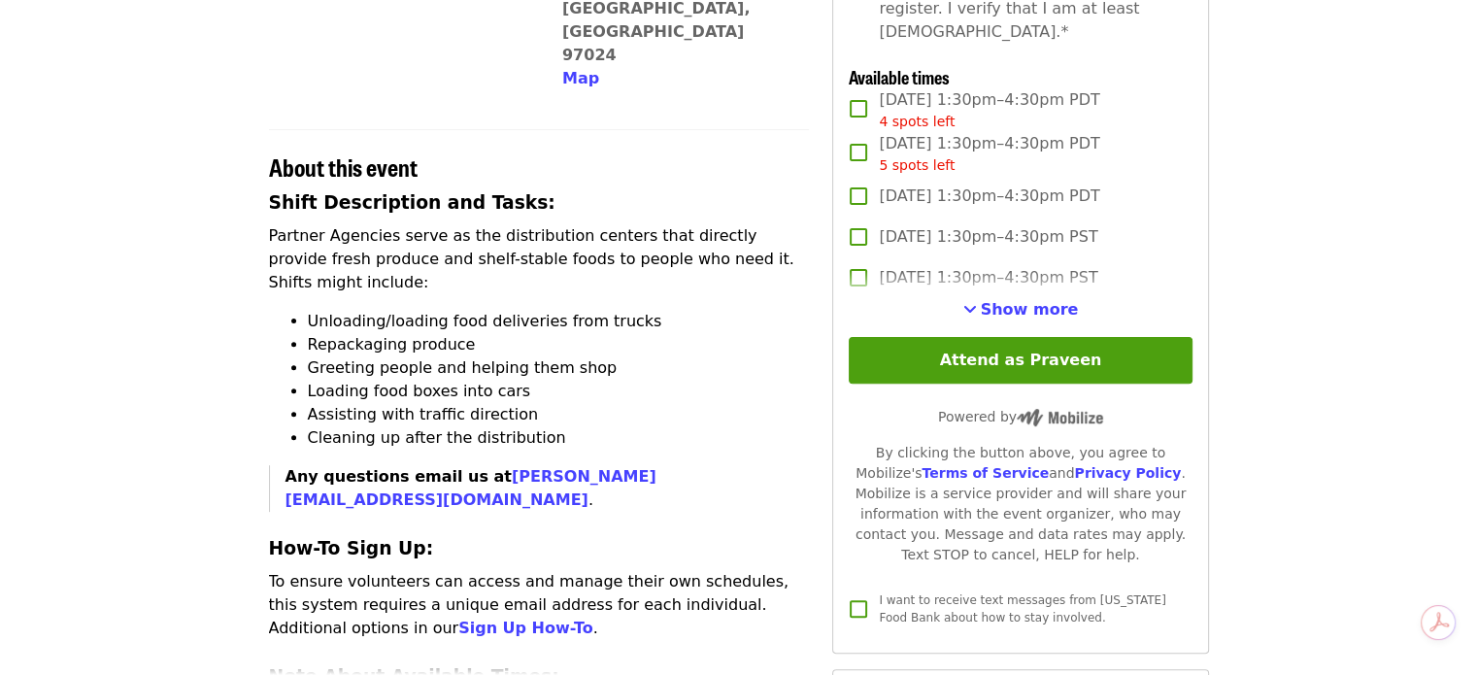
click at [877, 88] on label "Fri, Oct 17, 1:30pm–4:30pm PDT 4 spots left" at bounding box center [1007, 110] width 338 height 44
drag, startPoint x: 1107, startPoint y: 136, endPoint x: 883, endPoint y: 136, distance: 224.4
click at [883, 136] on label "Fri, Oct 24, 1:30pm–4:30pm PDT 5 spots left" at bounding box center [1007, 154] width 338 height 44
click at [103, 272] on article "Reynolds Middle School Food Pantry - Partner Agency Support Volunteer Shift Tim…" at bounding box center [738, 461] width 1477 height 1917
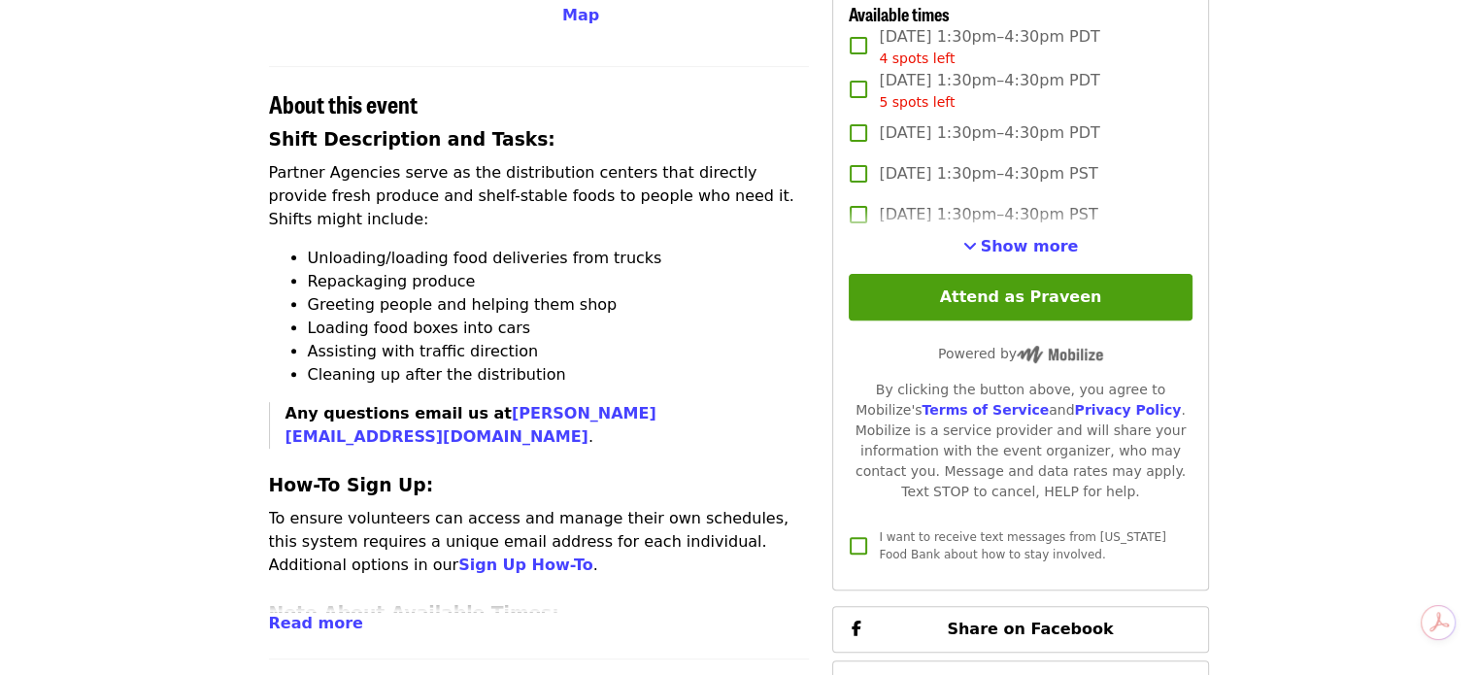
scroll to position [680, 0]
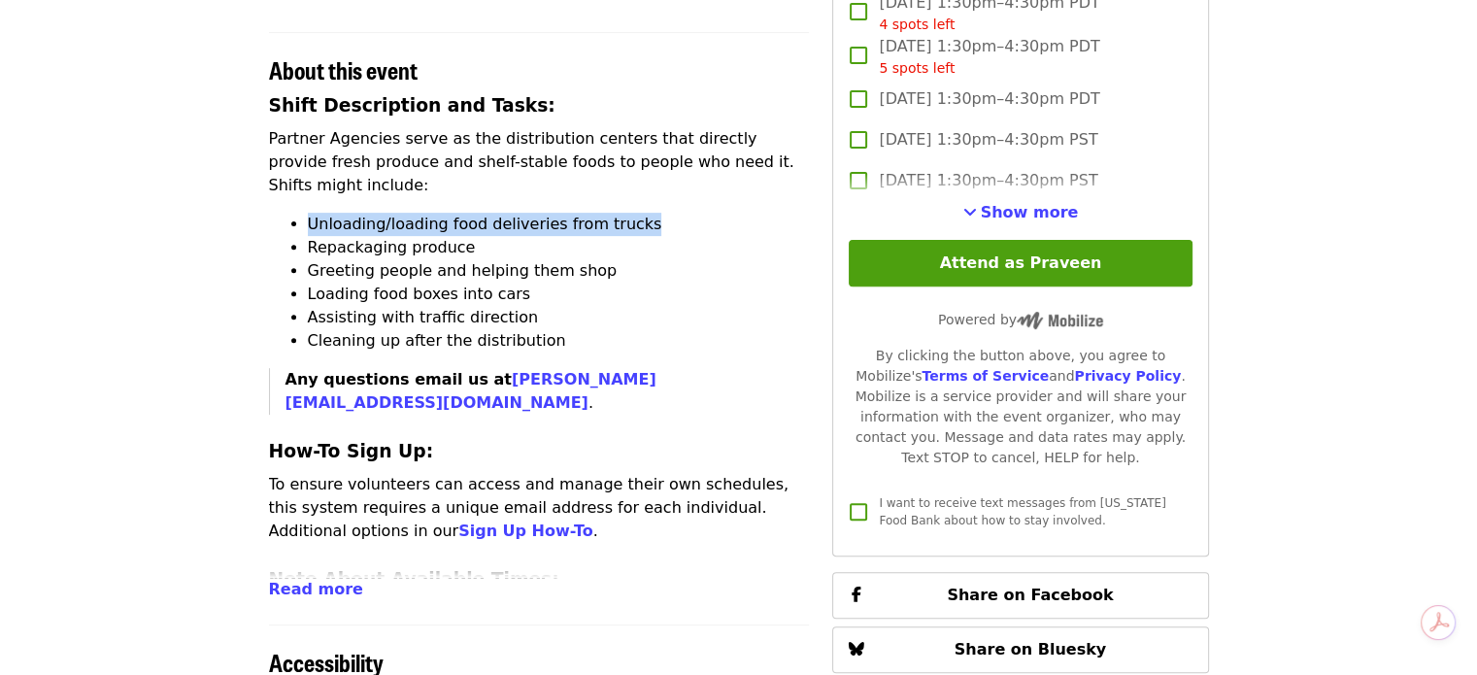
drag, startPoint x: 298, startPoint y: 126, endPoint x: 660, endPoint y: 127, distance: 361.3
click at [660, 213] on ul "Unloading/loading food deliveries from trucks Repackaging produce Greeting peop…" at bounding box center [539, 283] width 541 height 140
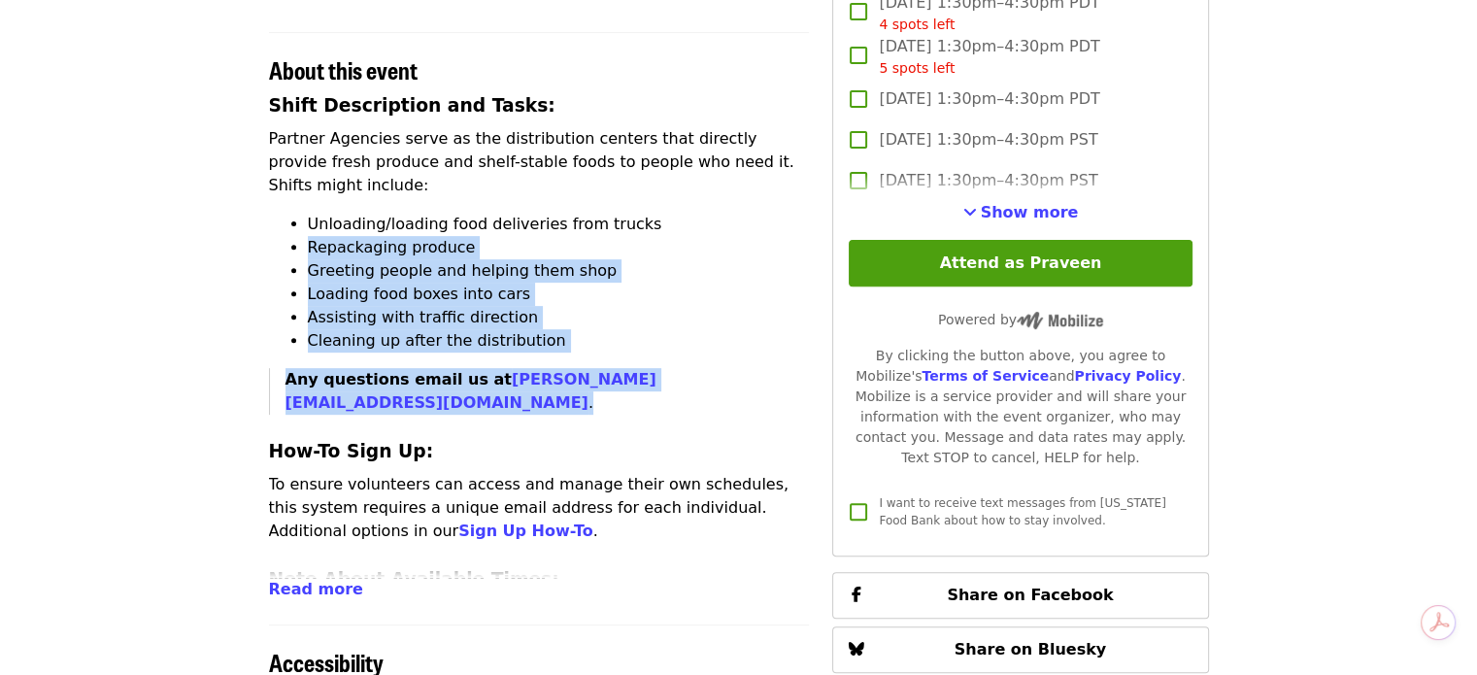
drag, startPoint x: 302, startPoint y: 158, endPoint x: 614, endPoint y: 260, distance: 328.0
click at [614, 260] on div "Shift Description and Tasks: Partner Agencies serve as the distribution centers…" at bounding box center [539, 673] width 541 height 1162
click at [90, 244] on article "Reynolds Middle School Food Pantry - Partner Agency Support Volunteer Shift Tim…" at bounding box center [738, 364] width 1477 height 1917
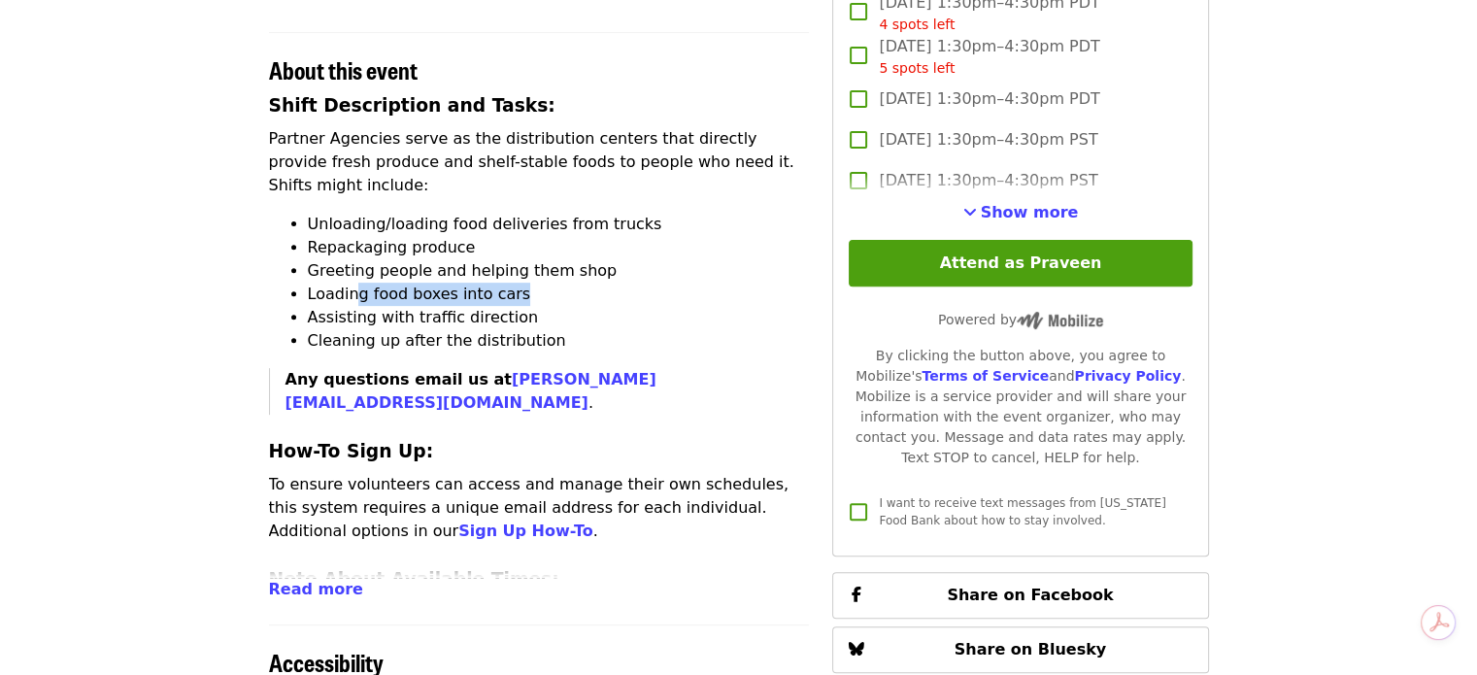
drag, startPoint x: 350, startPoint y: 203, endPoint x: 525, endPoint y: 194, distance: 175.1
click at [525, 283] on li "Loading food boxes into cars" at bounding box center [559, 294] width 502 height 23
drag, startPoint x: 339, startPoint y: 232, endPoint x: 576, endPoint y: 224, distance: 237.1
click at [576, 306] on li "Assisting with traffic direction" at bounding box center [559, 317] width 502 height 23
drag, startPoint x: 346, startPoint y: 243, endPoint x: 545, endPoint y: 242, distance: 199.1
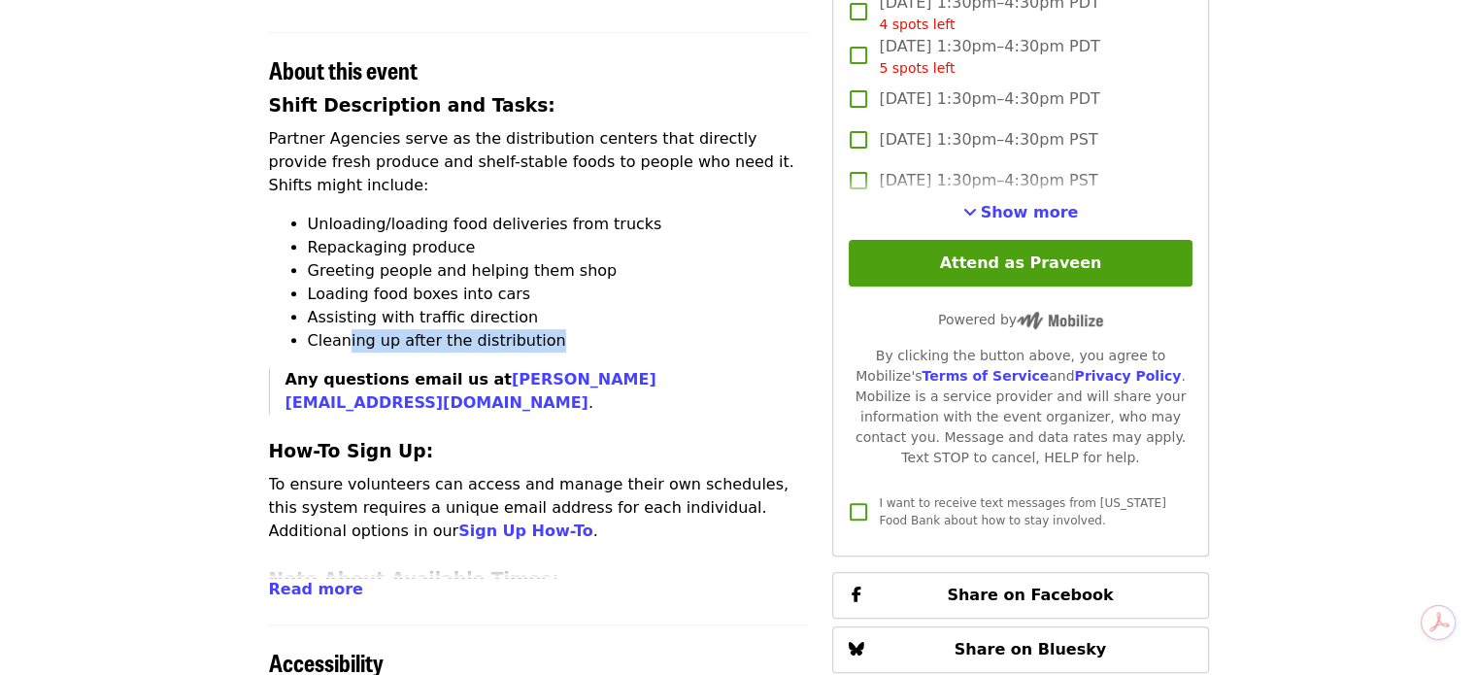
click at [545, 329] on li "Cleaning up after the distribution" at bounding box center [559, 340] width 502 height 23
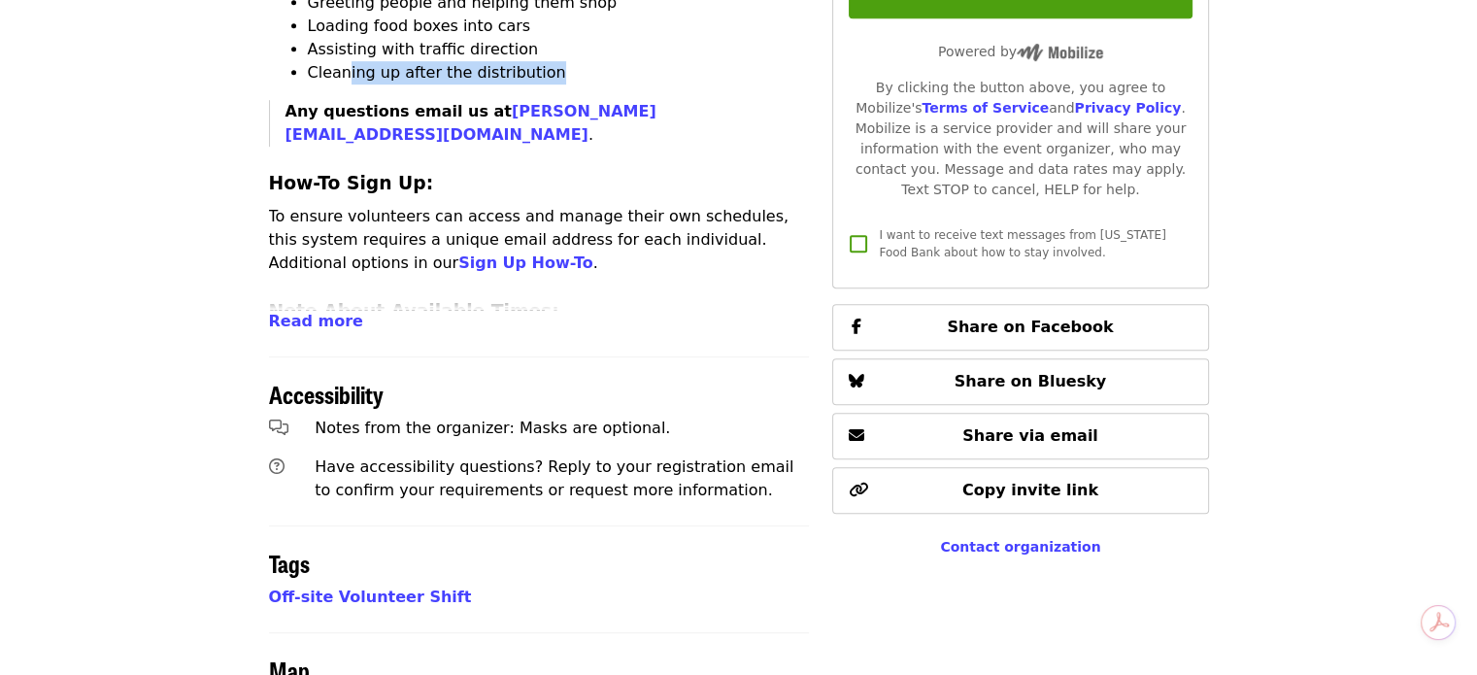
scroll to position [971, 0]
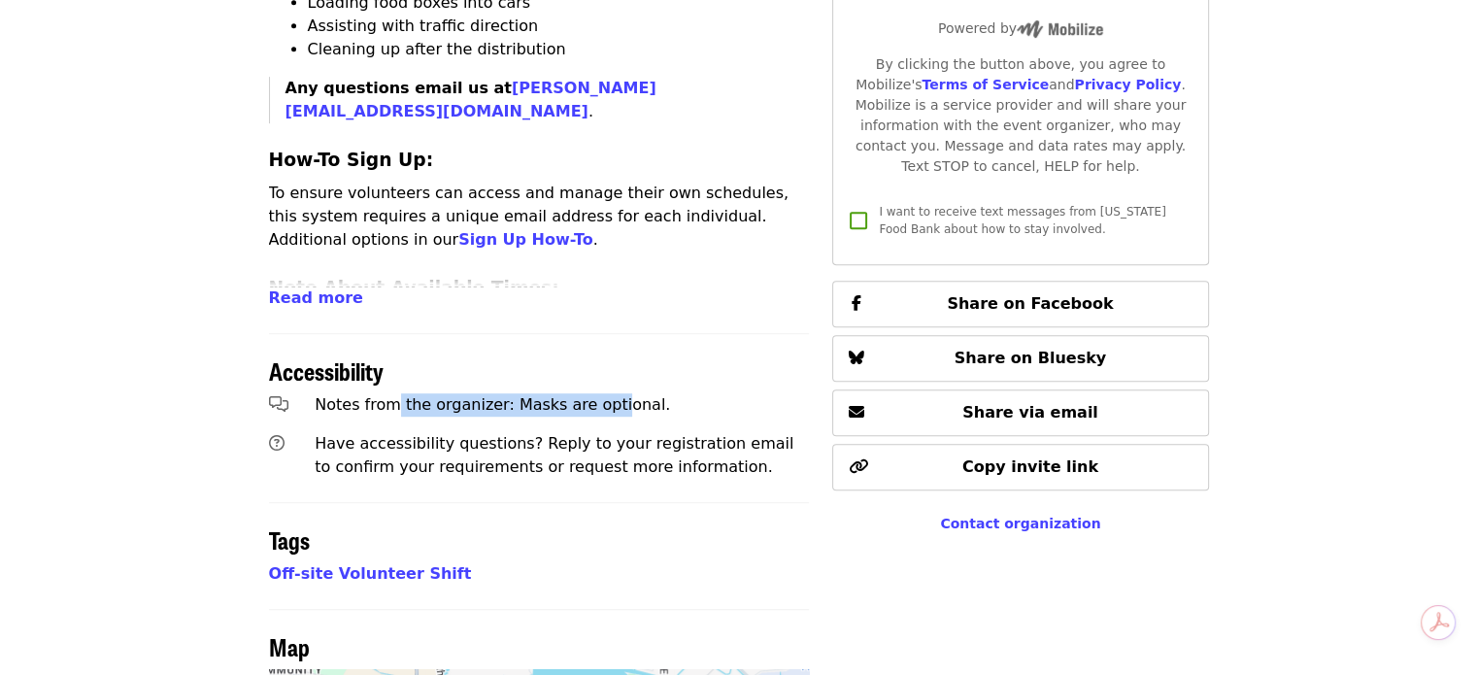
drag, startPoint x: 386, startPoint y: 333, endPoint x: 598, endPoint y: 332, distance: 212.7
click at [598, 395] on span "Notes from the organizer: Masks are optional." at bounding box center [493, 404] width 356 height 18
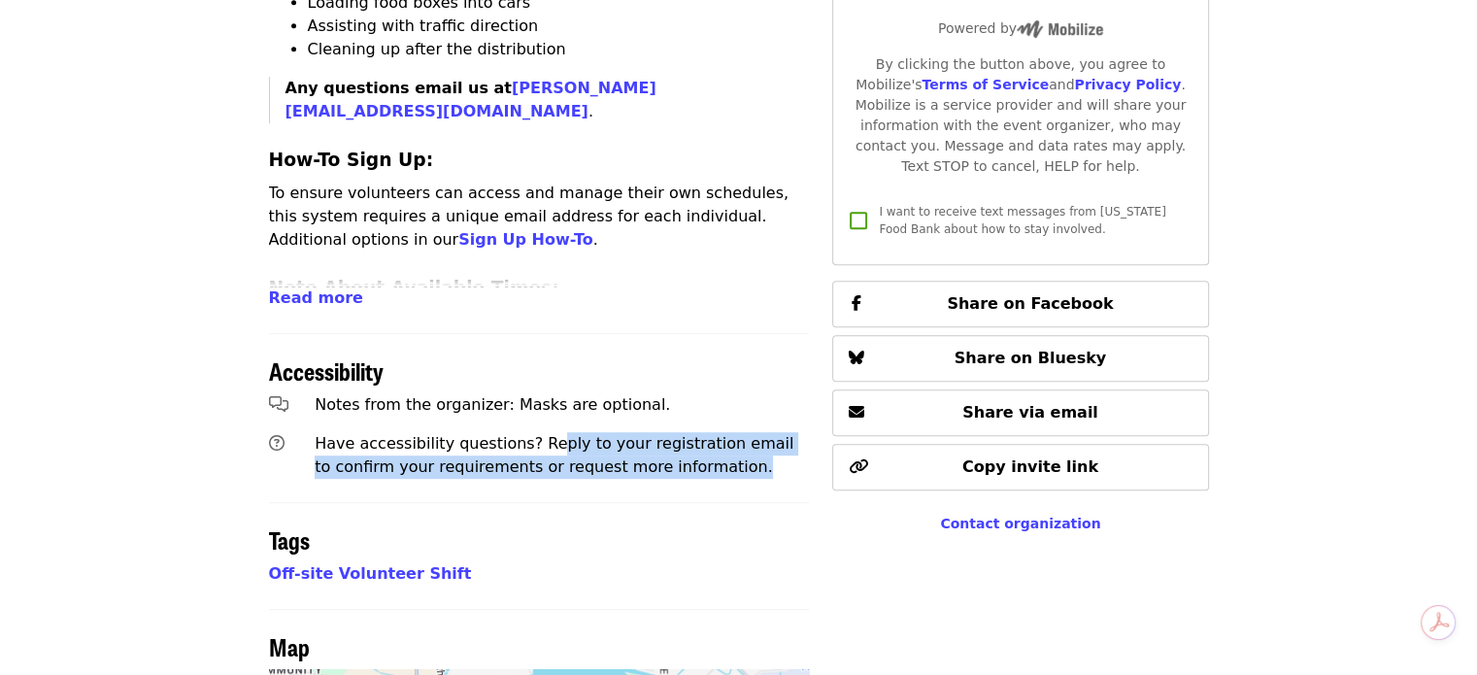
drag, startPoint x: 534, startPoint y: 378, endPoint x: 651, endPoint y: 412, distance: 121.4
click at [651, 424] on div "Have accessibility questions? Reply to your registration email to confirm your …" at bounding box center [562, 455] width 510 height 62
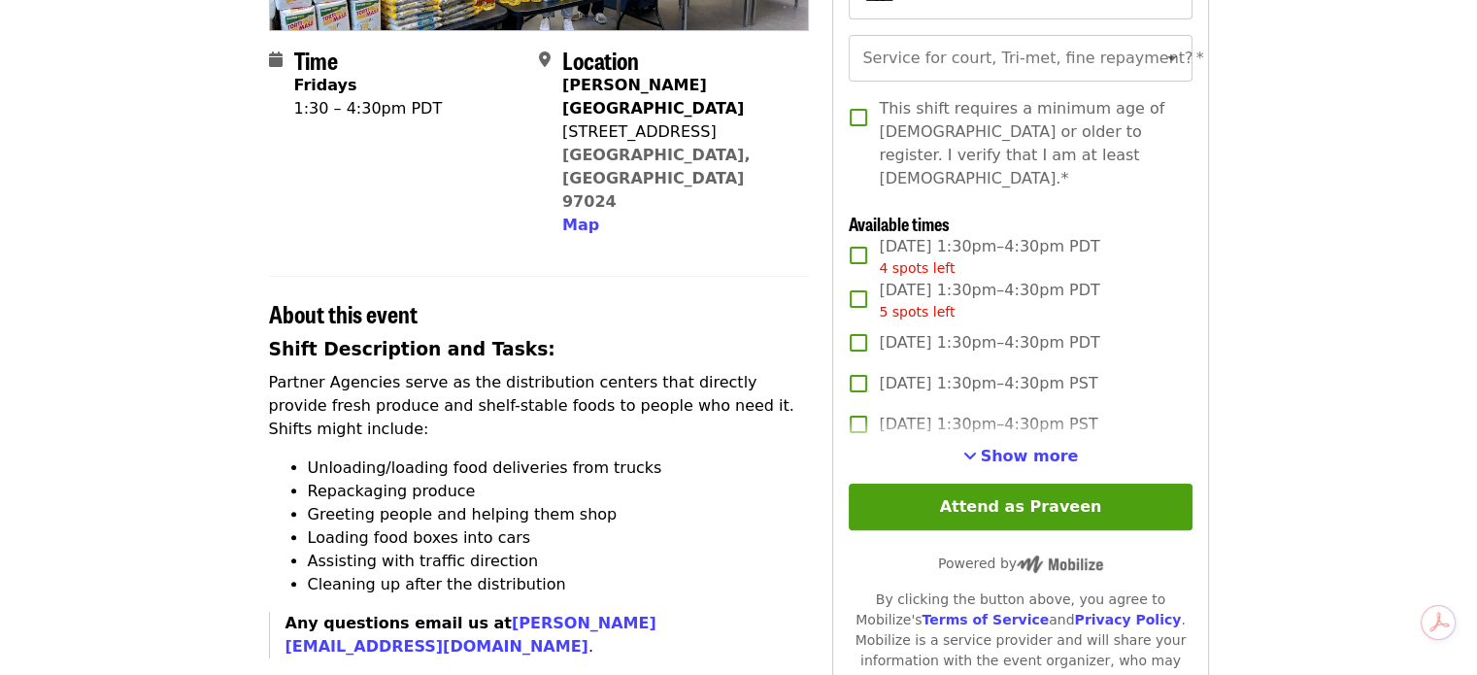
scroll to position [0, 0]
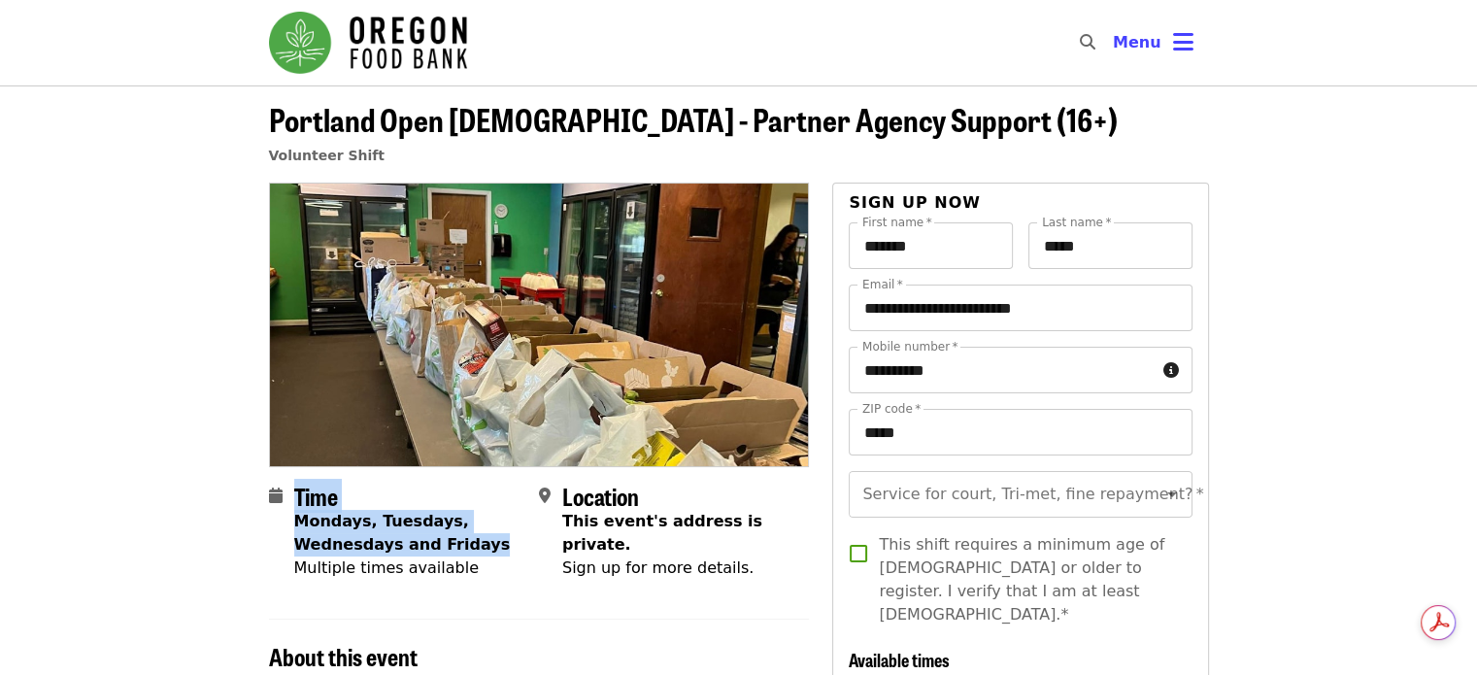
drag, startPoint x: 286, startPoint y: 525, endPoint x: 473, endPoint y: 544, distance: 188.4
click at [473, 544] on div "Time Mondays, Tuesdays, Wednesdays and Fridays Multiple times available" at bounding box center [396, 532] width 254 height 98
click at [495, 564] on div "Multiple times available" at bounding box center [408, 568] width 229 height 23
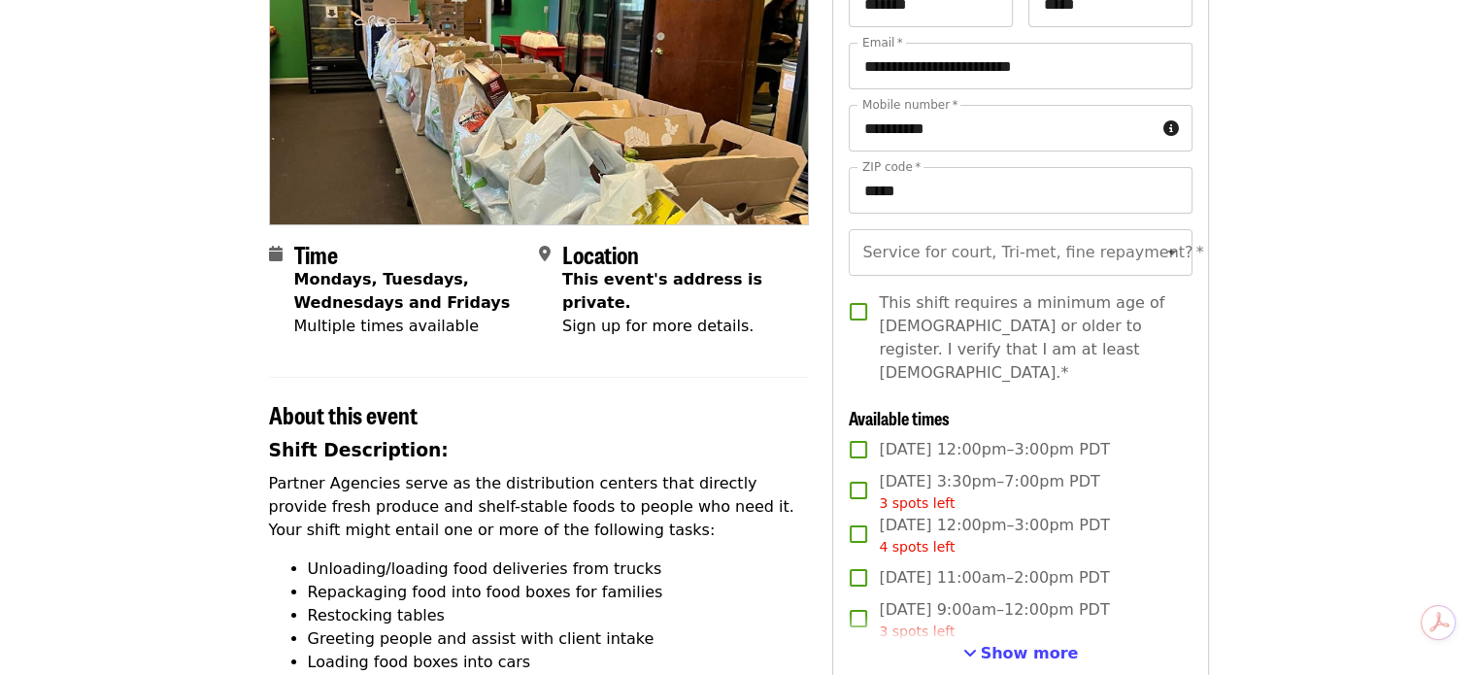
scroll to position [486, 0]
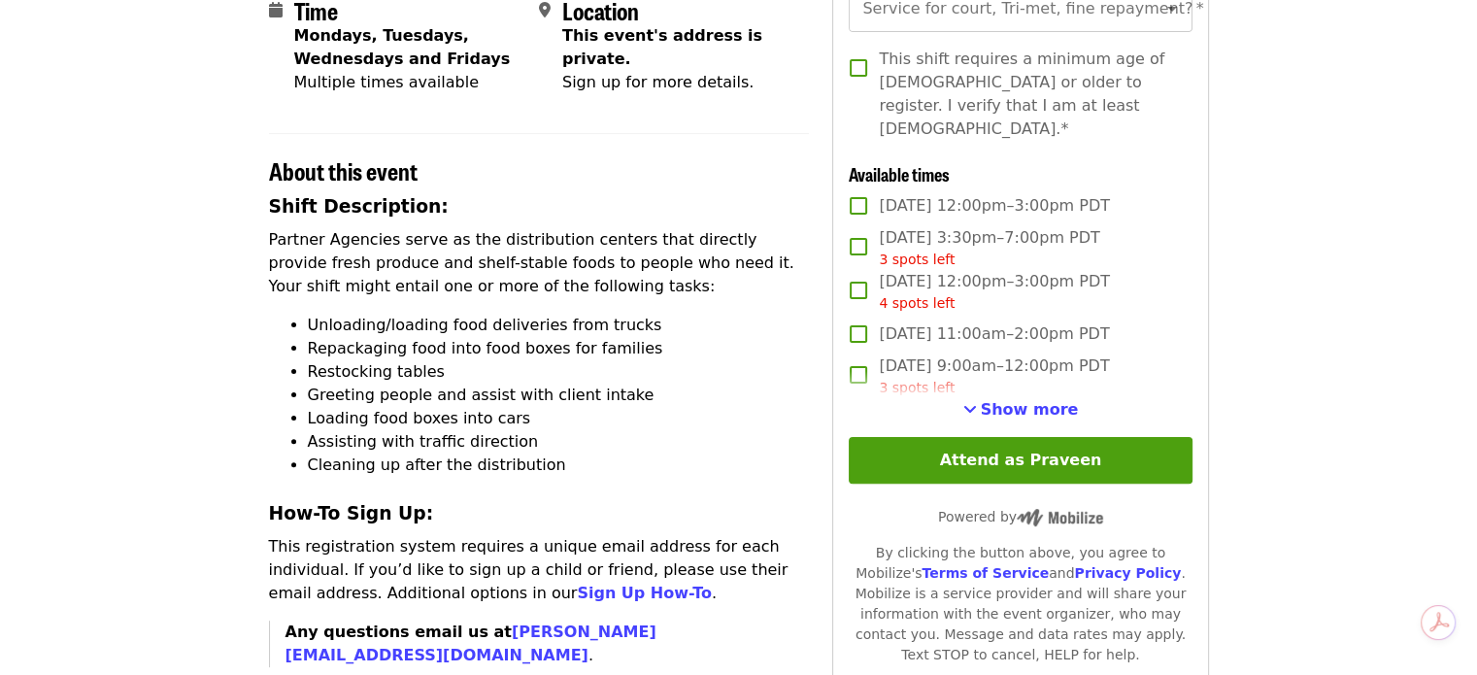
click at [971, 423] on div "**********" at bounding box center [1020, 233] width 343 height 993
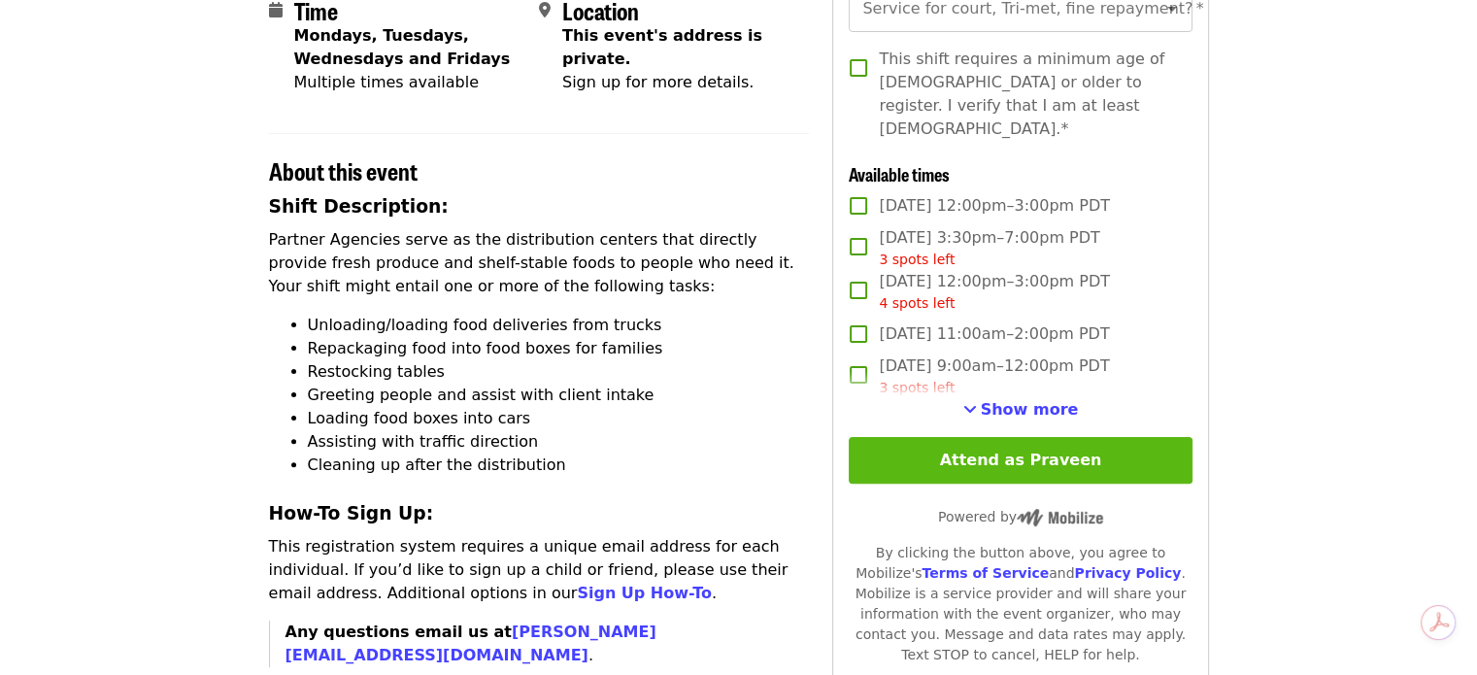
click at [975, 442] on button "Attend as Praveen" at bounding box center [1020, 460] width 343 height 47
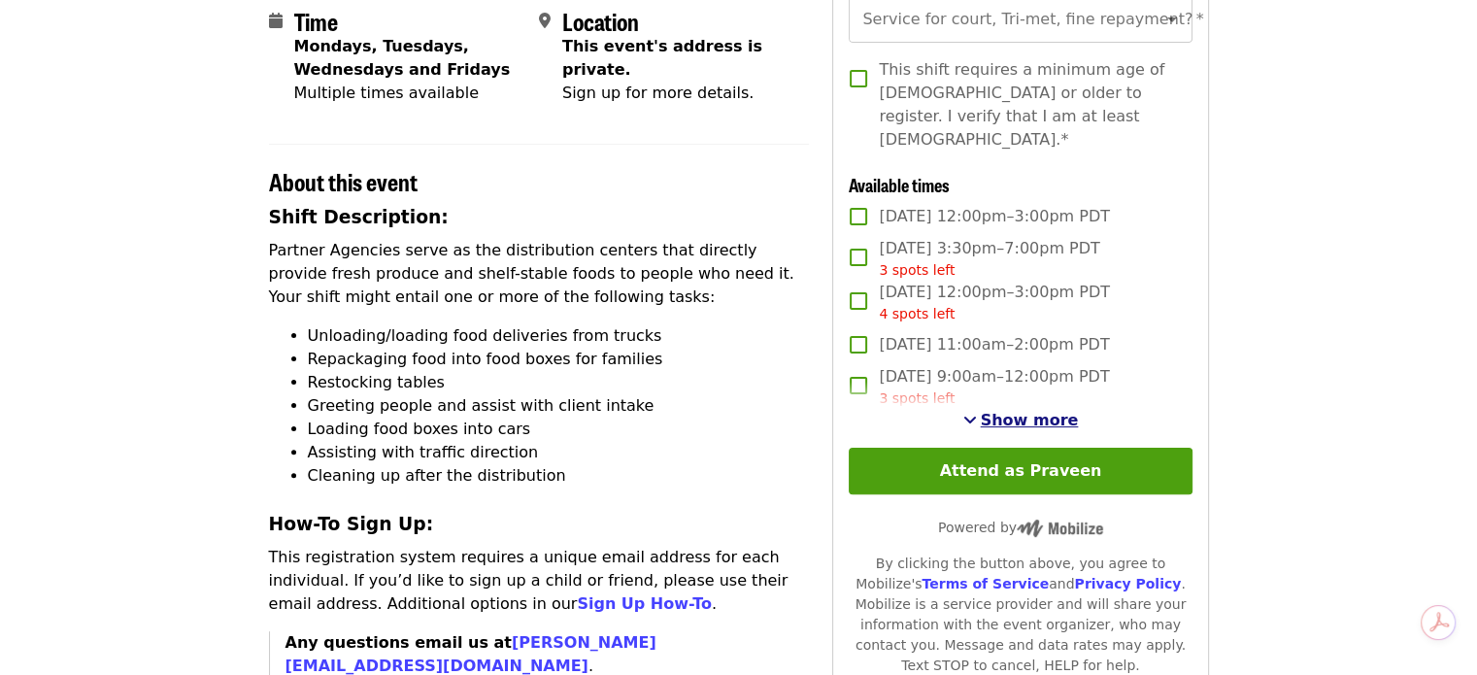
click at [1030, 411] on span "Show more" at bounding box center [1030, 420] width 98 height 18
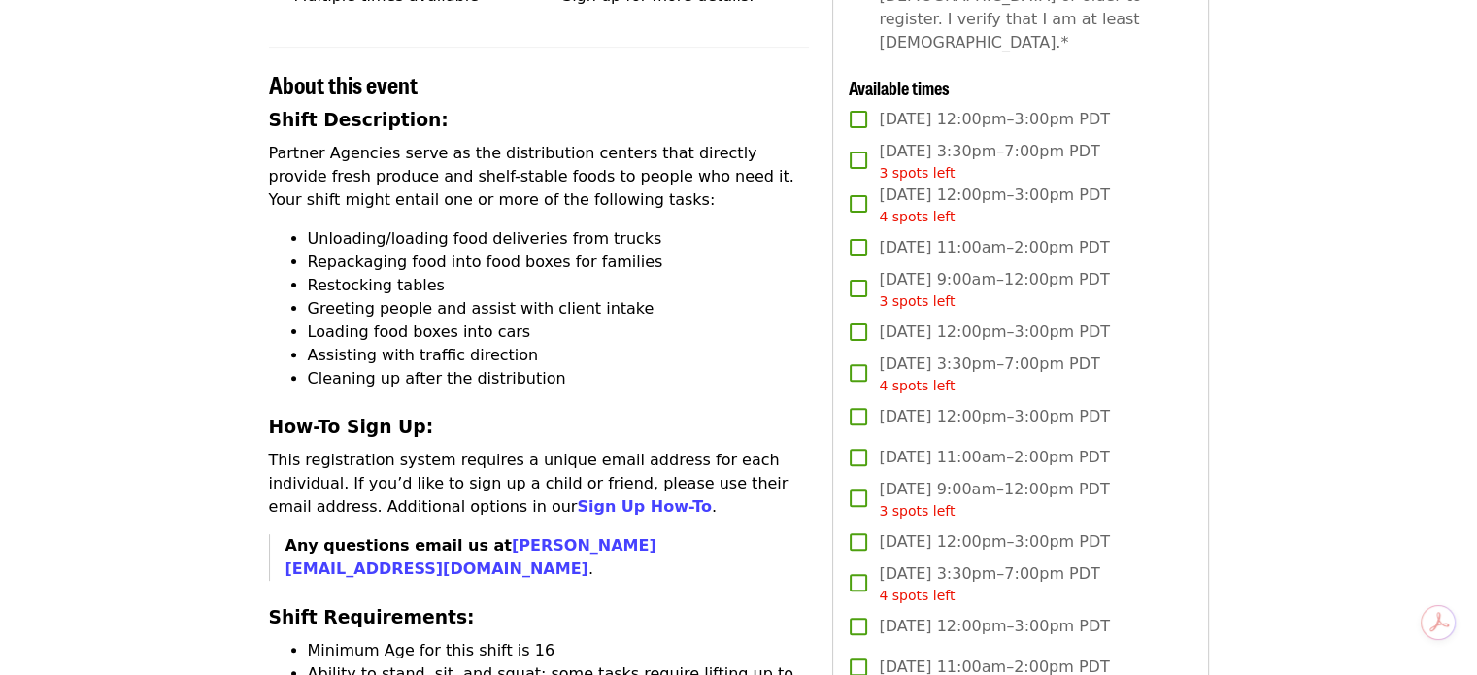
scroll to position [1155, 0]
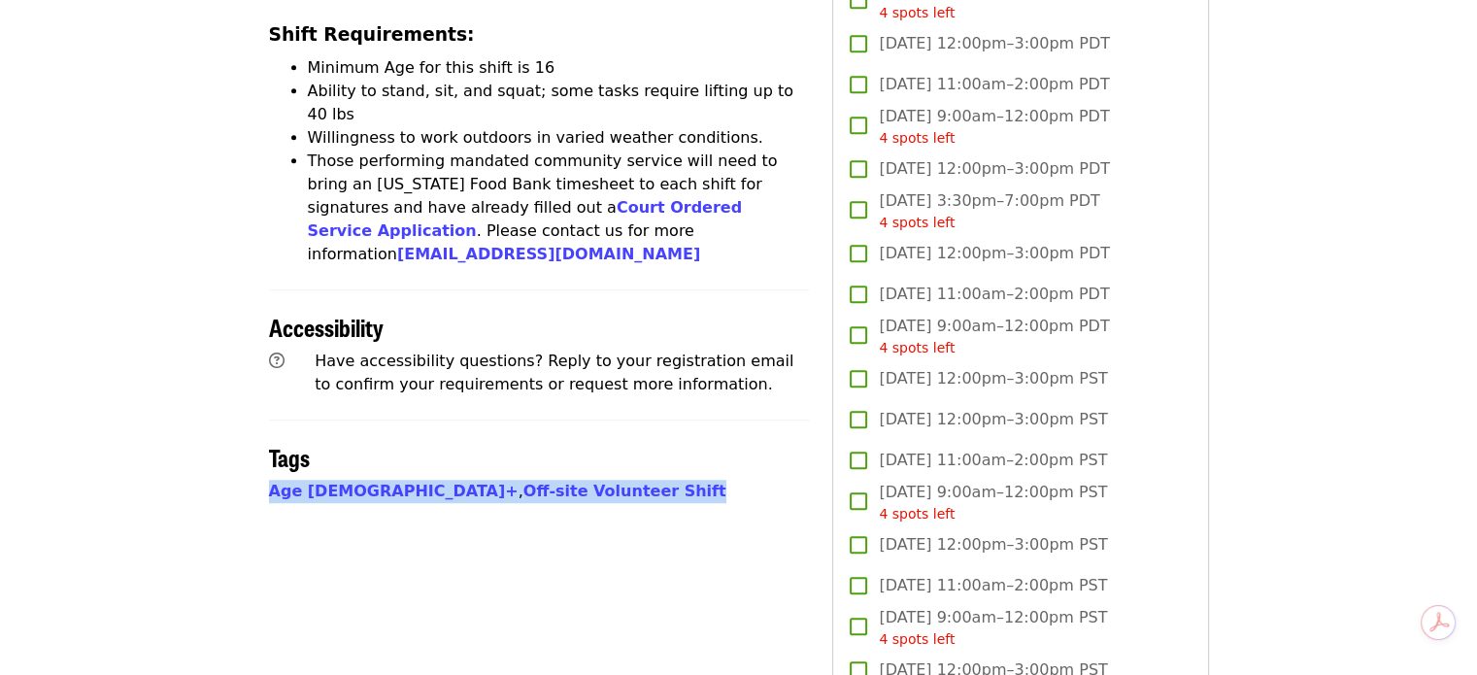
drag, startPoint x: 521, startPoint y: 419, endPoint x: 223, endPoint y: 406, distance: 297.5
click at [223, 406] on article "Portland Open Bible - Partner Agency Support (16+) Volunteer Shift Time Mondays…" at bounding box center [738, 259] width 1477 height 2657
click at [186, 400] on article "Portland Open Bible - Partner Agency Support (16+) Volunteer Shift Time Mondays…" at bounding box center [738, 259] width 1477 height 2657
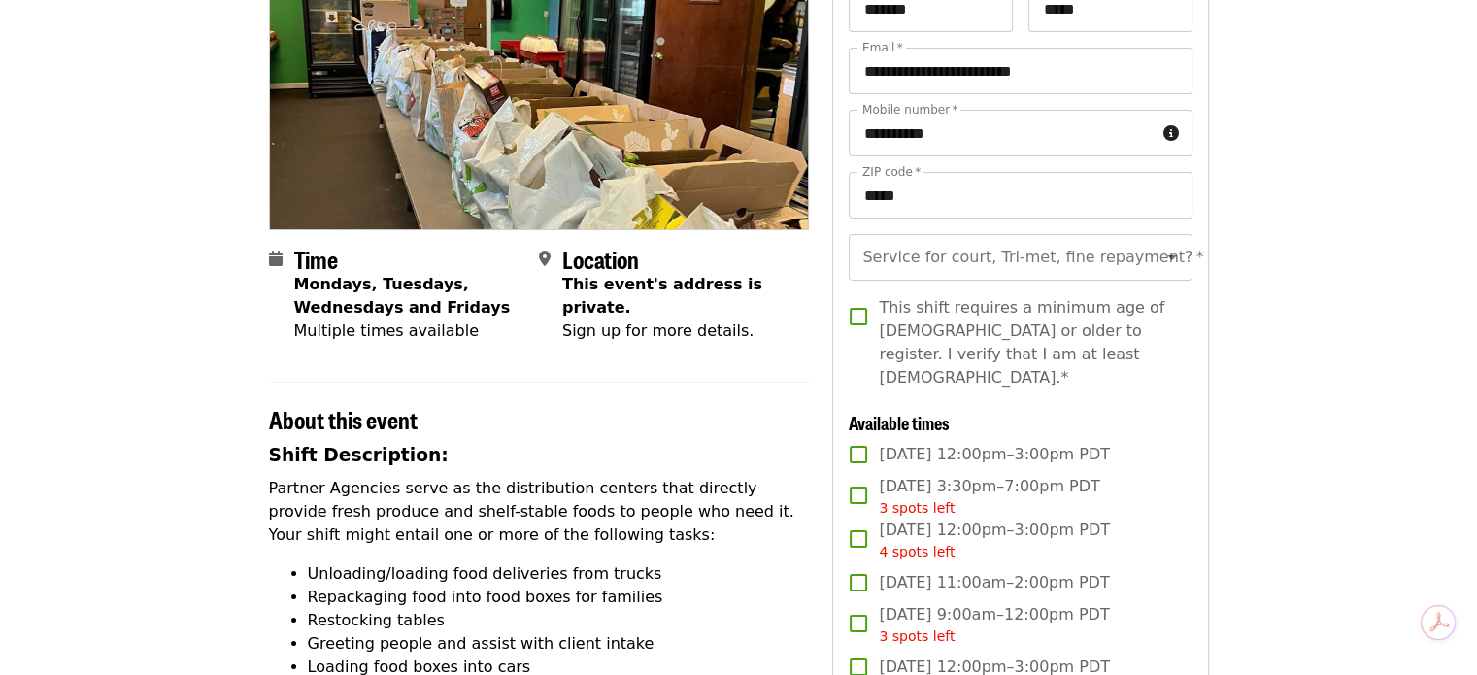
scroll to position [291, 0]
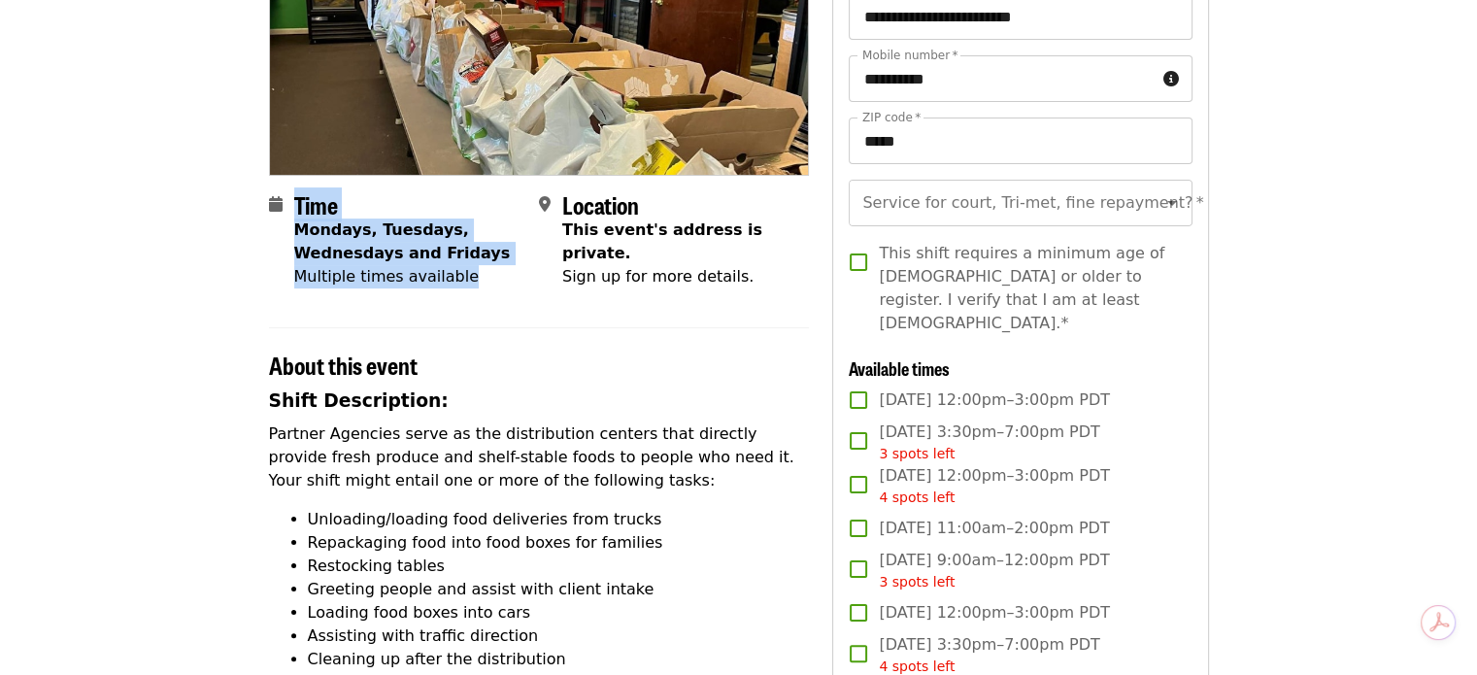
drag, startPoint x: 274, startPoint y: 237, endPoint x: 468, endPoint y: 294, distance: 202.5
click at [468, 294] on section "Time Mondays, Tuesdays, Wednesdays and Fridays Multiple times available Locatio…" at bounding box center [539, 248] width 541 height 114
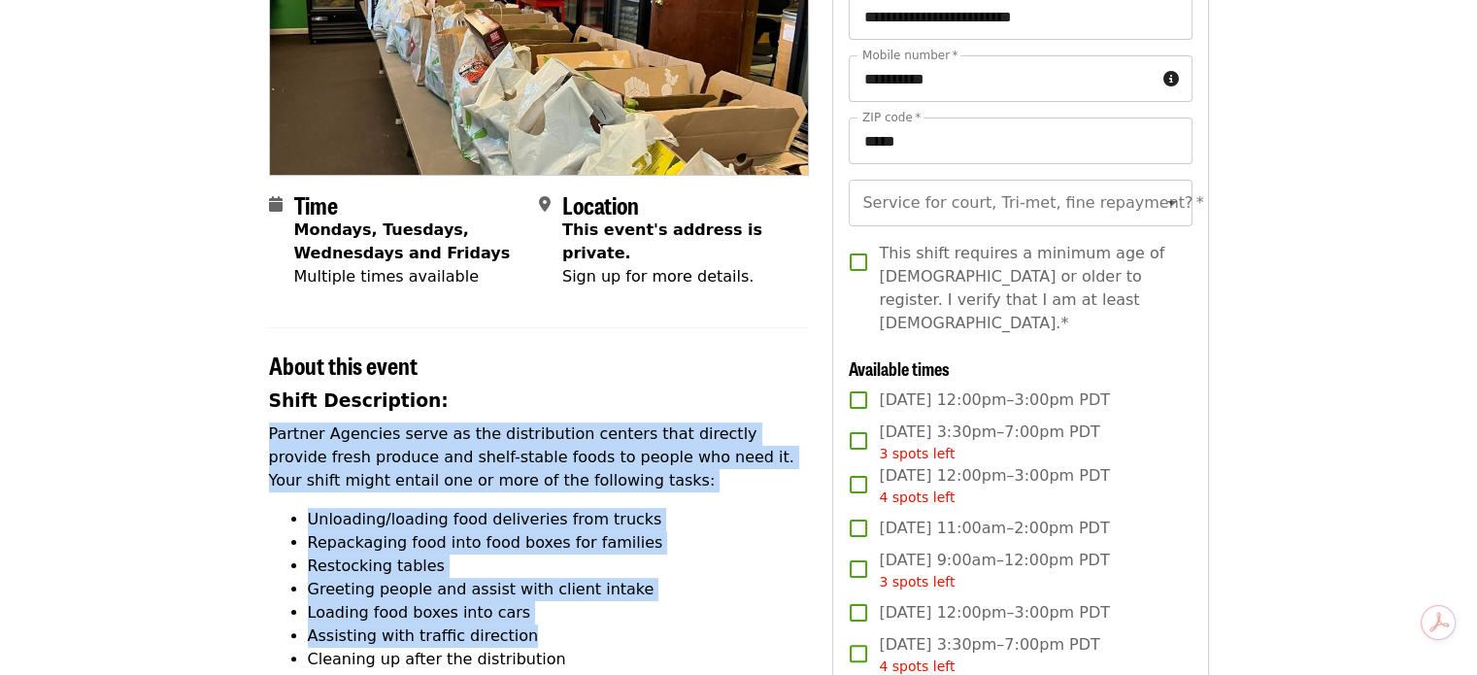
drag, startPoint x: 232, startPoint y: 433, endPoint x: 549, endPoint y: 632, distance: 374.1
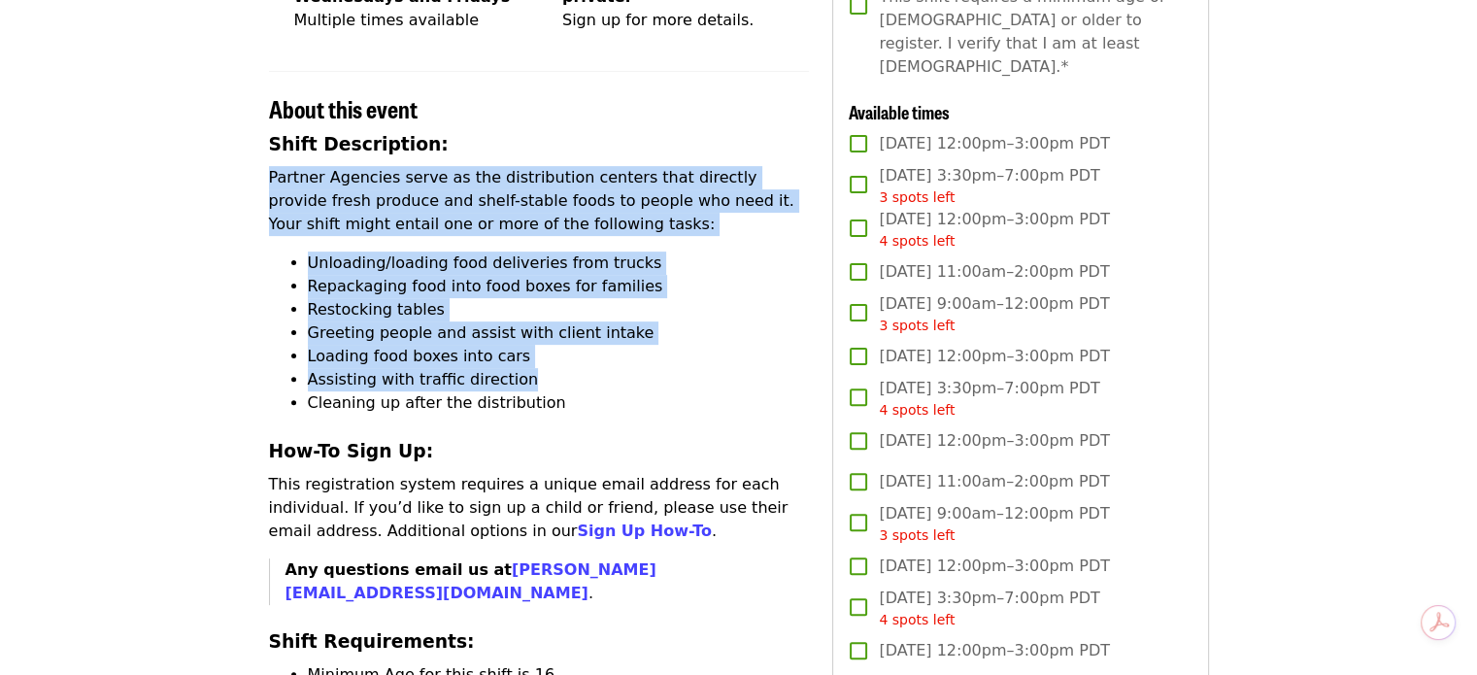
scroll to position [583, 0]
